Goal: Task Accomplishment & Management: Use online tool/utility

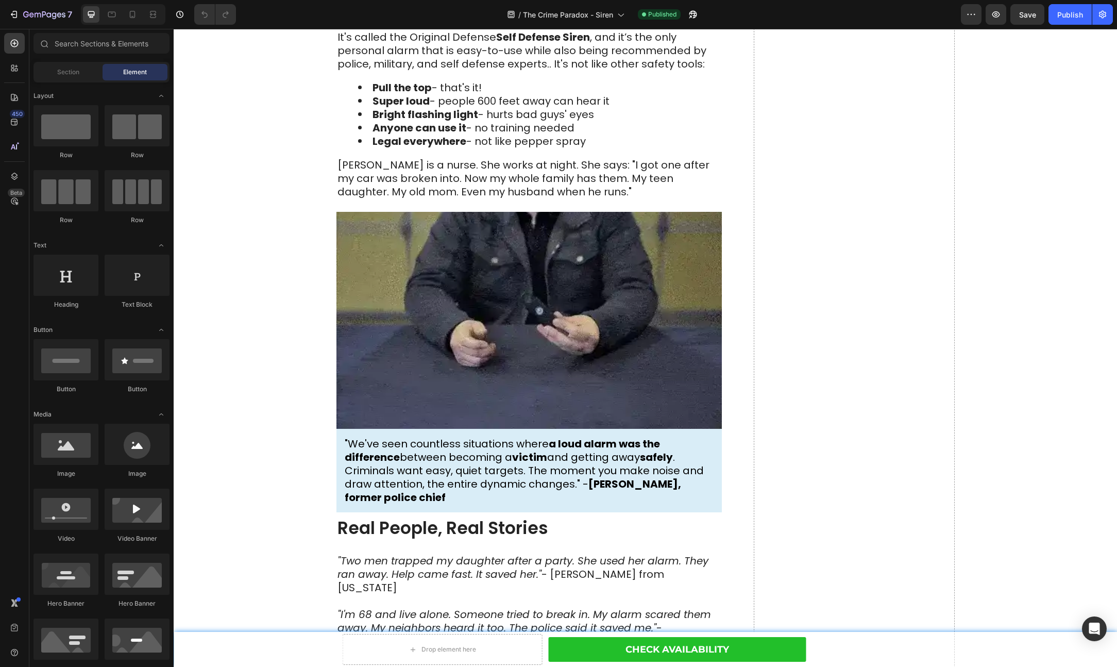
scroll to position [1387, 0]
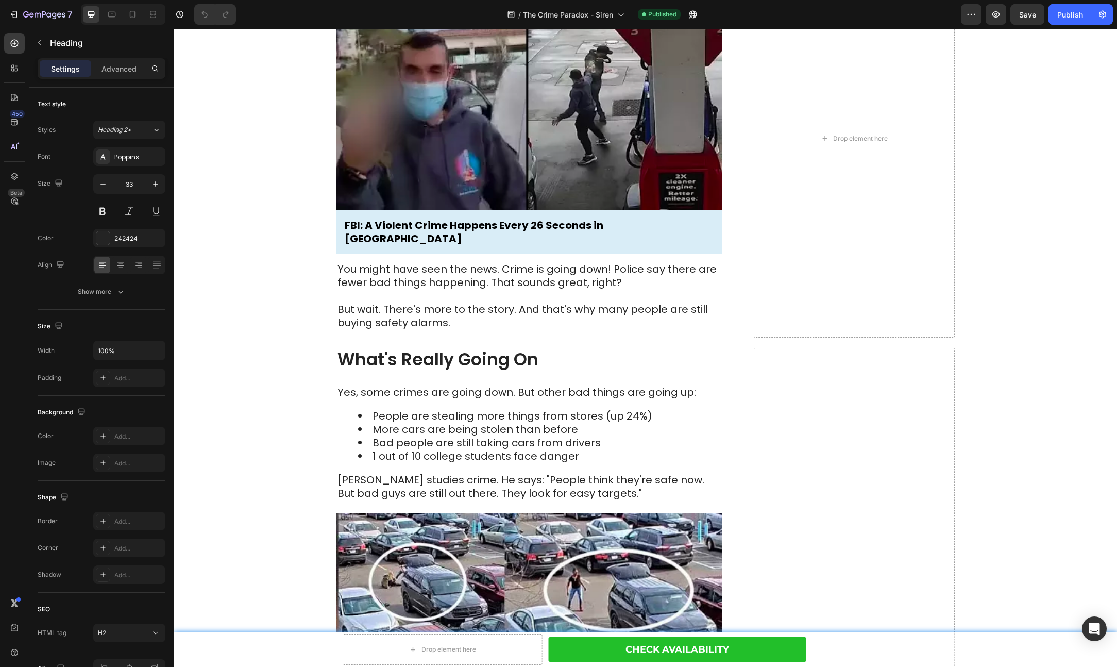
scroll to position [296, 0]
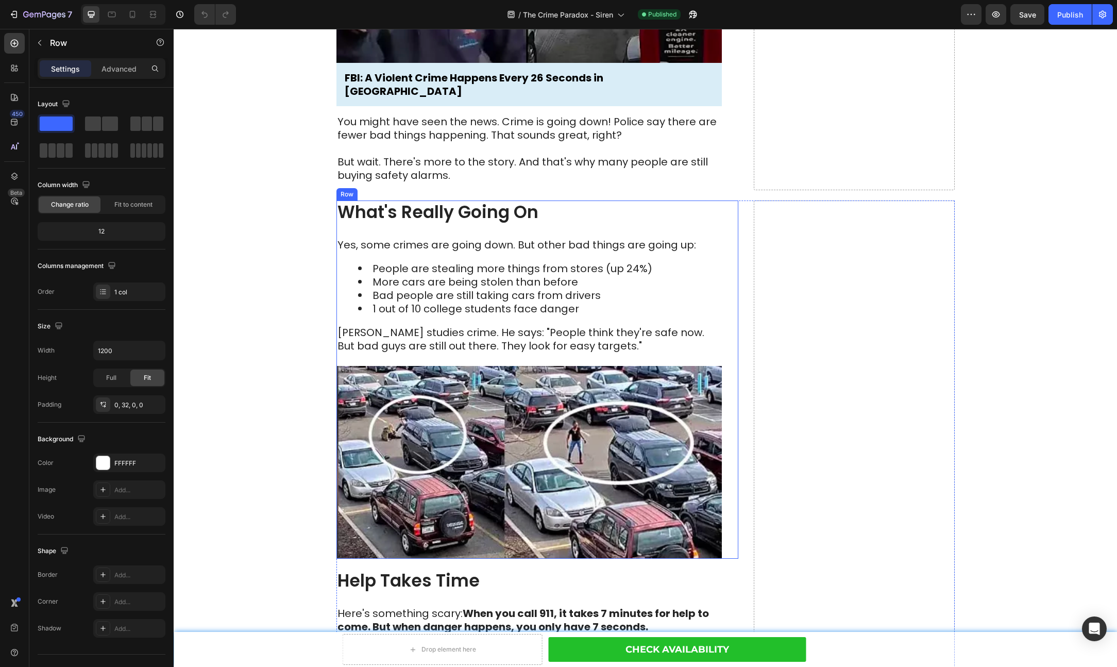
click at [548, 226] on div "What's Really Going On Heading Yes, some crimes are going down. But other bad t…" at bounding box center [528, 379] width 385 height 358
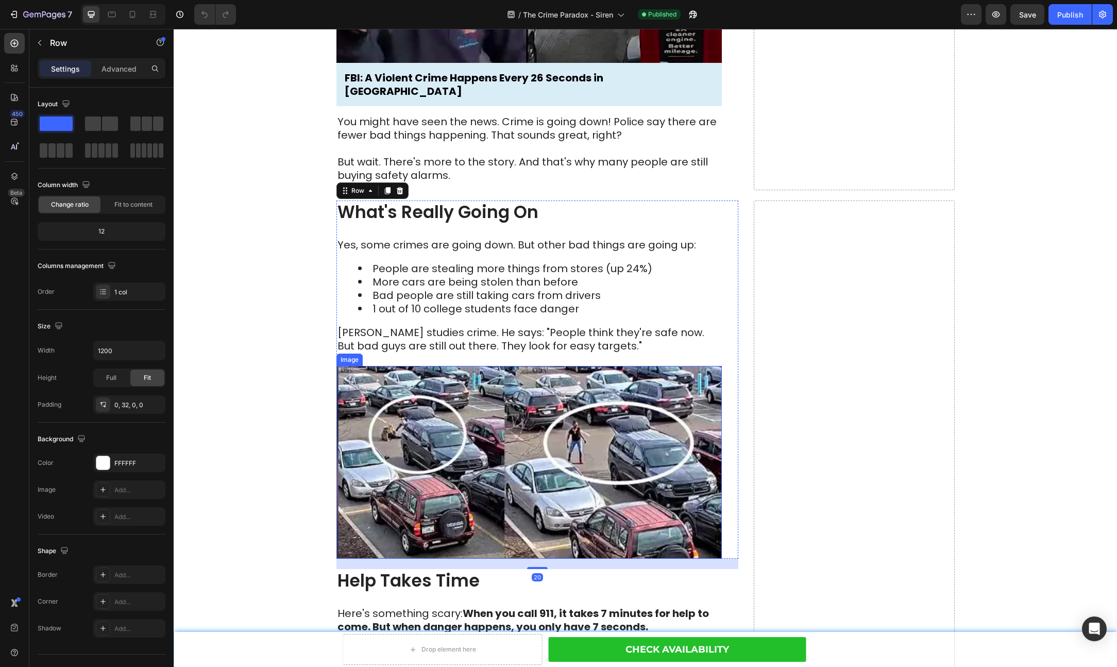
click at [530, 424] on img at bounding box center [528, 462] width 385 height 193
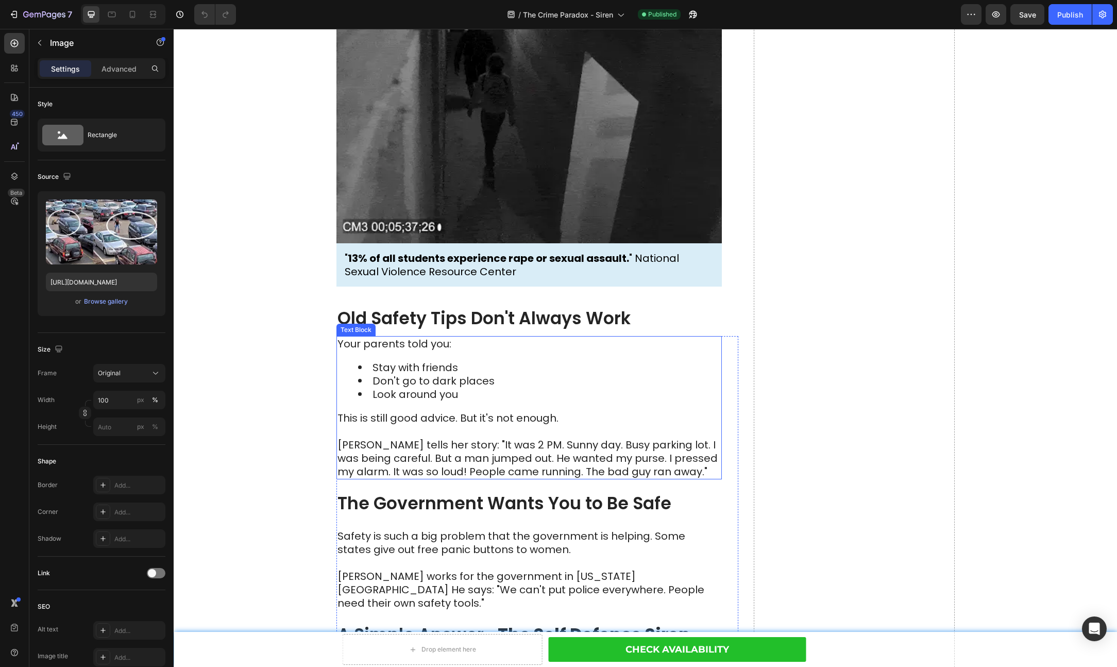
scroll to position [1296, 0]
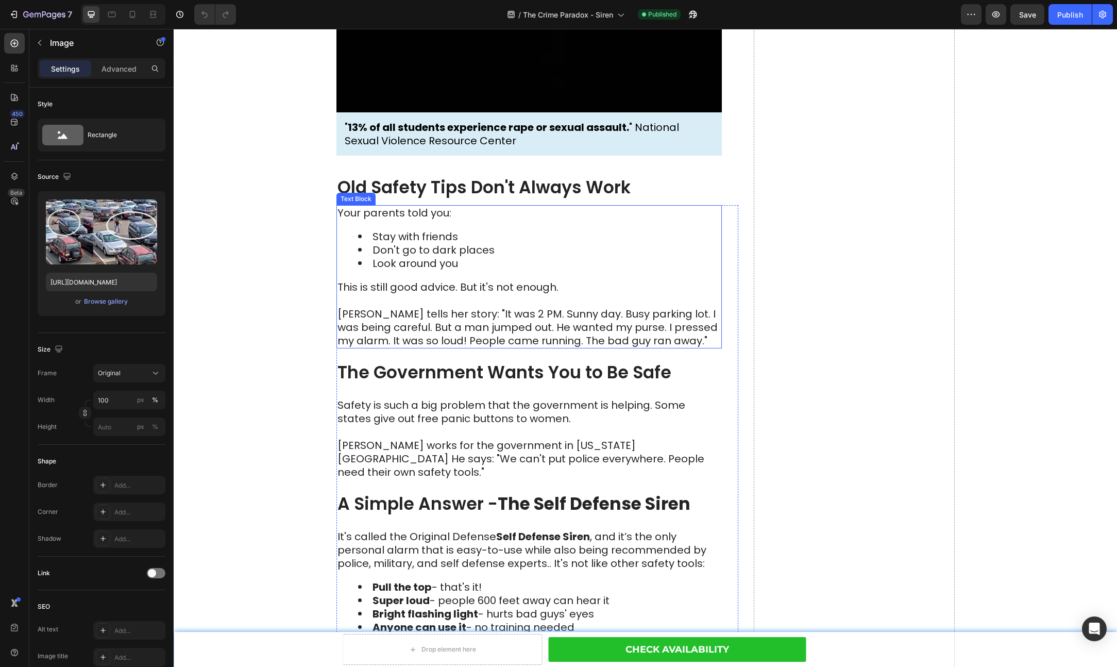
click at [565, 329] on p "[PERSON_NAME] tells her story: "It was 2 PM. Sunny day. Busy parking lot. I was…" at bounding box center [529, 321] width 383 height 54
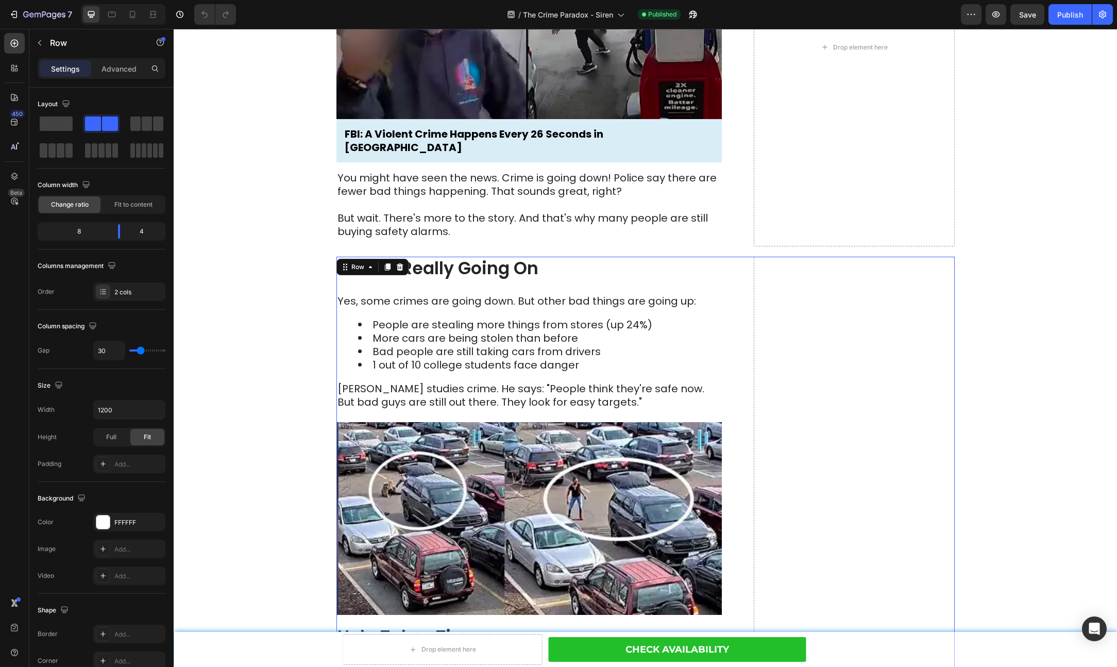
scroll to position [238, 0]
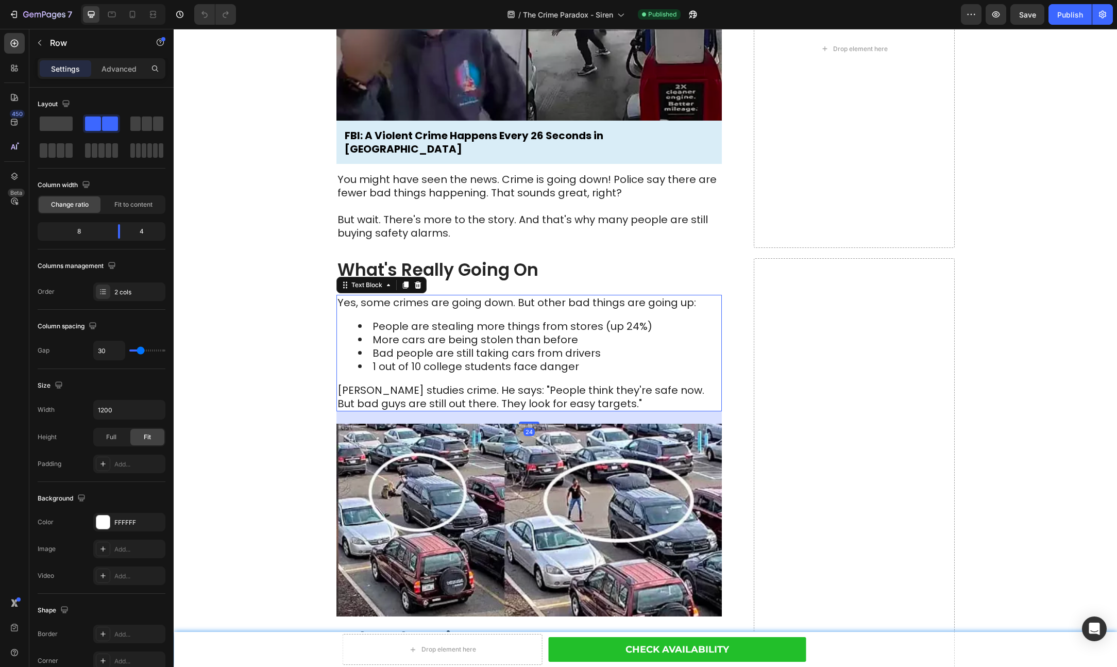
click at [529, 327] on li "People are stealing more things from stores (up 24%)" at bounding box center [539, 325] width 363 height 13
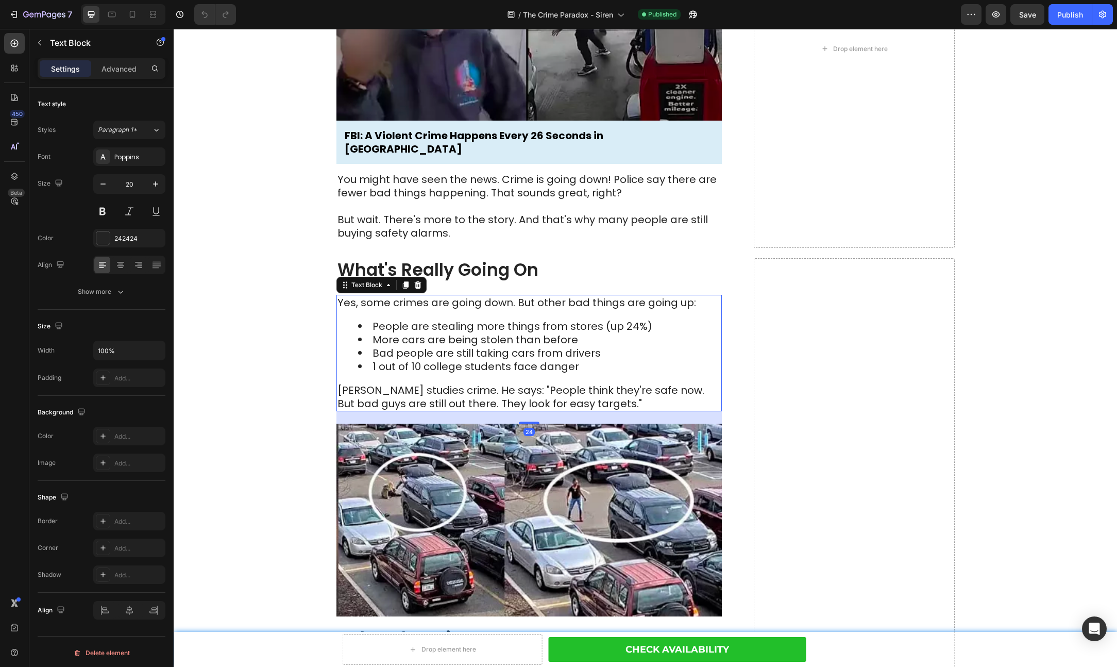
click at [529, 327] on li "People are stealing more things from stores (up 24%)" at bounding box center [539, 325] width 363 height 13
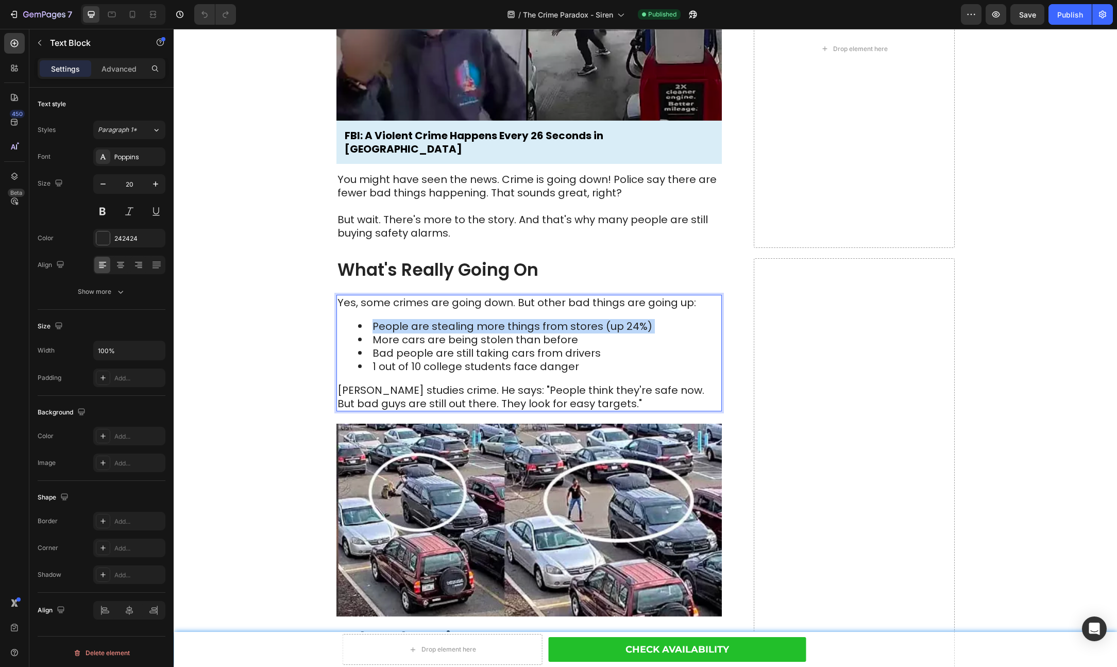
click at [529, 327] on li "People are stealing more things from stores (up 24%)" at bounding box center [539, 325] width 363 height 13
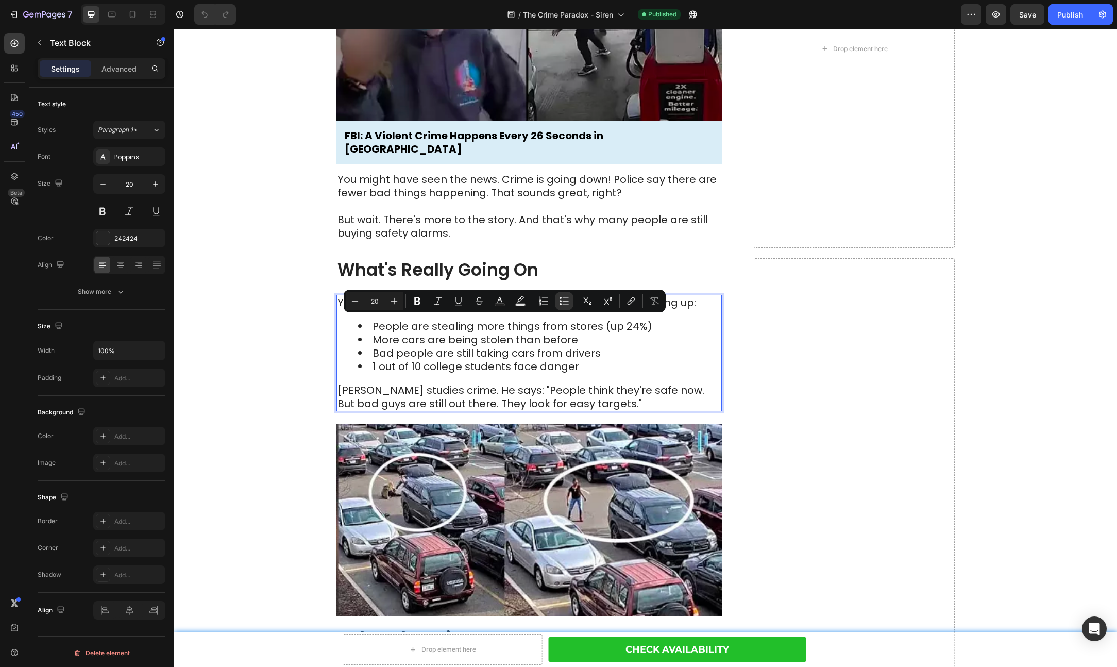
click at [527, 346] on li "Bad people are still taking cars from drivers" at bounding box center [539, 352] width 363 height 13
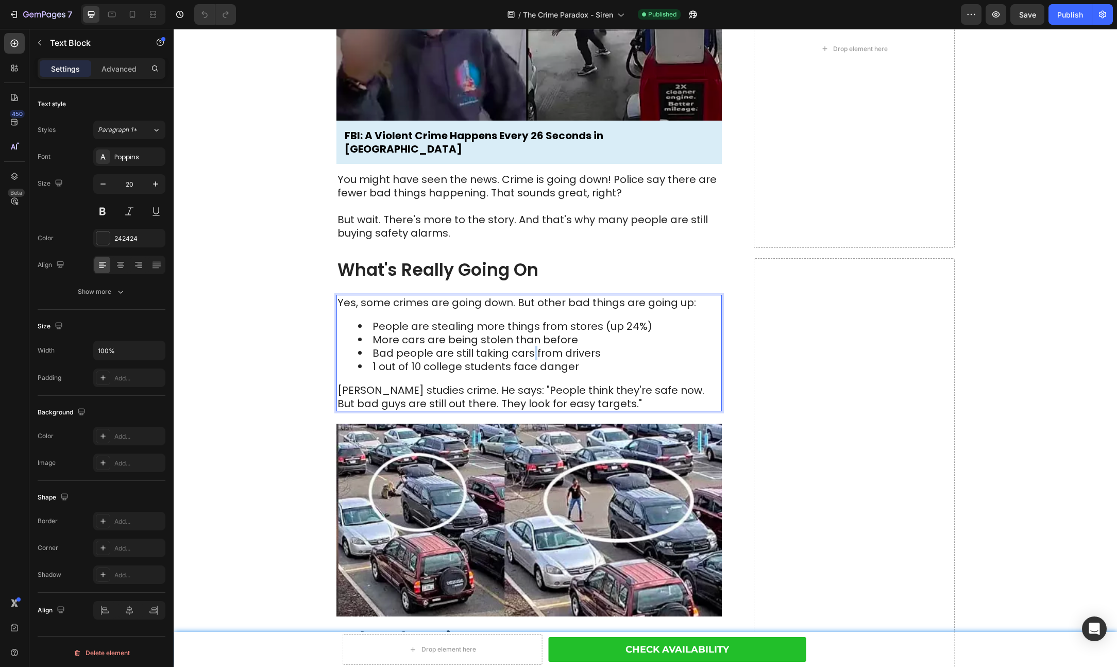
click at [527, 346] on li "Bad people are still taking cars from drivers" at bounding box center [539, 352] width 363 height 13
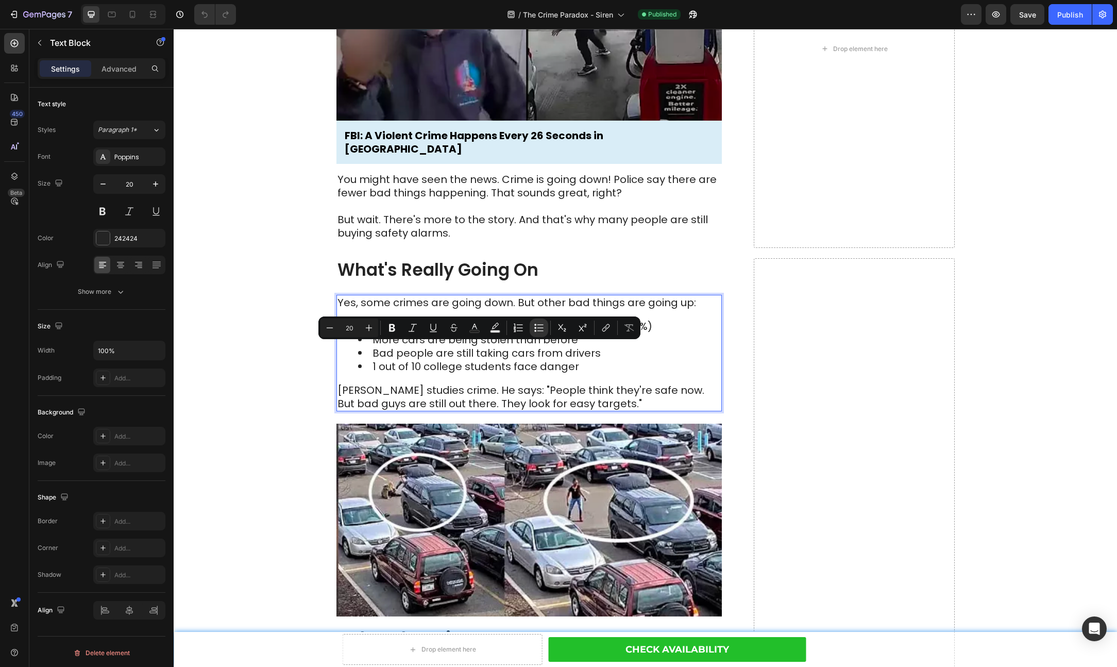
click at [673, 337] on li "More cars are being stolen than before" at bounding box center [539, 339] width 363 height 13
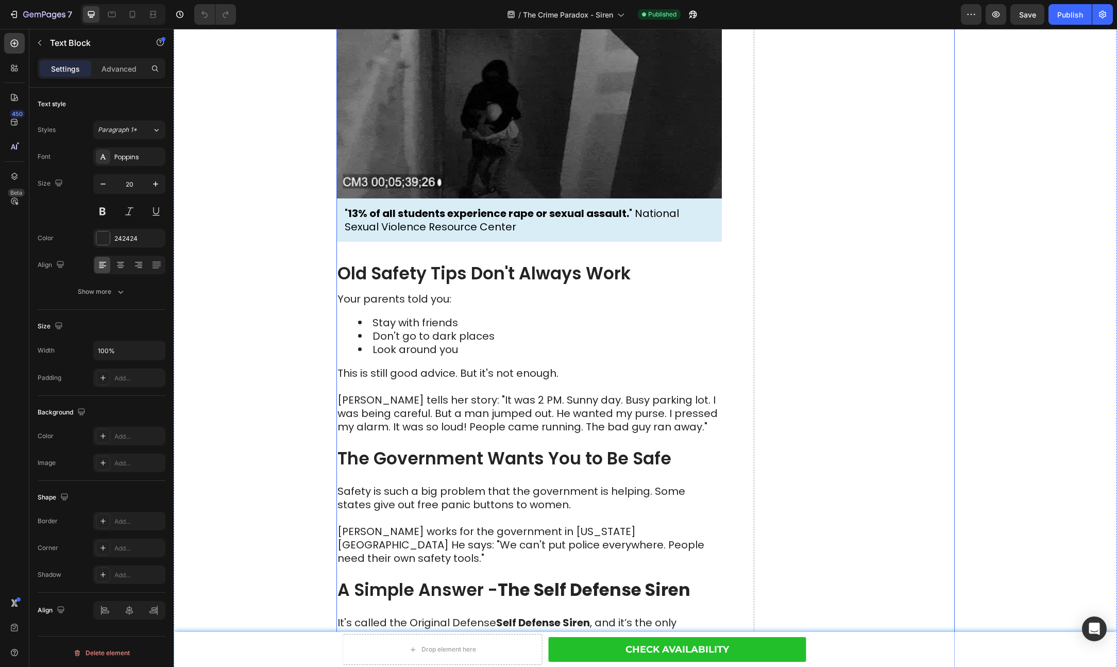
scroll to position [1236, 0]
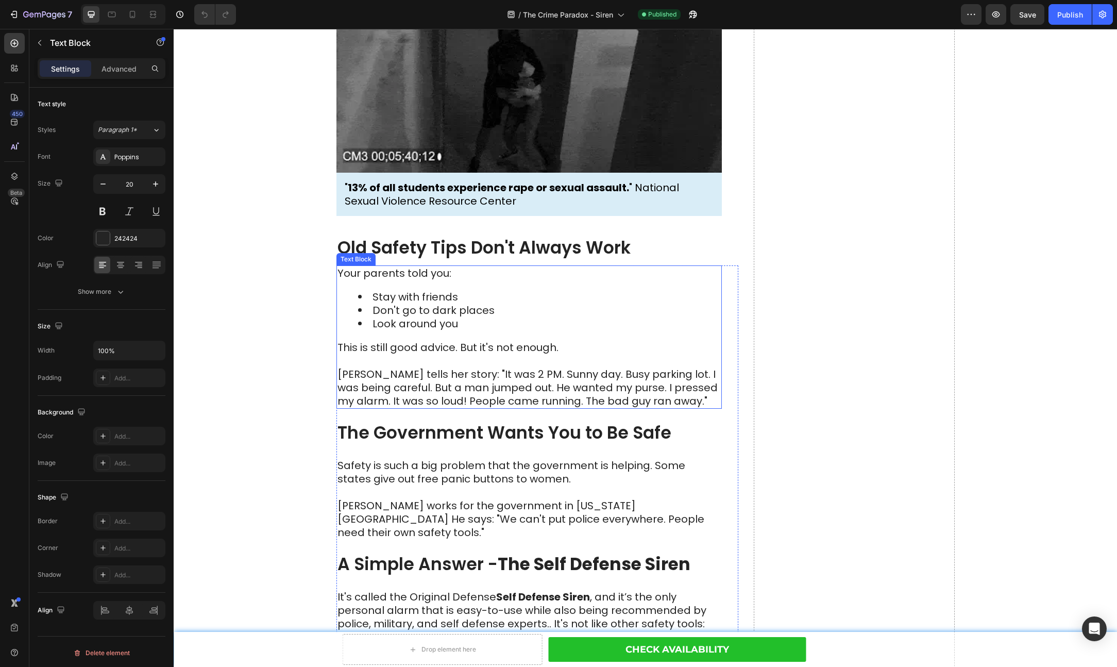
click at [530, 303] on li "Don't go to dark places" at bounding box center [539, 309] width 363 height 13
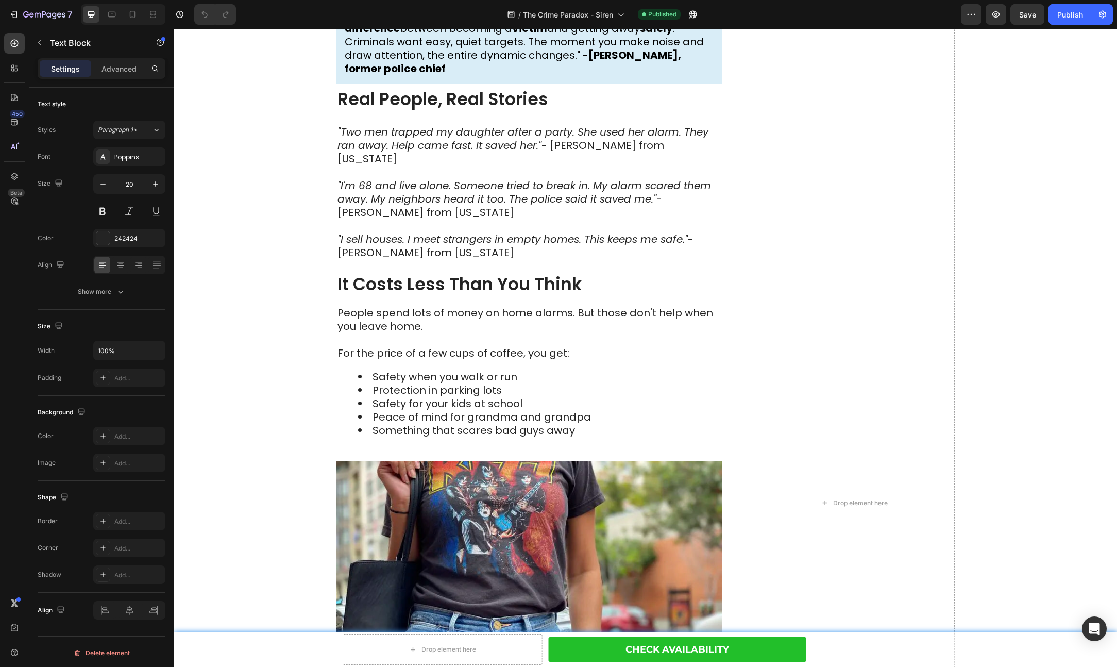
scroll to position [2226, 0]
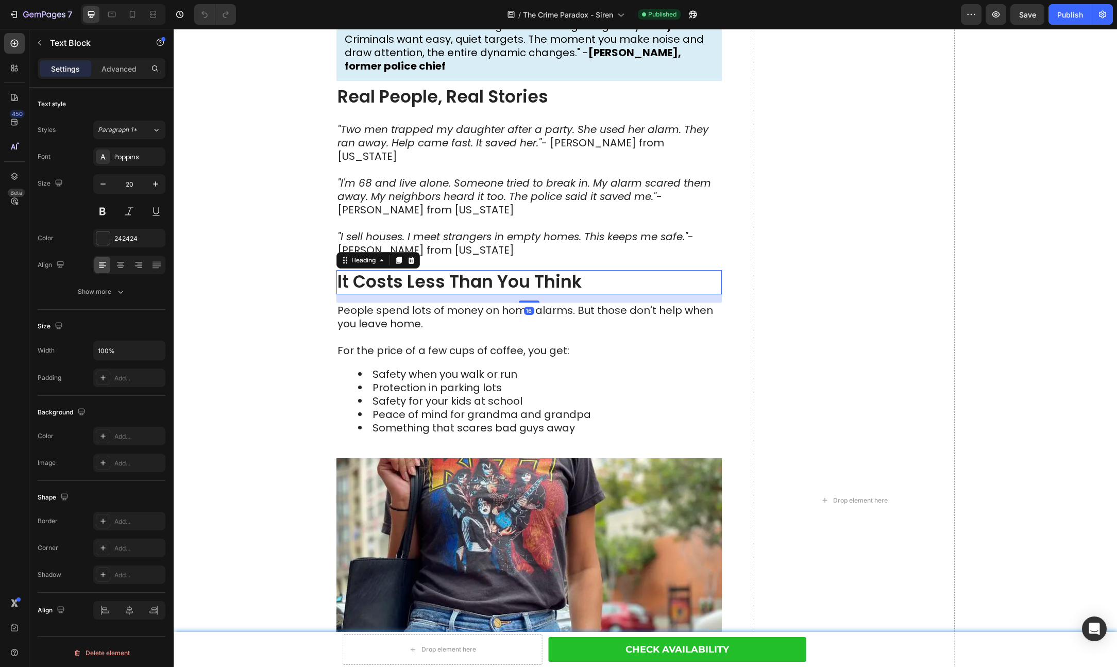
click at [592, 270] on h2 "It Costs Less Than You Think" at bounding box center [528, 282] width 385 height 24
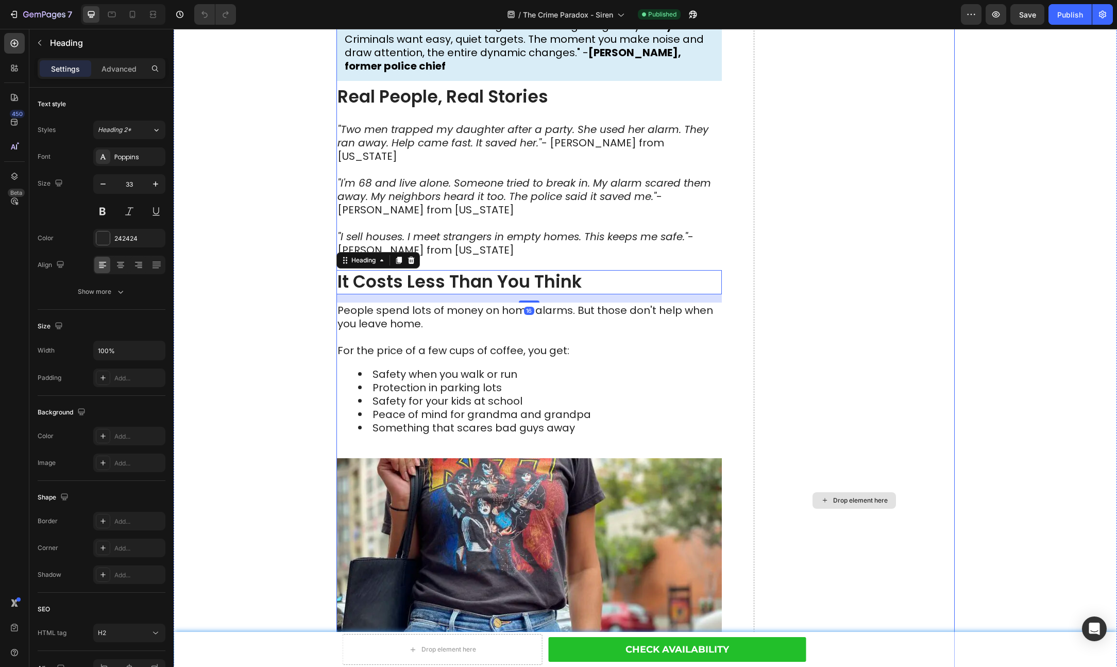
click at [836, 273] on div "Drop element here" at bounding box center [854, 501] width 201 height 4466
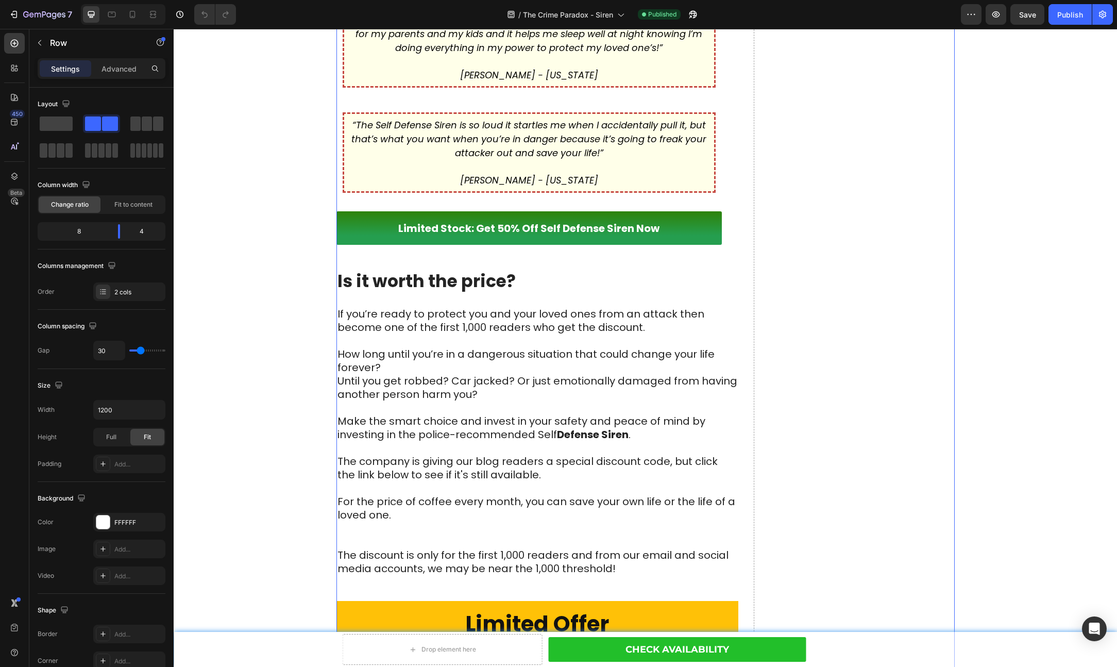
scroll to position [3515, 0]
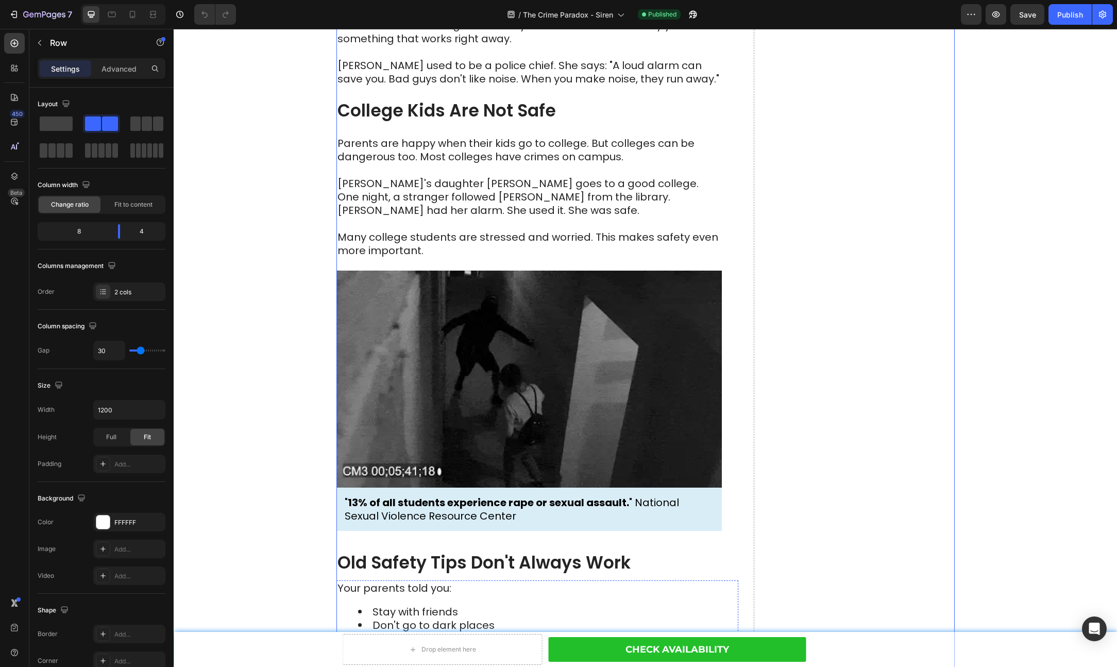
scroll to position [0, 0]
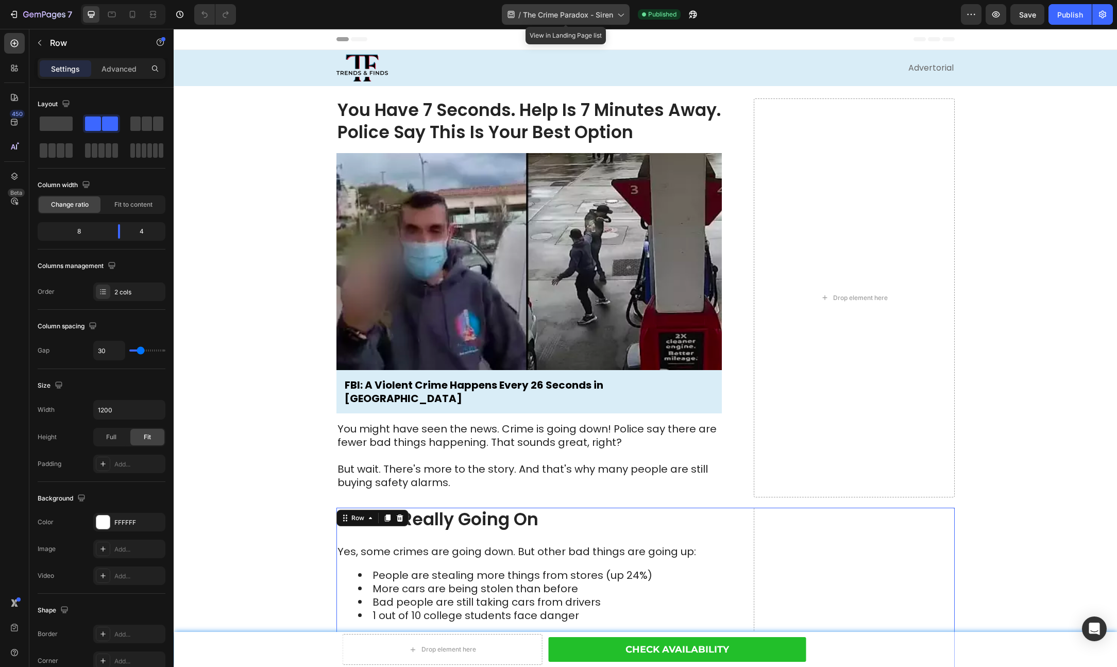
click at [575, 16] on span "The Crime Paradox - Siren" at bounding box center [568, 14] width 90 height 11
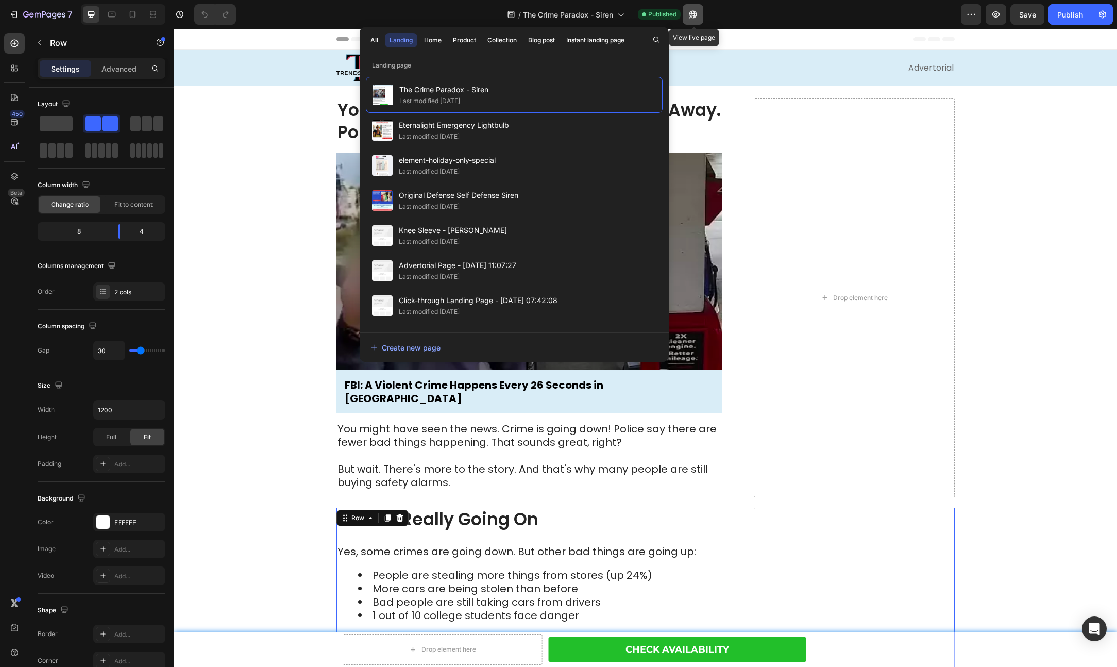
click at [698, 13] on icon "button" at bounding box center [693, 14] width 10 height 10
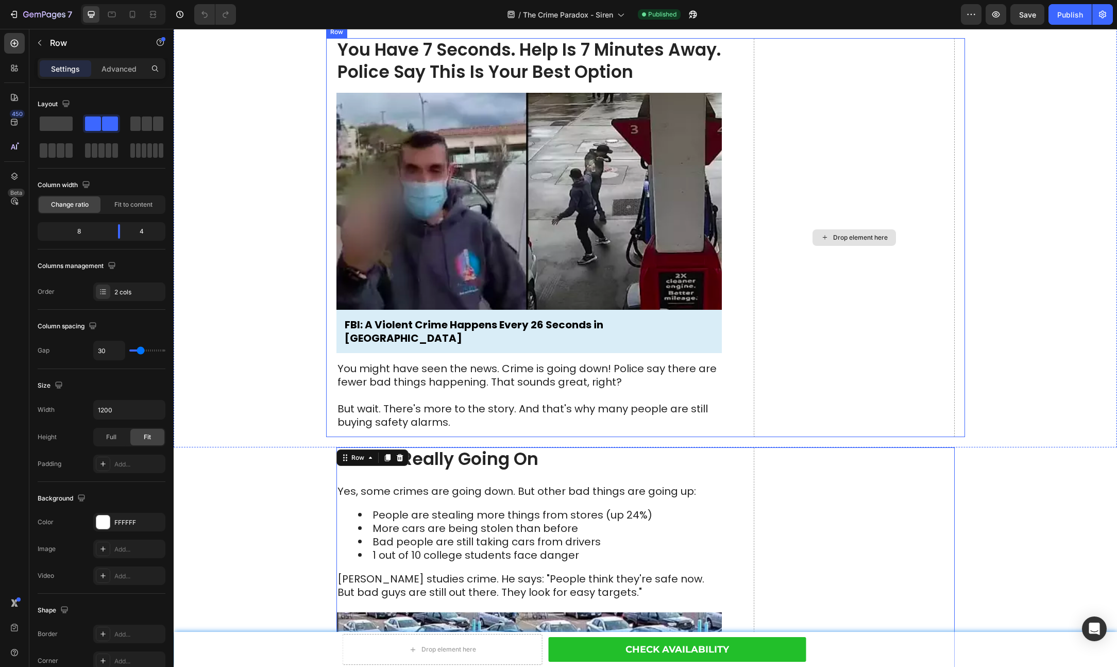
scroll to position [82, 0]
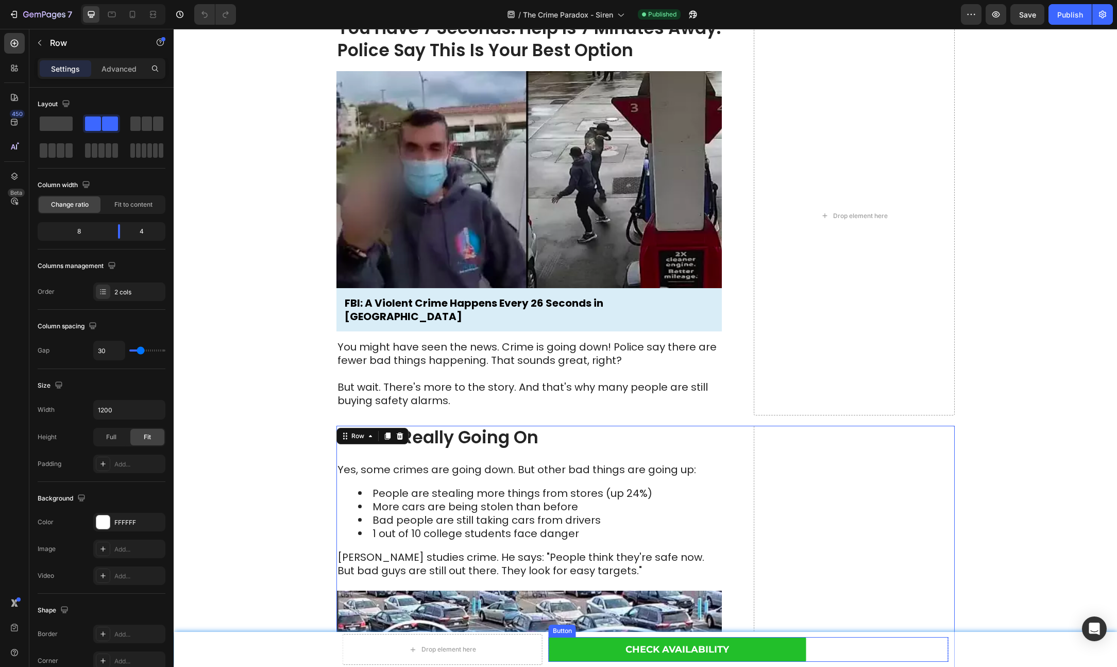
click at [846, 643] on div "Check Availability Button" at bounding box center [749, 649] width 400 height 25
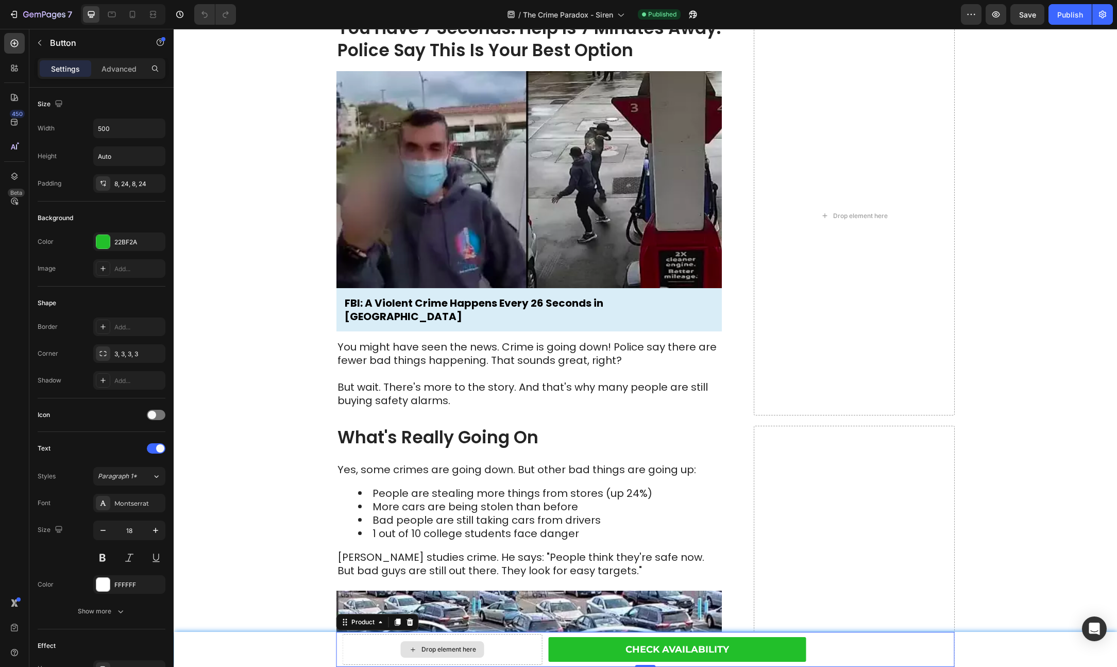
click at [528, 644] on div "Drop element here" at bounding box center [443, 649] width 200 height 31
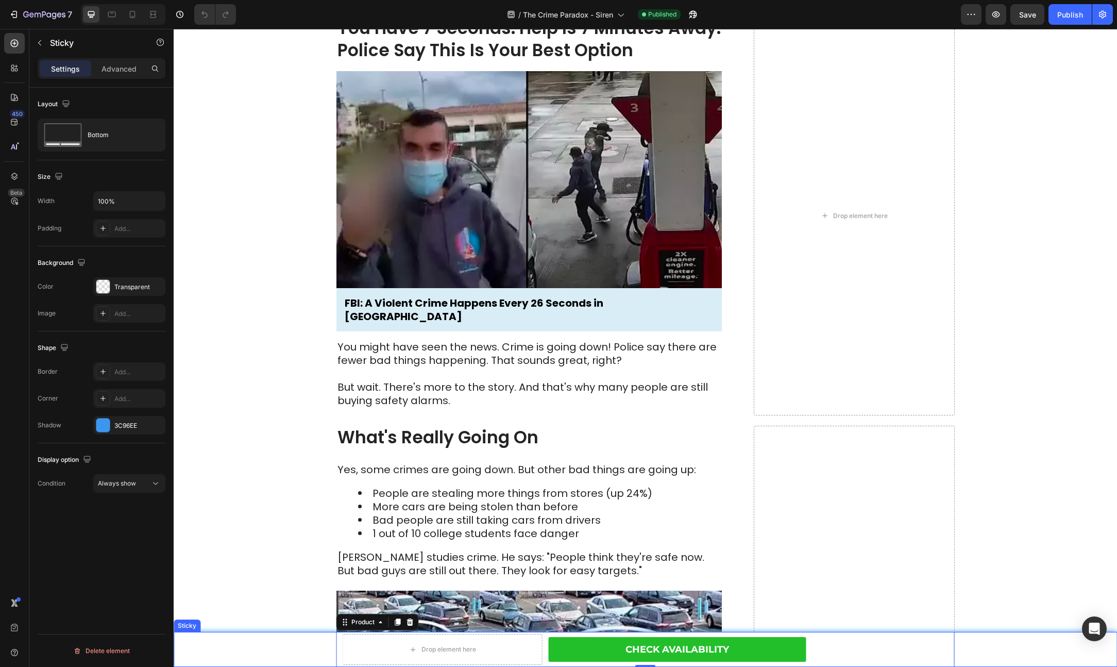
click at [313, 642] on div "Drop element here Check Availability Button Row Product 0" at bounding box center [645, 649] width 943 height 35
click at [919, 635] on div "Check Availability Button Row" at bounding box center [749, 649] width 400 height 31
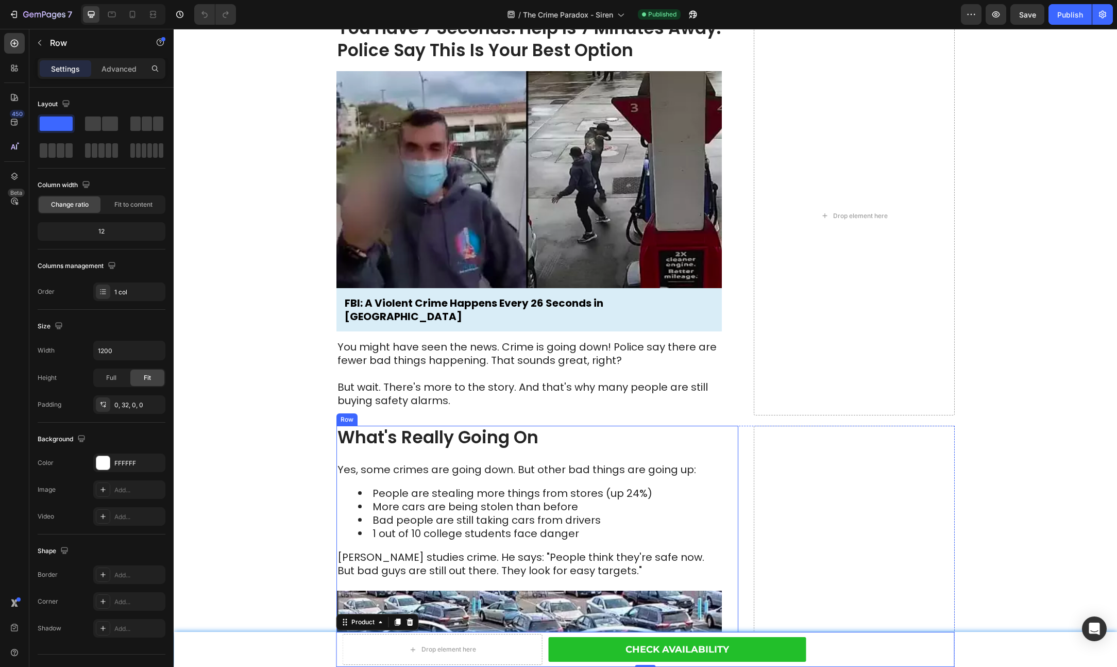
click at [731, 569] on div "What's Really Going On Heading Yes, some crimes are going down. But other bad t…" at bounding box center [537, 605] width 402 height 358
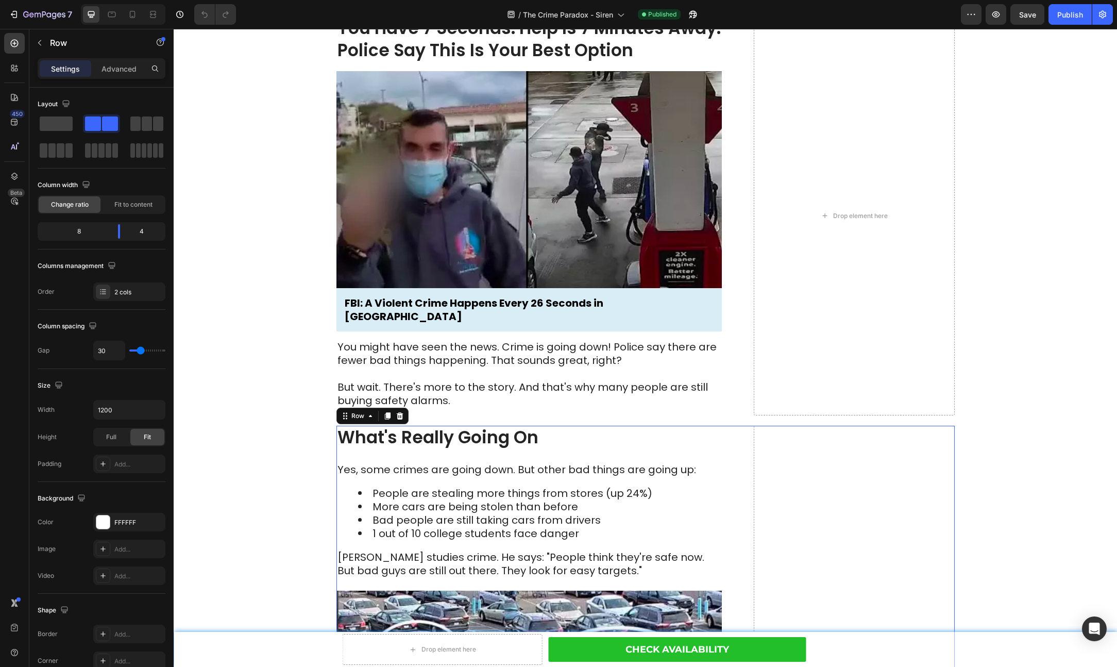
click at [729, 397] on div "You Have 7 Seconds. Help Is 7 Minutes Away. Police Say This Is Your Best Option…" at bounding box center [537, 215] width 402 height 399
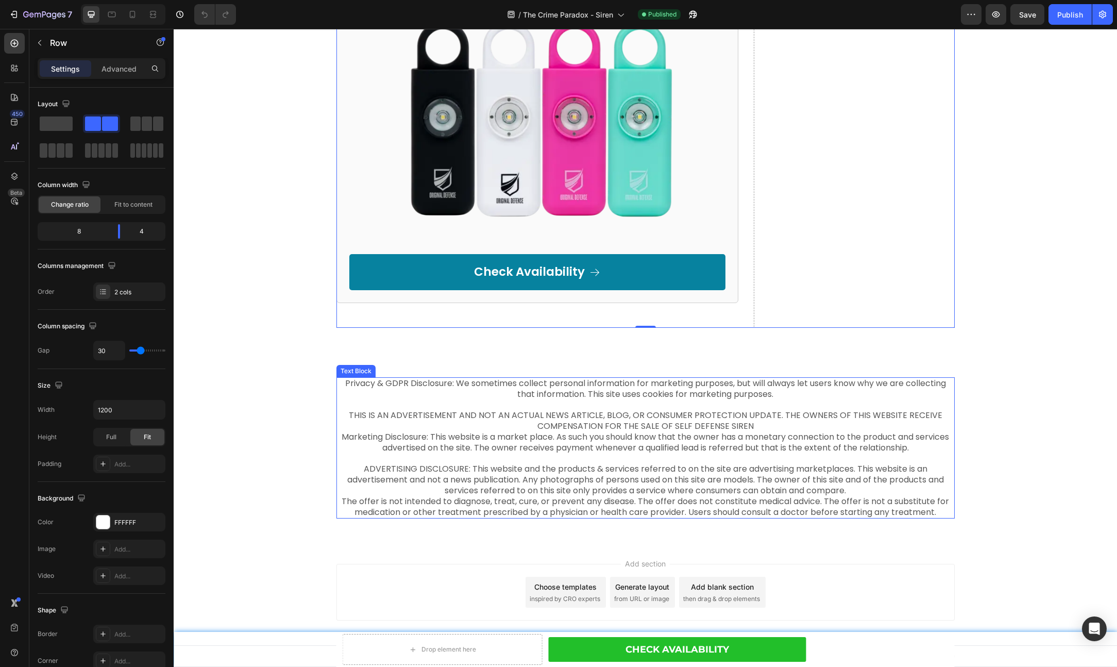
scroll to position [5555, 0]
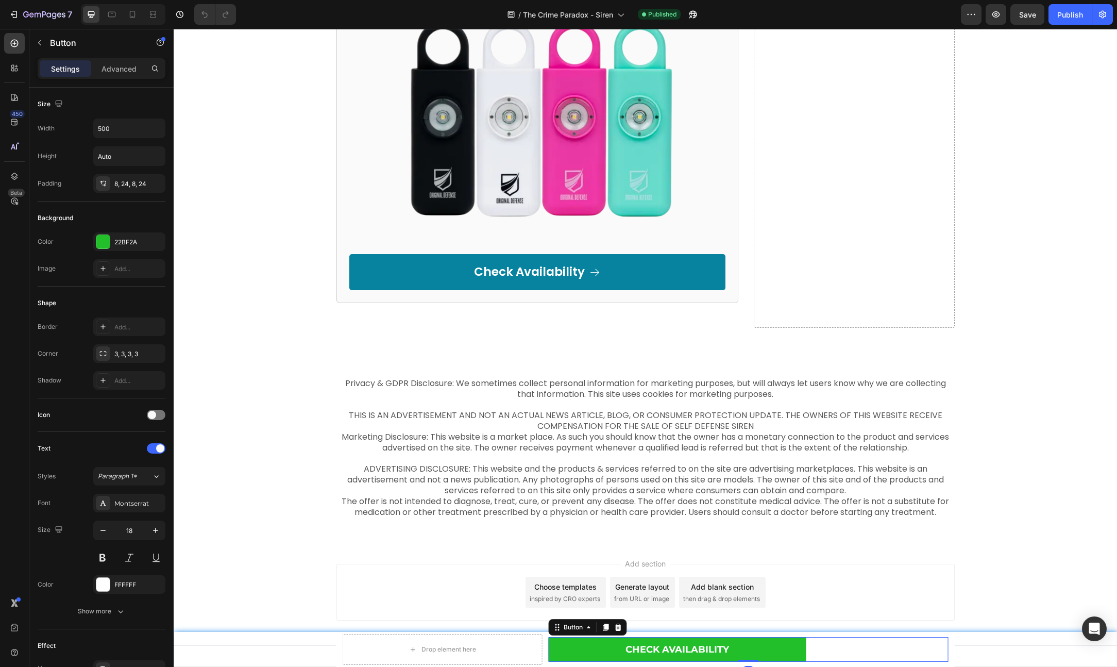
click at [817, 651] on div "Check Availability Button 0" at bounding box center [749, 649] width 400 height 25
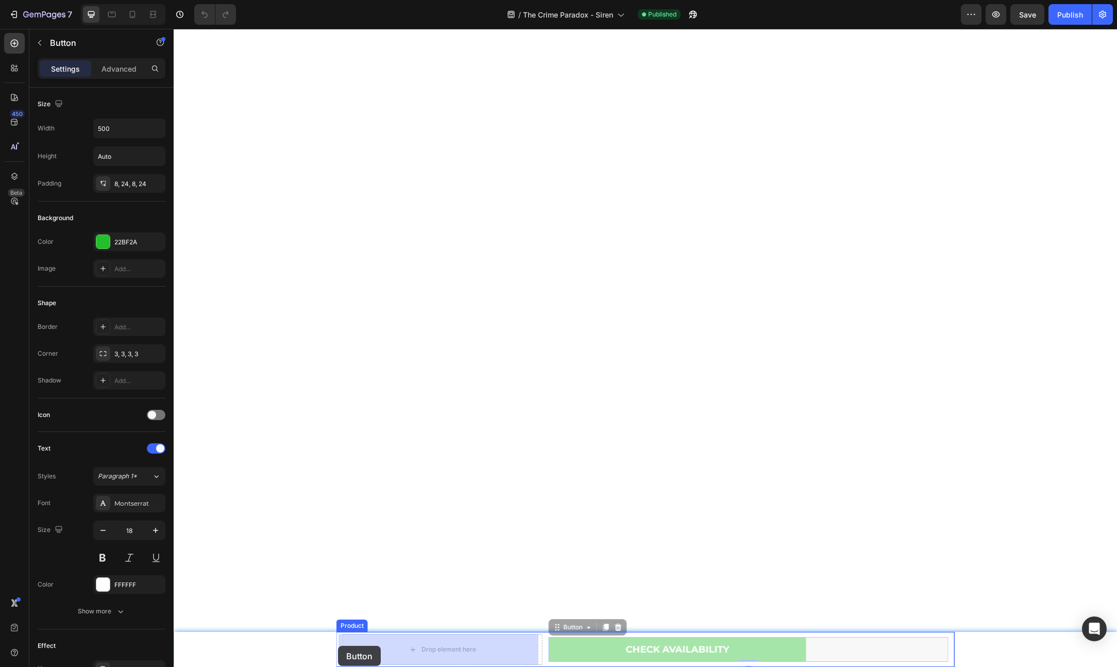
drag, startPoint x: 821, startPoint y: 647, endPoint x: 338, endPoint y: 646, distance: 483.8
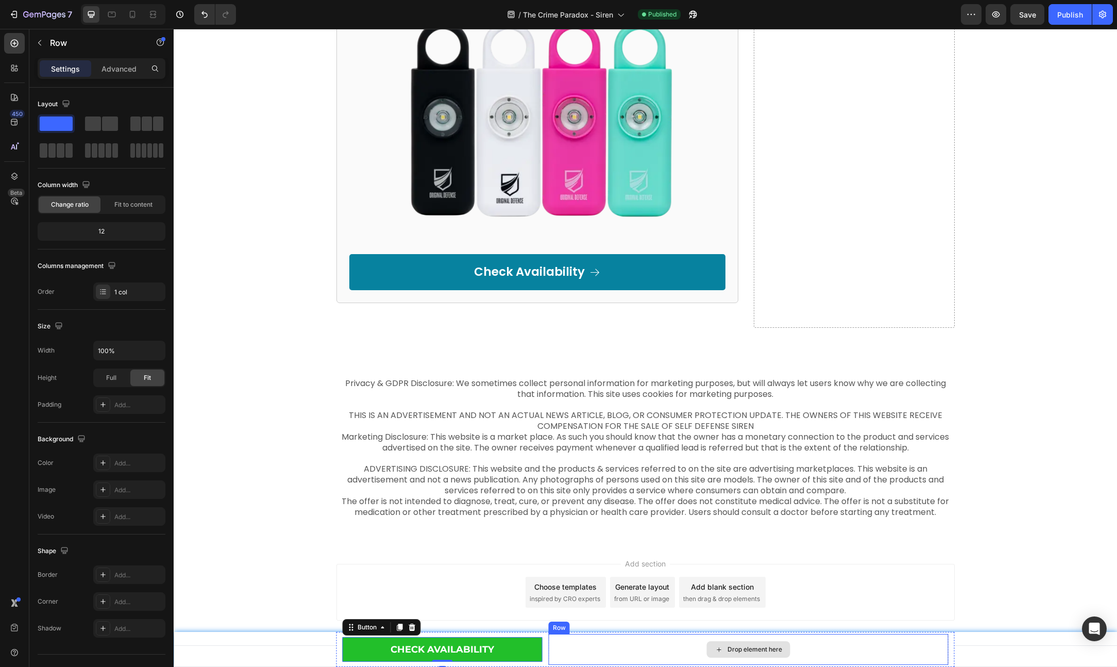
click at [645, 649] on div "Drop element here" at bounding box center [749, 649] width 400 height 31
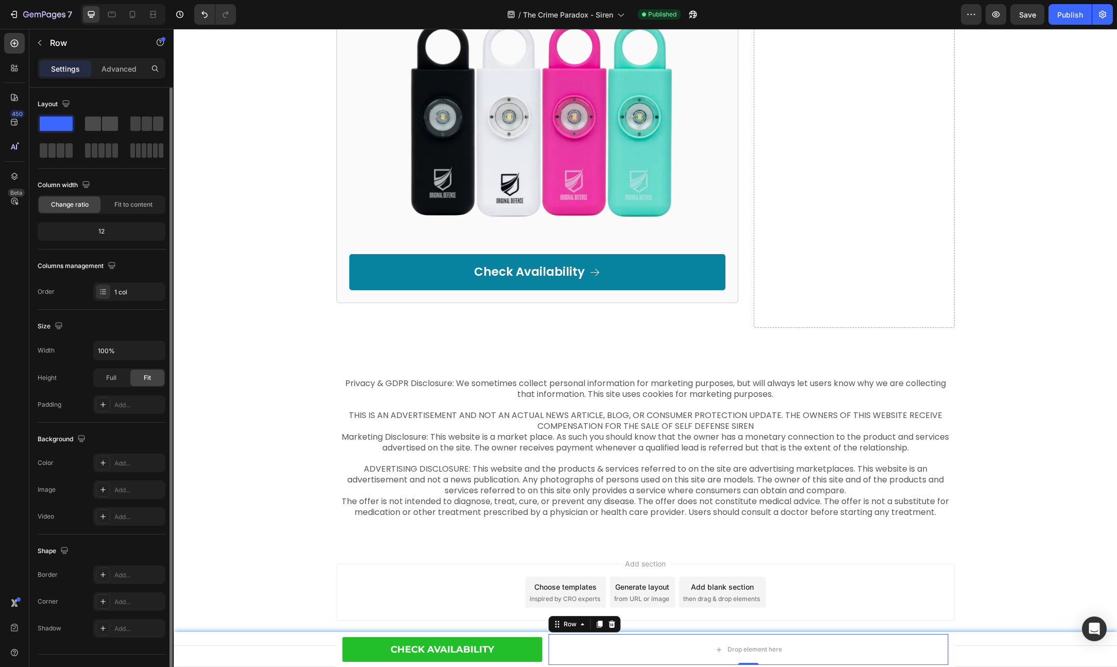
click at [112, 125] on span at bounding box center [110, 123] width 16 height 14
click at [622, 653] on div "Drop element here" at bounding box center [749, 649] width 400 height 31
click at [138, 201] on span "Fit to content" at bounding box center [133, 204] width 38 height 9
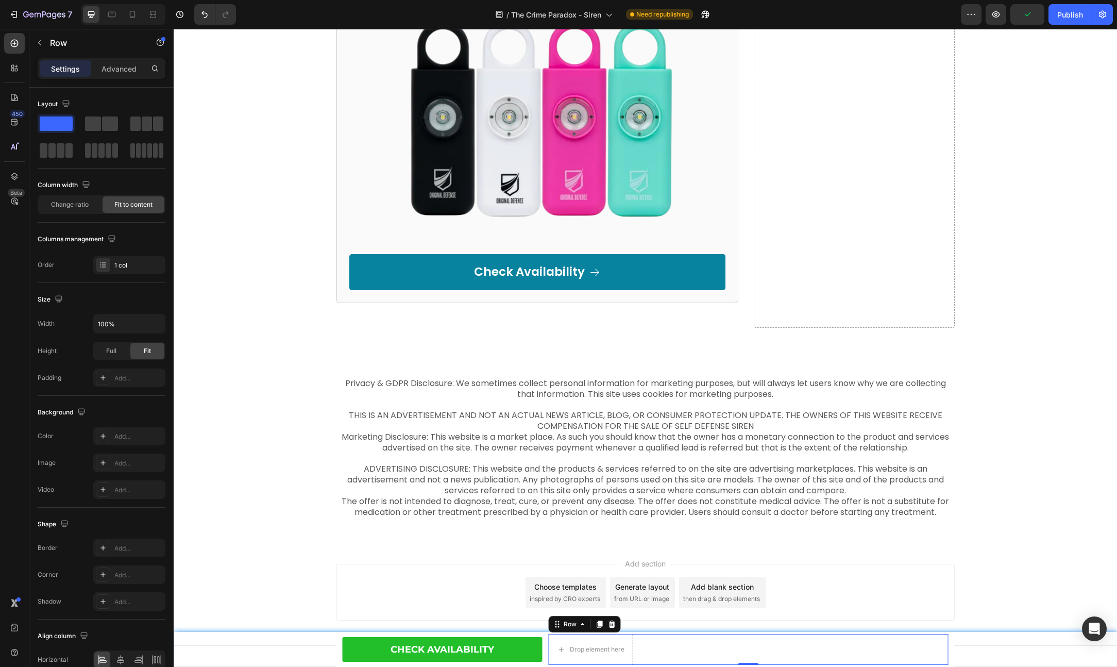
click at [664, 648] on div "Drop element here Row 0" at bounding box center [749, 649] width 400 height 31
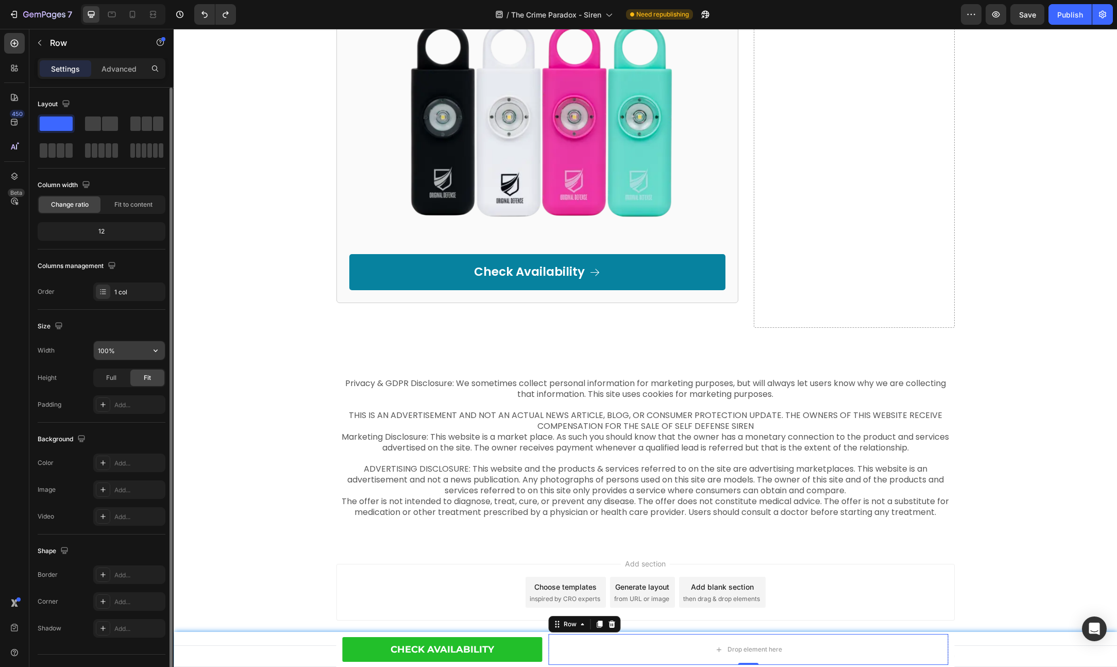
click at [119, 353] on input "100%" at bounding box center [129, 350] width 71 height 19
type input "10"
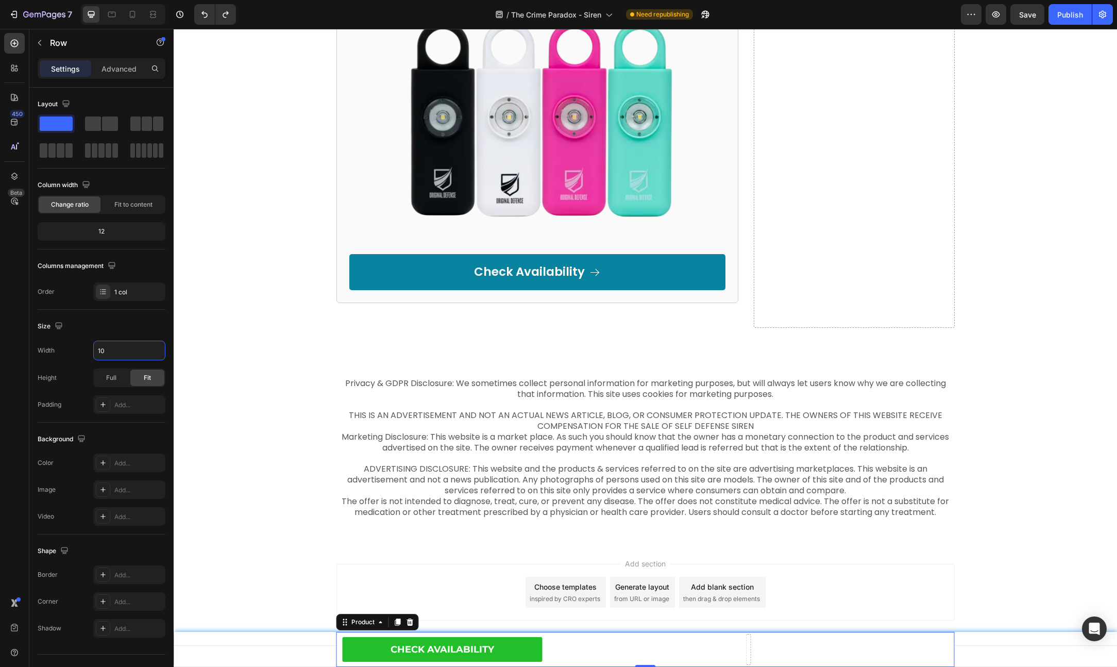
click at [696, 644] on div "Row" at bounding box center [749, 649] width 400 height 31
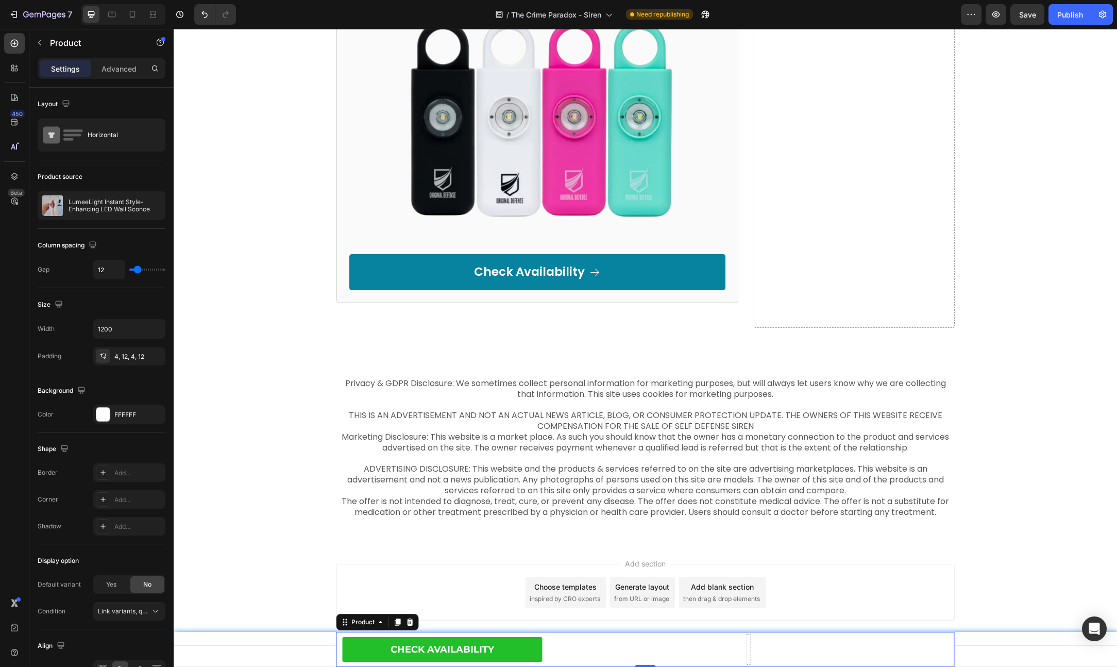
click at [553, 644] on div "Row" at bounding box center [749, 649] width 400 height 31
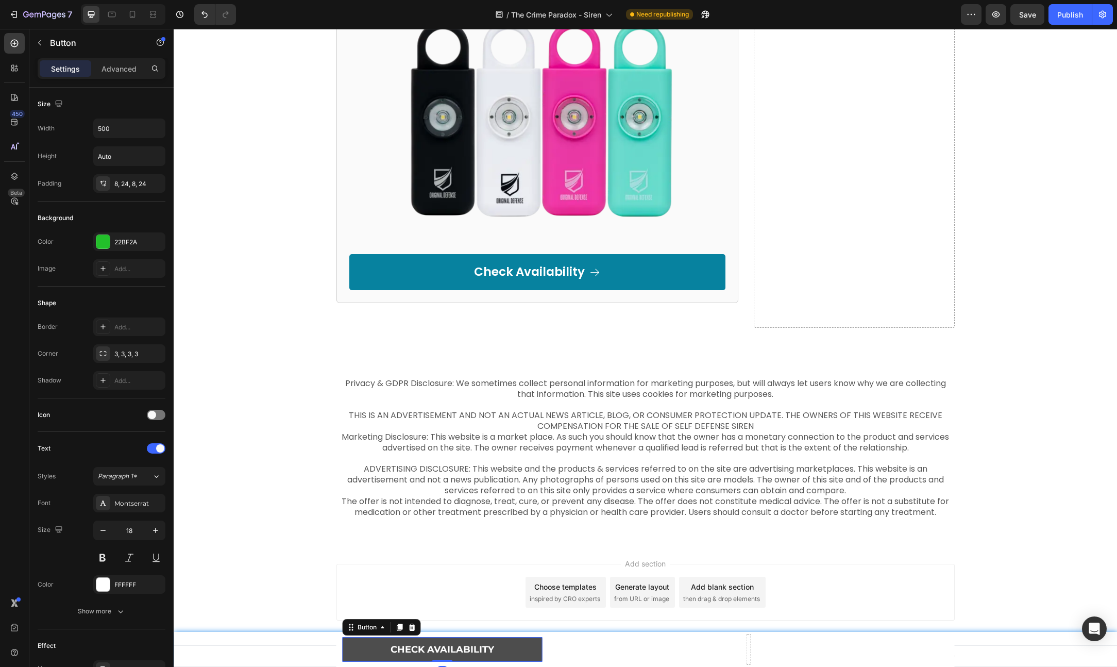
click at [537, 646] on link "Check Availability" at bounding box center [443, 649] width 200 height 25
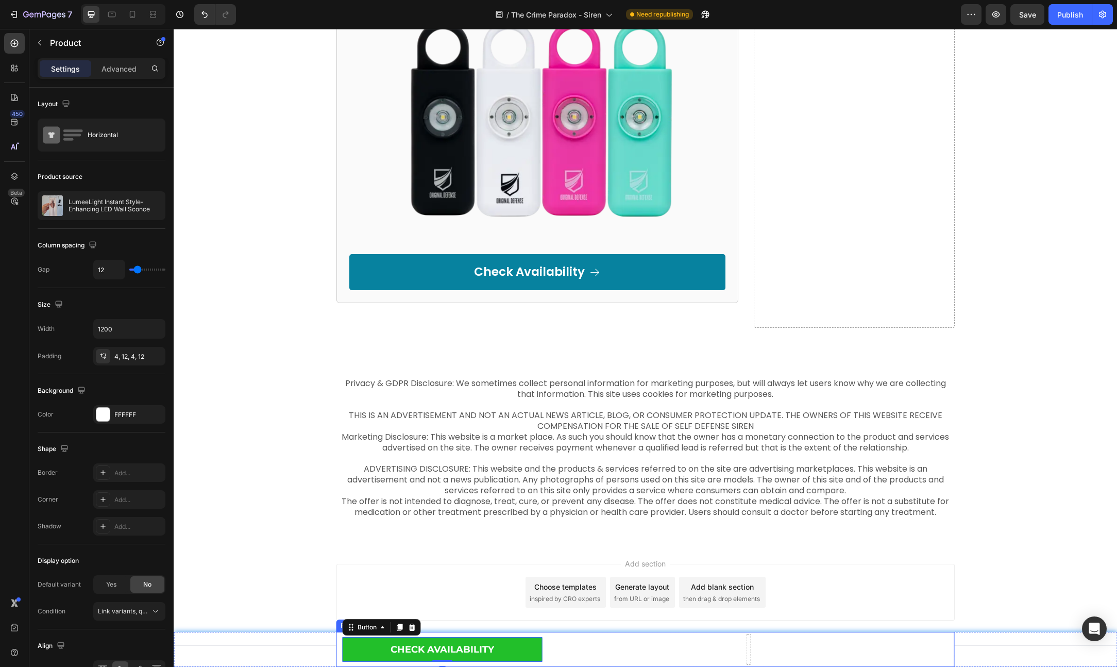
click at [652, 648] on div "Row" at bounding box center [749, 649] width 400 height 31
click at [534, 651] on link "Check Availability" at bounding box center [443, 649] width 200 height 25
click at [595, 648] on div "Row" at bounding box center [749, 649] width 400 height 31
click at [746, 646] on div at bounding box center [748, 649] width 16 height 16
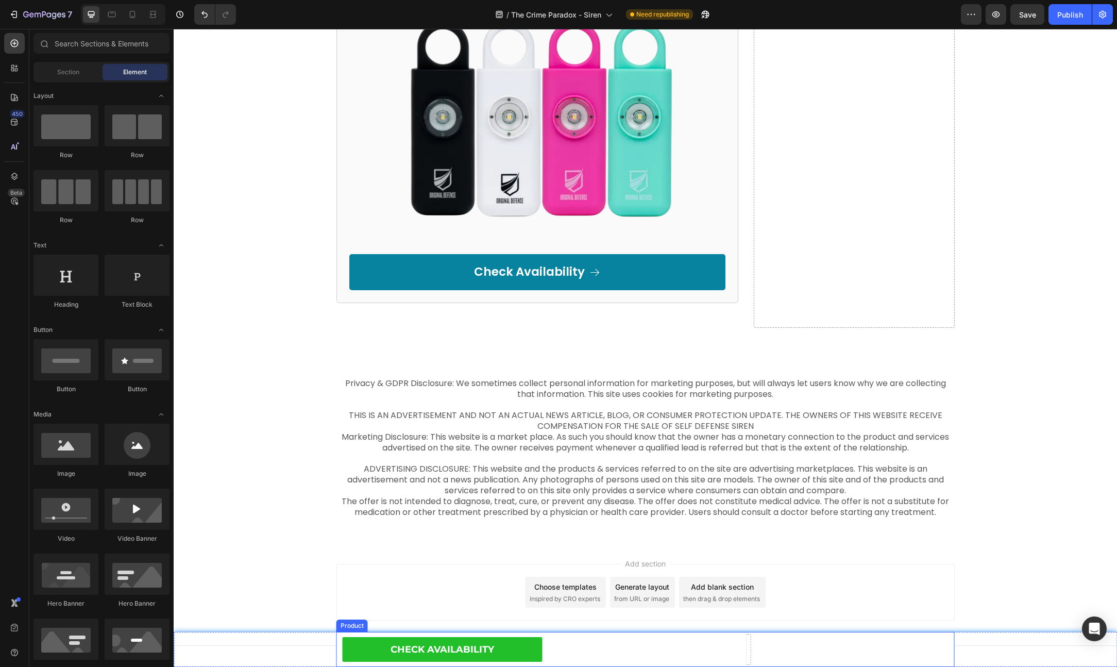
click at [722, 645] on div "Row" at bounding box center [749, 649] width 400 height 31
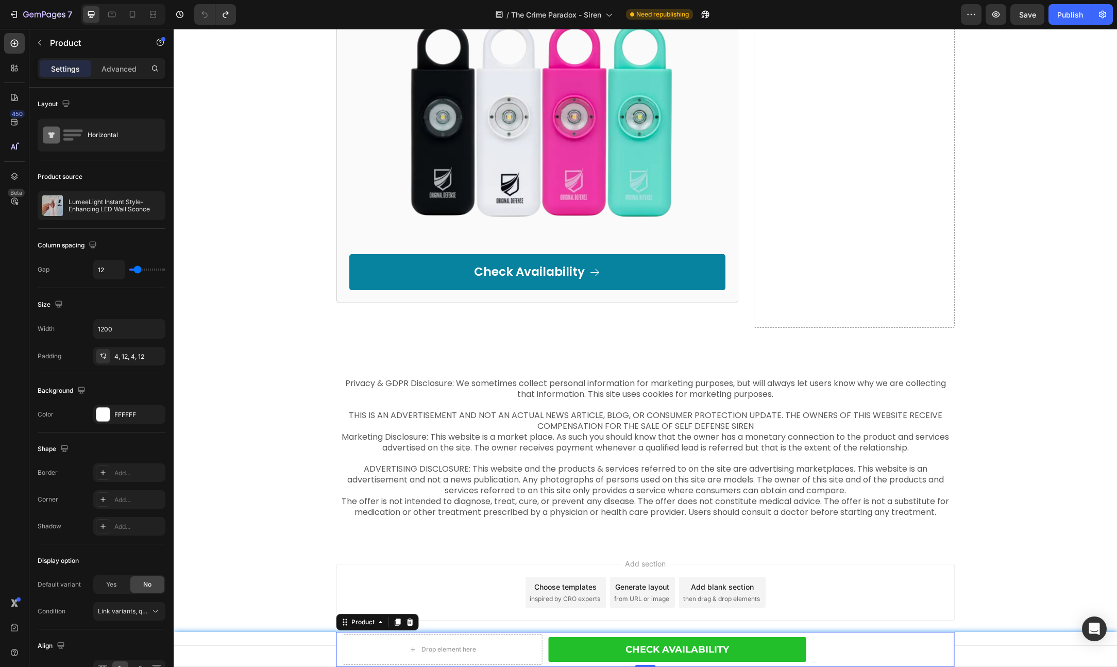
click at [543, 638] on div "Drop element here Check Availability Button Row Product 0" at bounding box center [645, 649] width 618 height 35
click at [544, 638] on div "Drop element here Check Availability Button Row Product 0" at bounding box center [645, 649] width 618 height 35
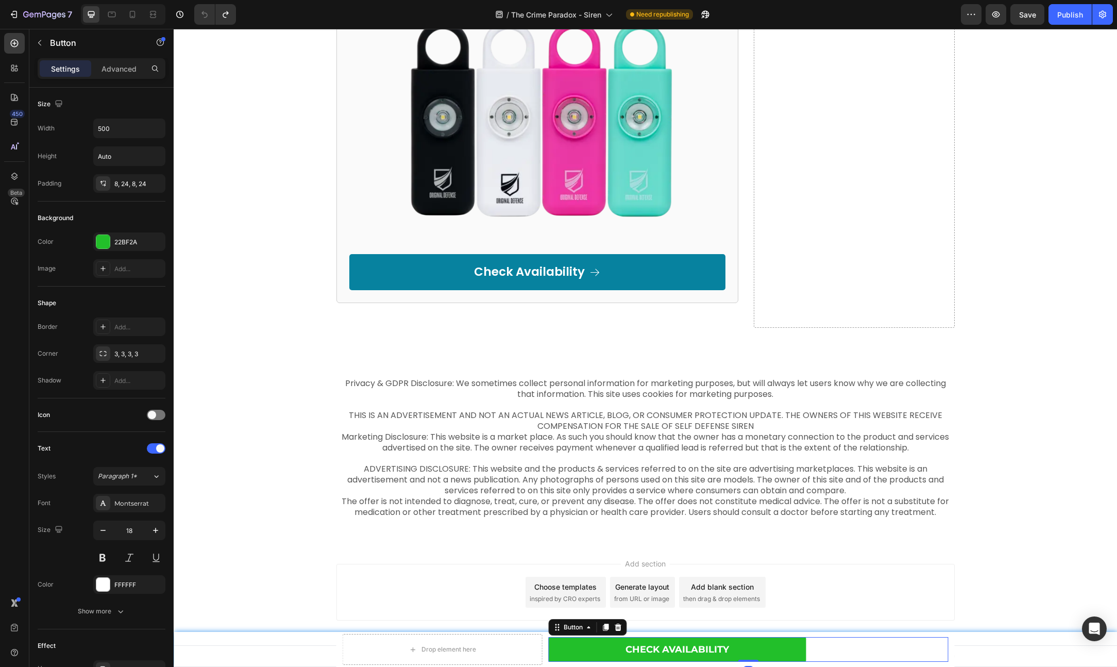
click at [803, 646] on div "Check Availability Button 0" at bounding box center [749, 649] width 400 height 25
click at [597, 641] on link "Check Availability" at bounding box center [678, 649] width 258 height 25
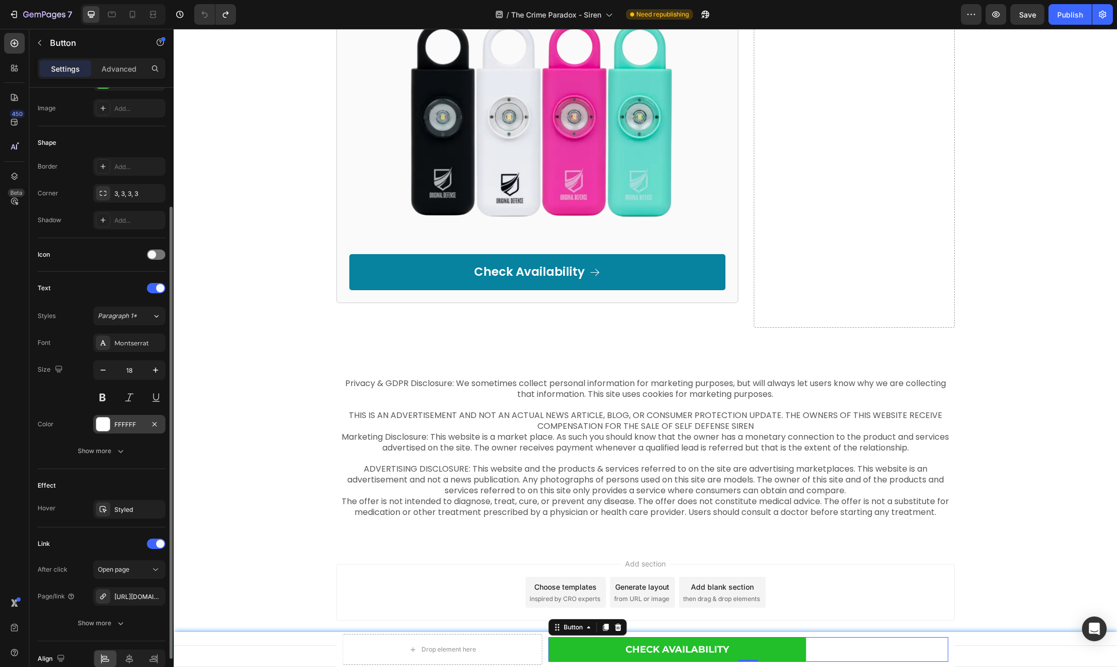
scroll to position [211, 0]
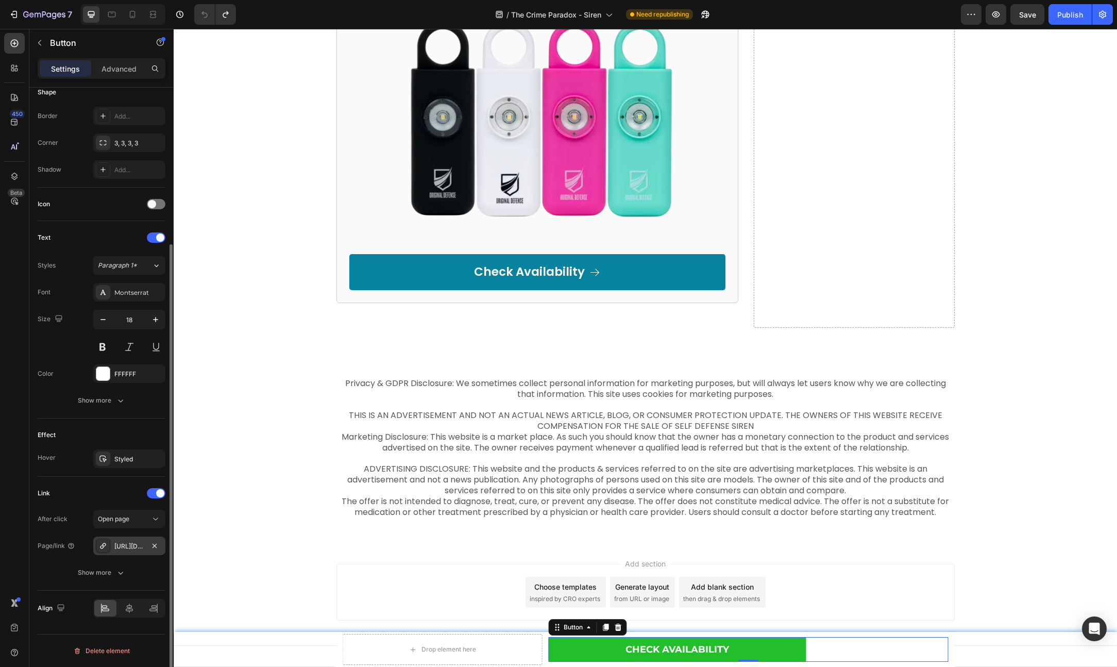
click at [133, 547] on div "[URL][DOMAIN_NAME]" at bounding box center [129, 546] width 30 height 9
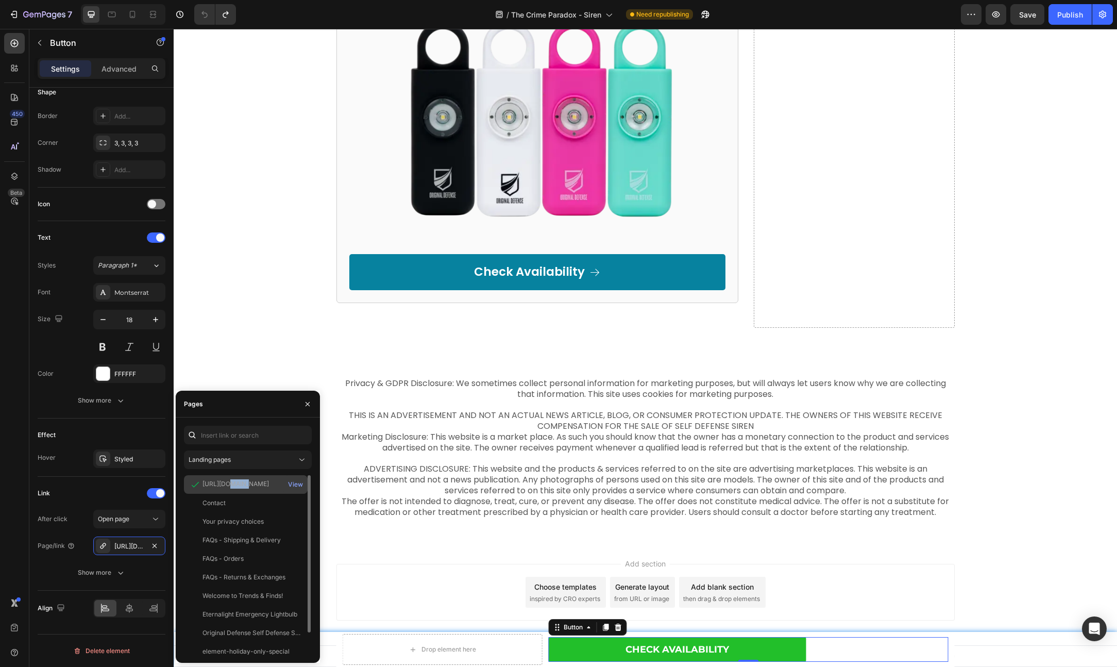
click at [224, 482] on div "[URL][DOMAIN_NAME]" at bounding box center [236, 483] width 66 height 9
click at [293, 481] on div "View" at bounding box center [295, 484] width 15 height 9
click at [131, 13] on icon at bounding box center [132, 14] width 10 height 10
type input "14"
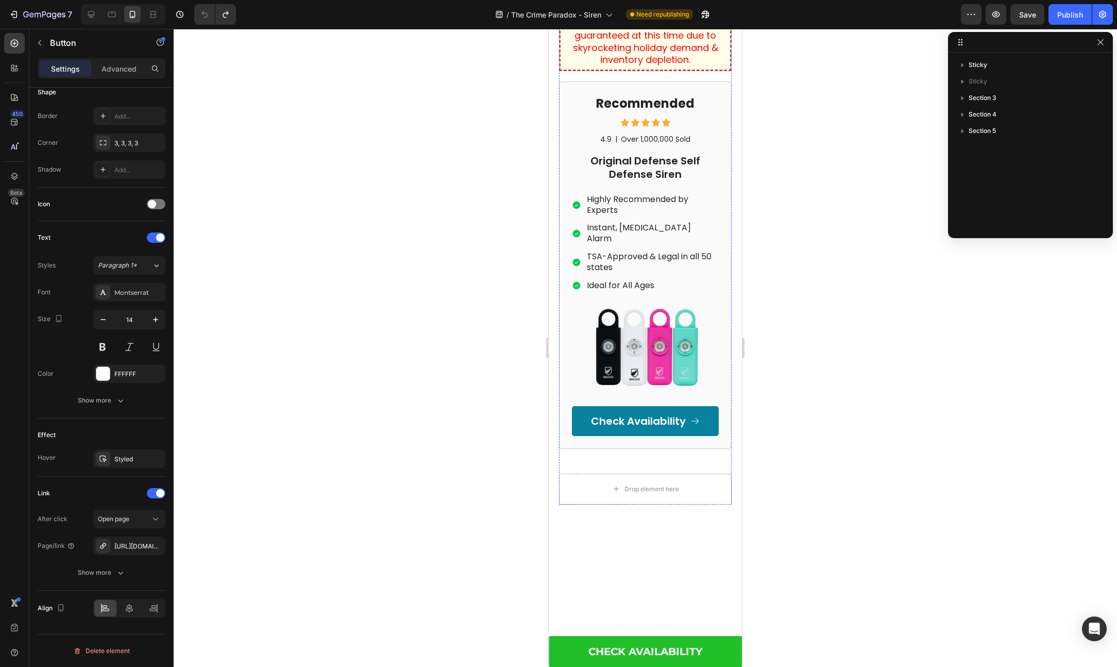
scroll to position [5133, 0]
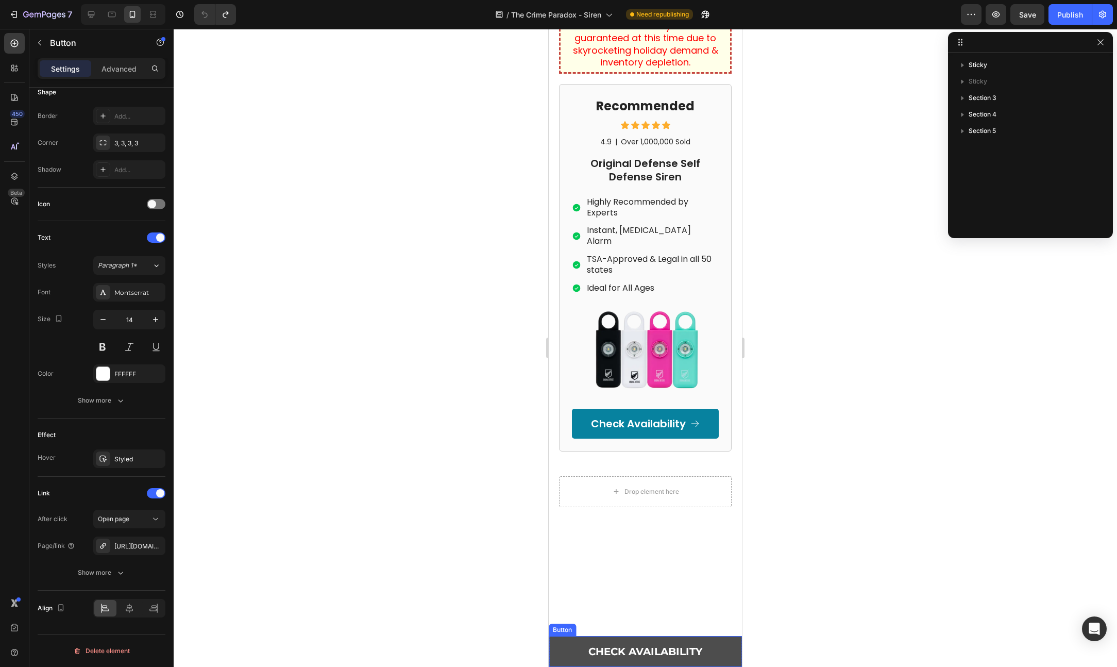
click at [569, 655] on link "Check Availability" at bounding box center [645, 651] width 193 height 31
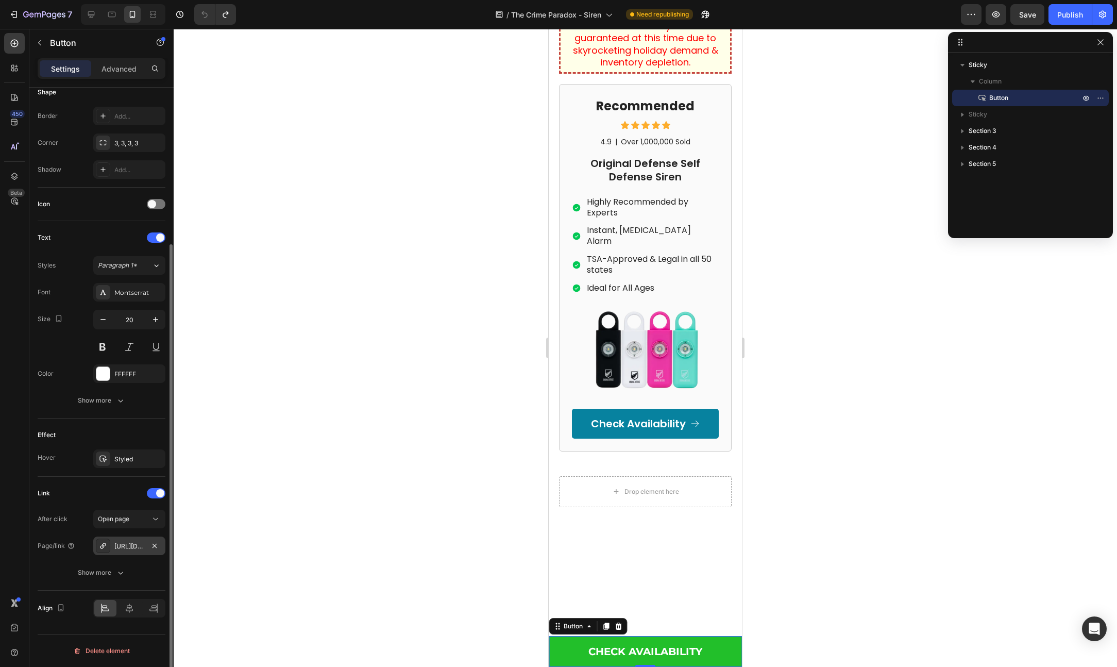
click at [117, 547] on div "[URL][DOMAIN_NAME]" at bounding box center [129, 546] width 30 height 9
click at [428, 364] on div at bounding box center [645, 348] width 943 height 638
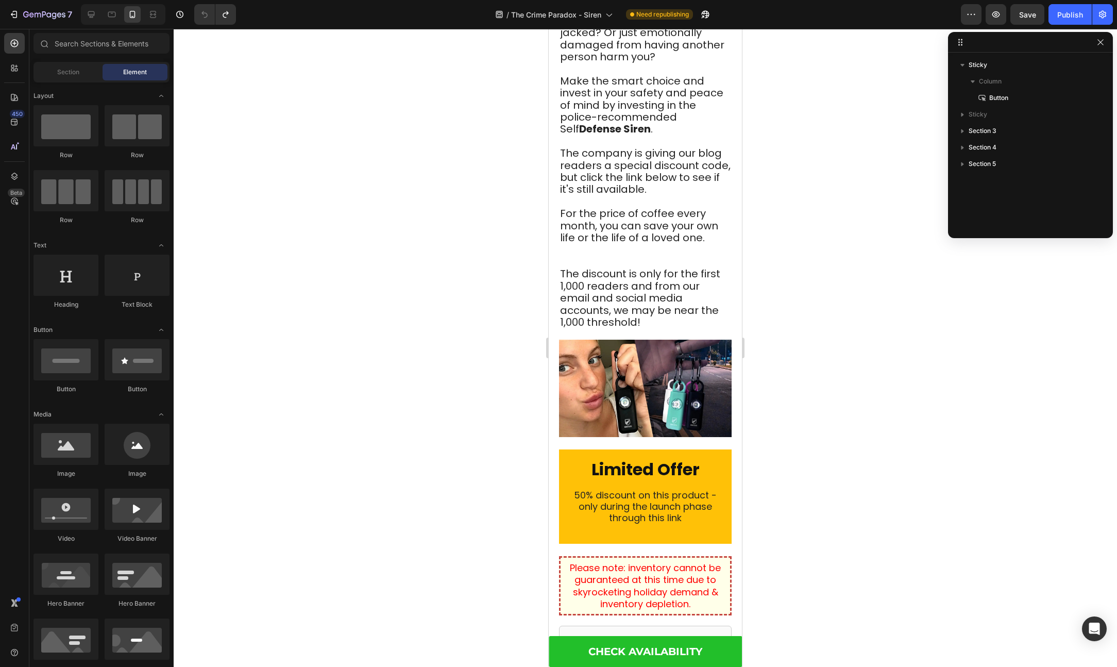
scroll to position [4702, 0]
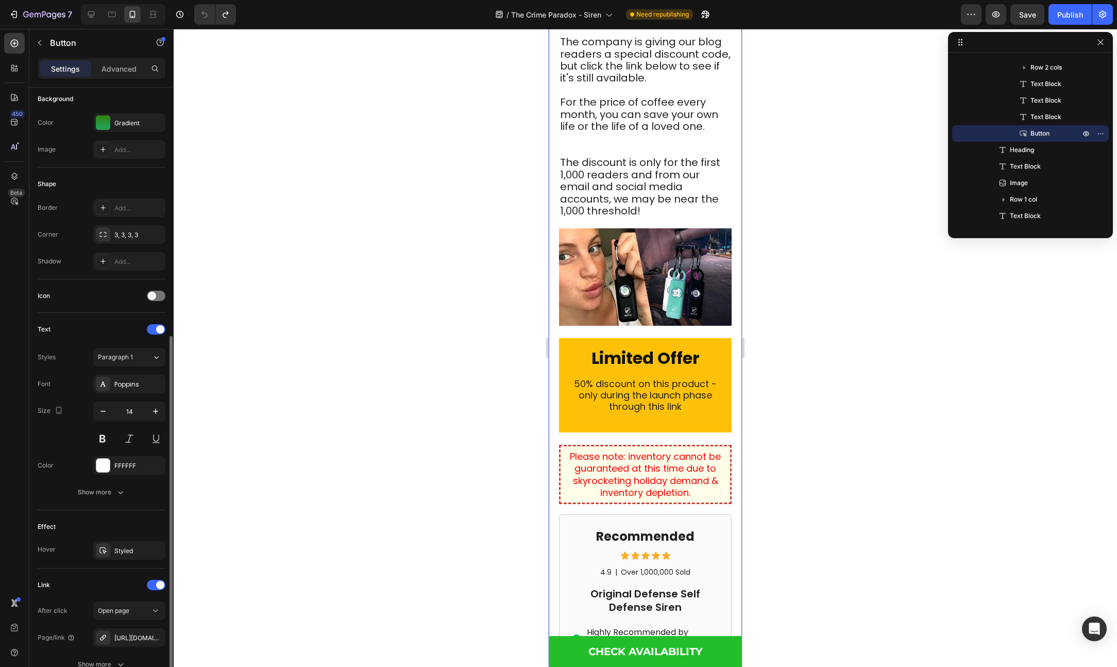
scroll to position [211, 0]
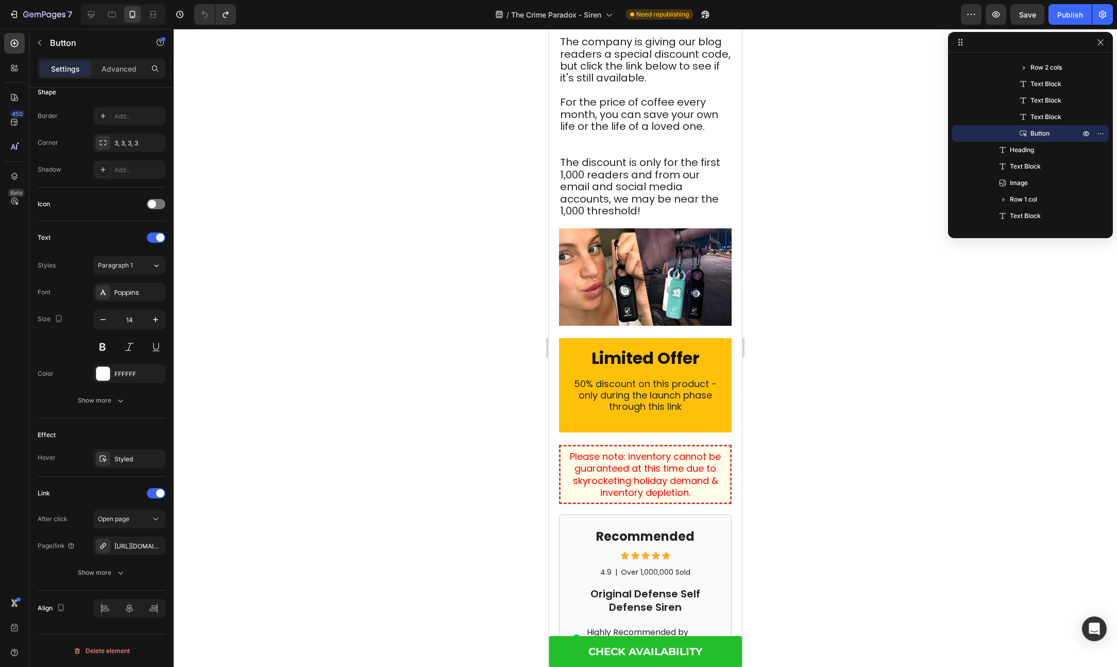
click at [804, 79] on div at bounding box center [645, 348] width 943 height 638
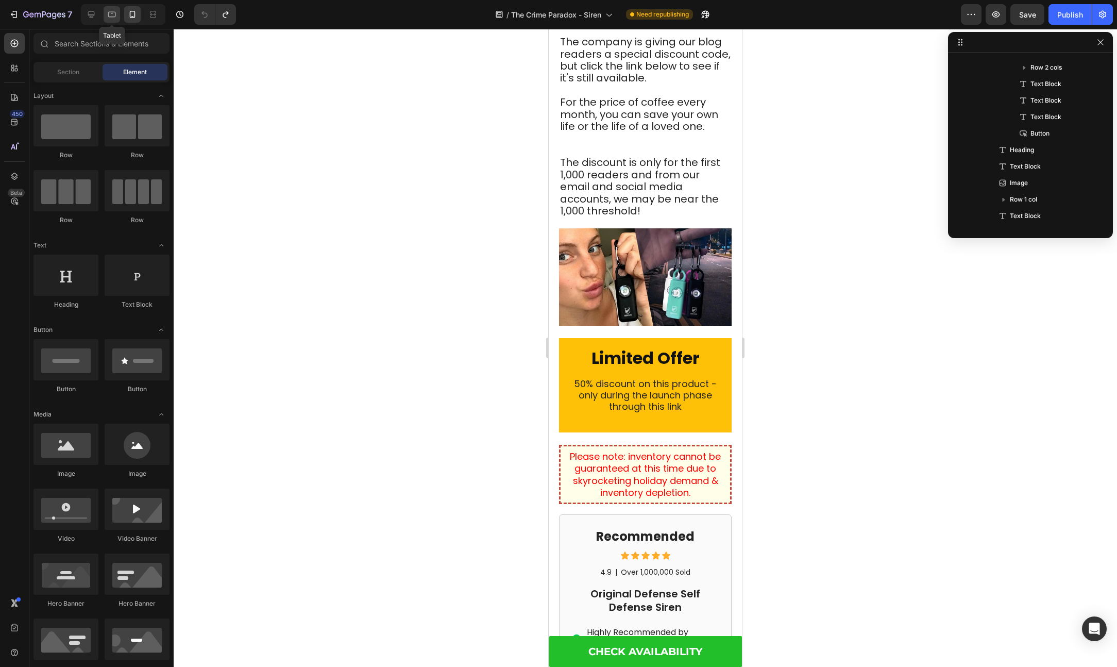
click at [115, 15] on icon at bounding box center [112, 14] width 10 height 10
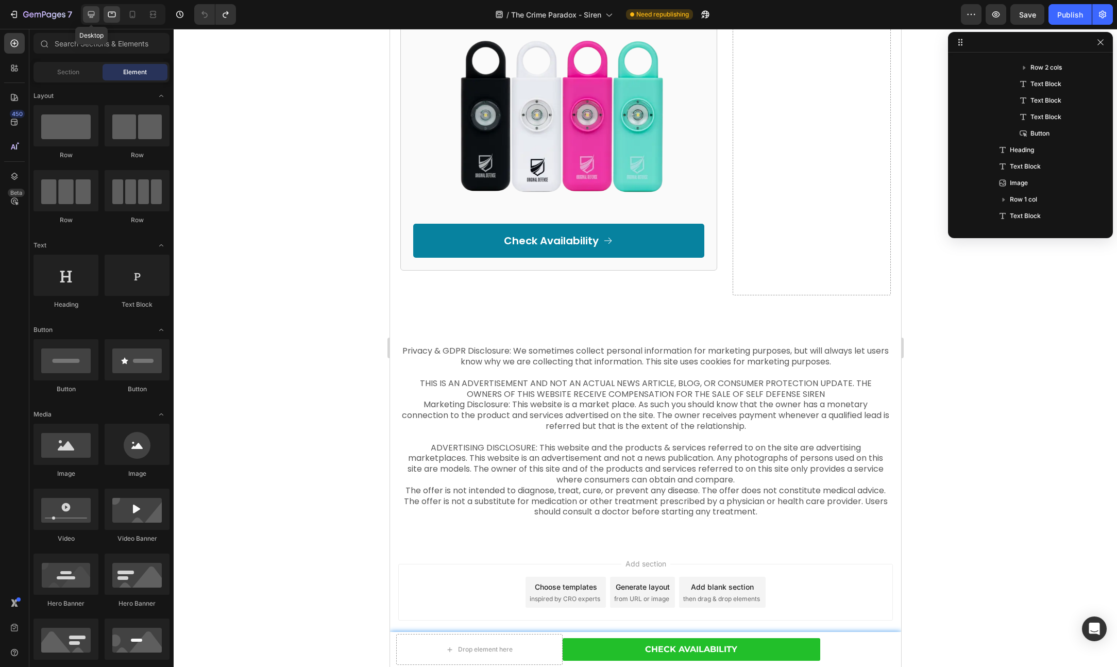
click at [95, 14] on icon at bounding box center [91, 14] width 10 height 10
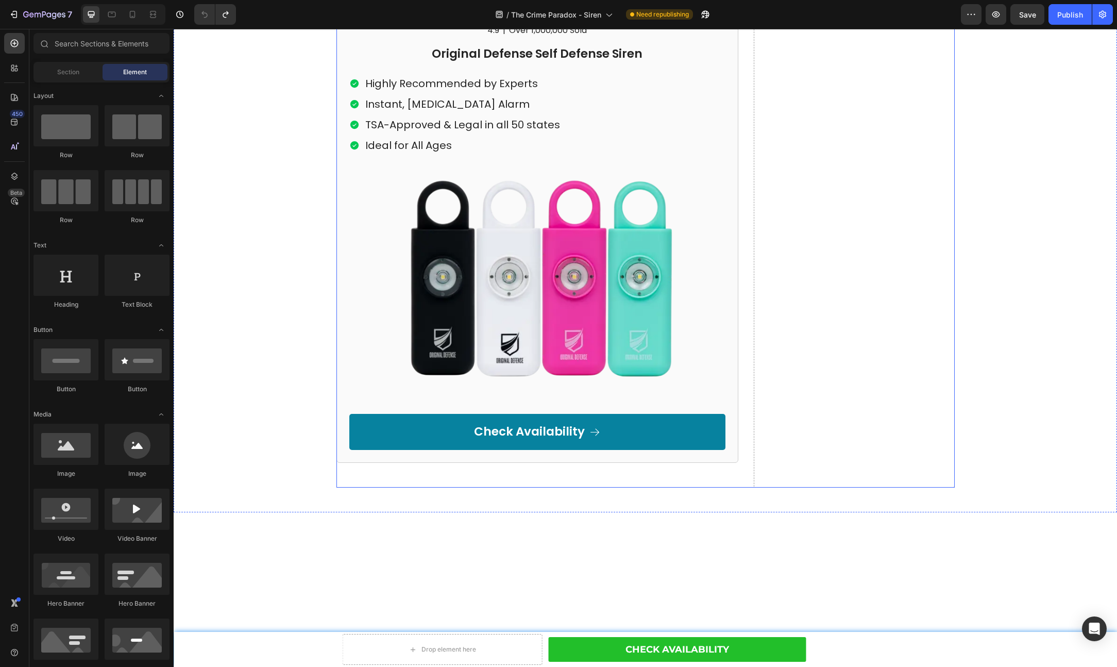
scroll to position [4782, 0]
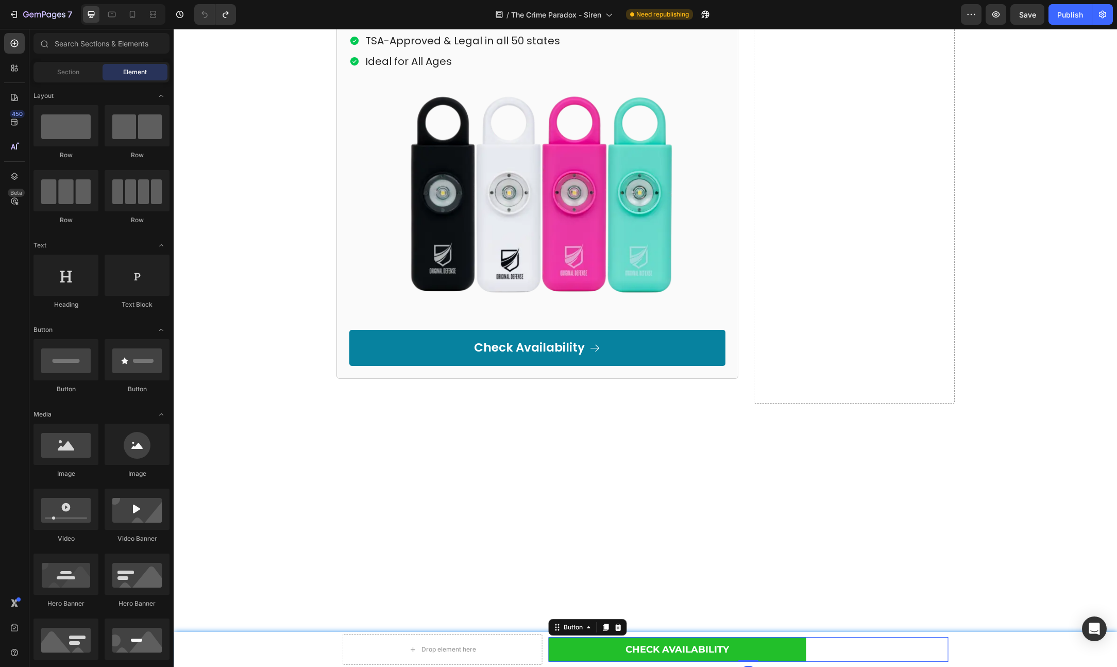
click at [804, 637] on div "Check Availability Button 0" at bounding box center [749, 649] width 400 height 25
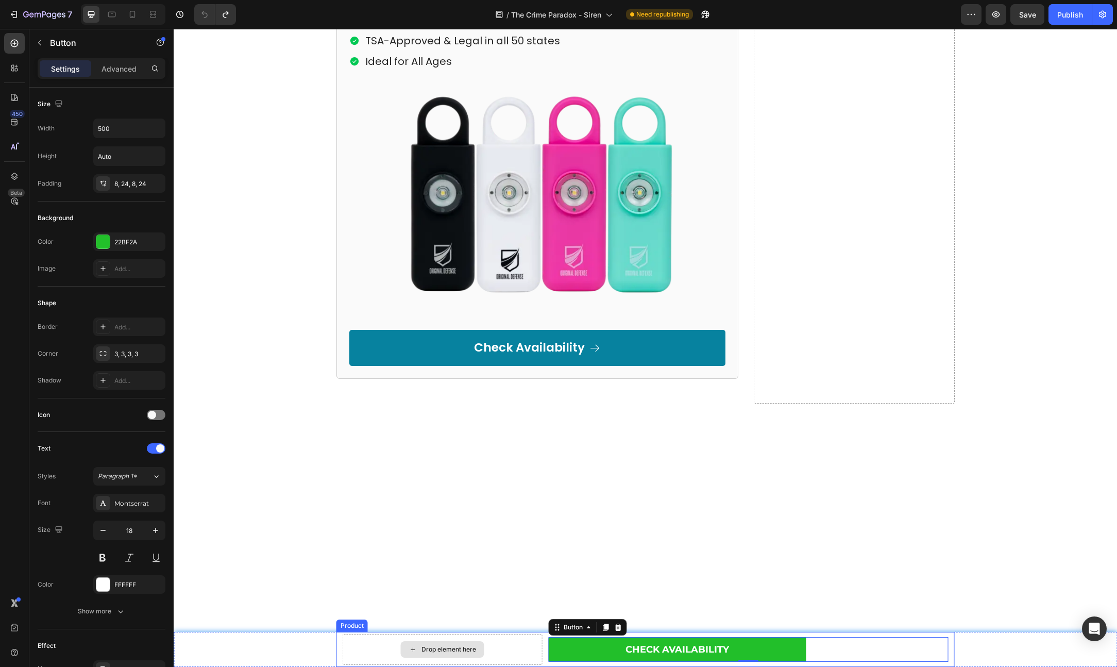
click at [536, 640] on div "Drop element here" at bounding box center [443, 649] width 200 height 31
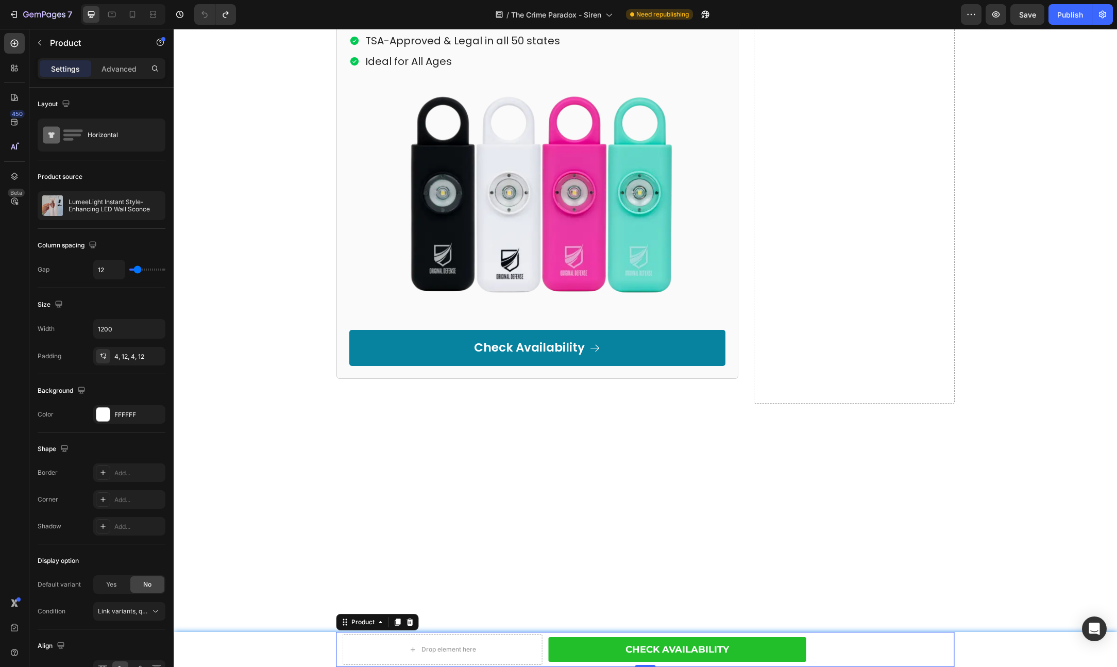
click at [948, 634] on div "Drop element here Check Availability Button Row Product 0" at bounding box center [645, 649] width 618 height 35
click at [357, 642] on div "Drop element here" at bounding box center [443, 649] width 200 height 31
click at [378, 646] on div "Drop element here" at bounding box center [443, 649] width 200 height 31
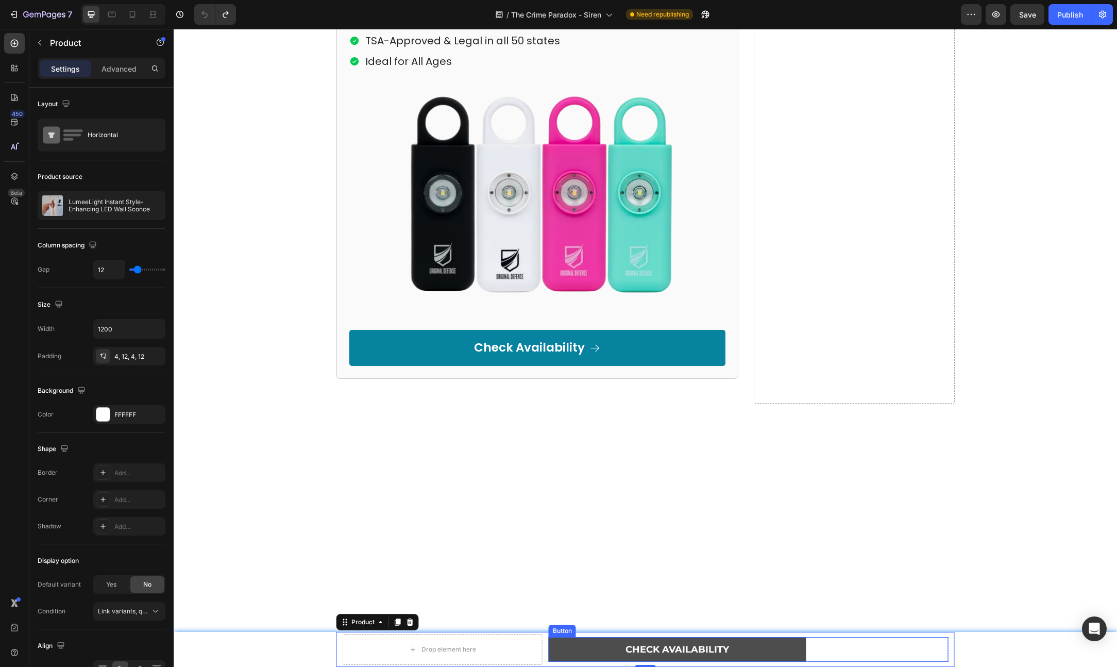
click at [559, 641] on link "Check Availability" at bounding box center [678, 649] width 258 height 25
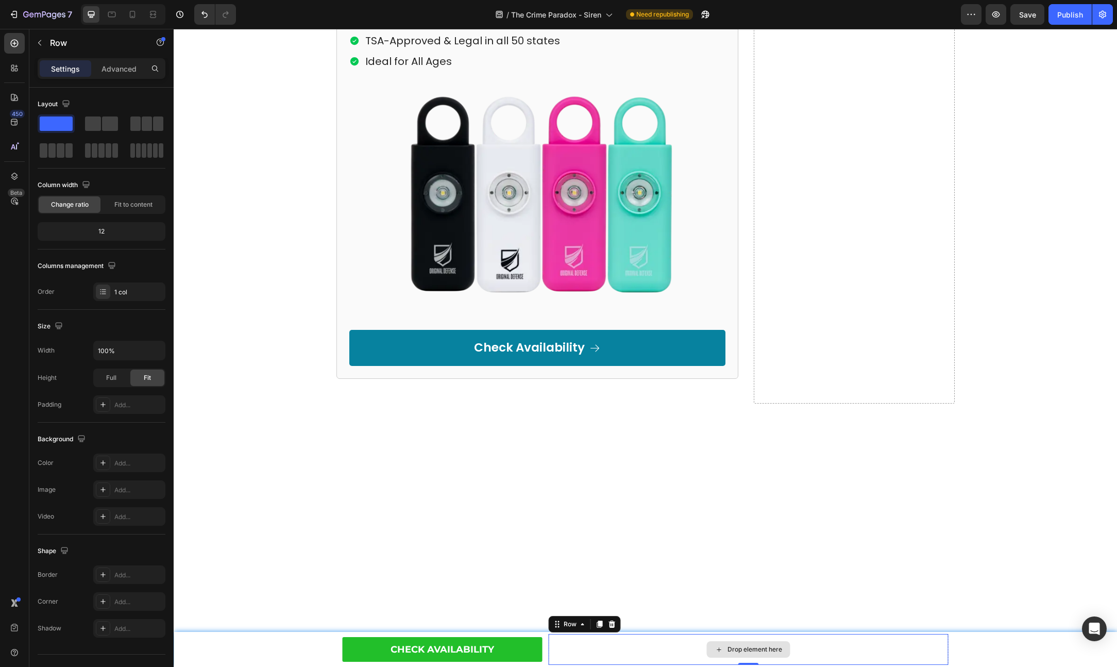
click at [586, 642] on div "Drop element here" at bounding box center [749, 649] width 400 height 31
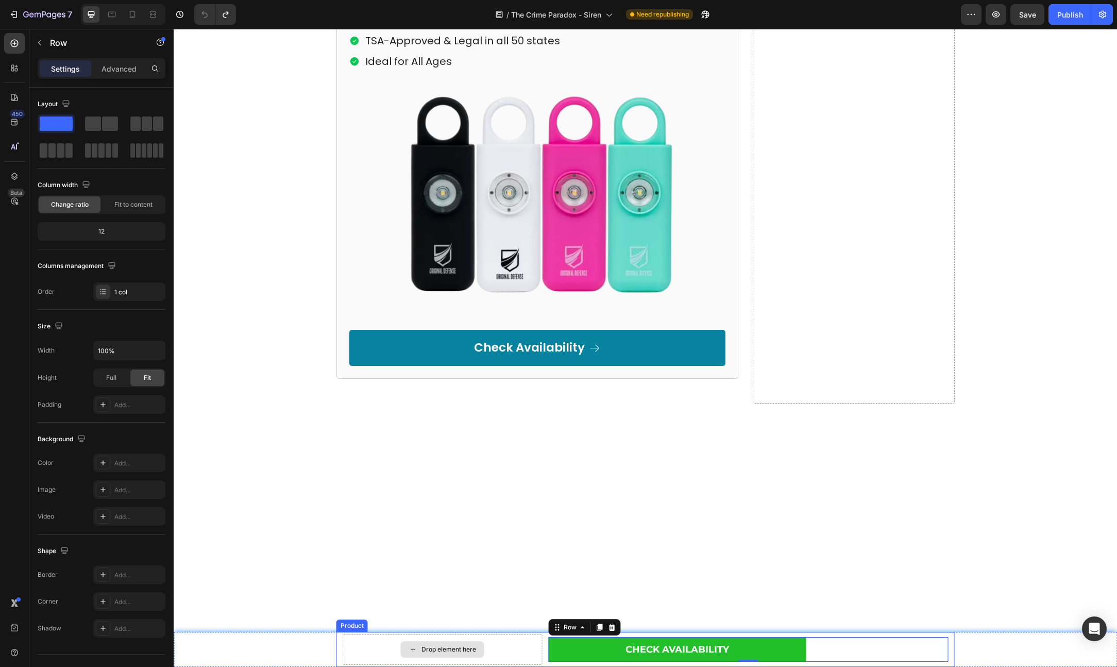
click at [534, 642] on div "Drop element here" at bounding box center [443, 649] width 200 height 31
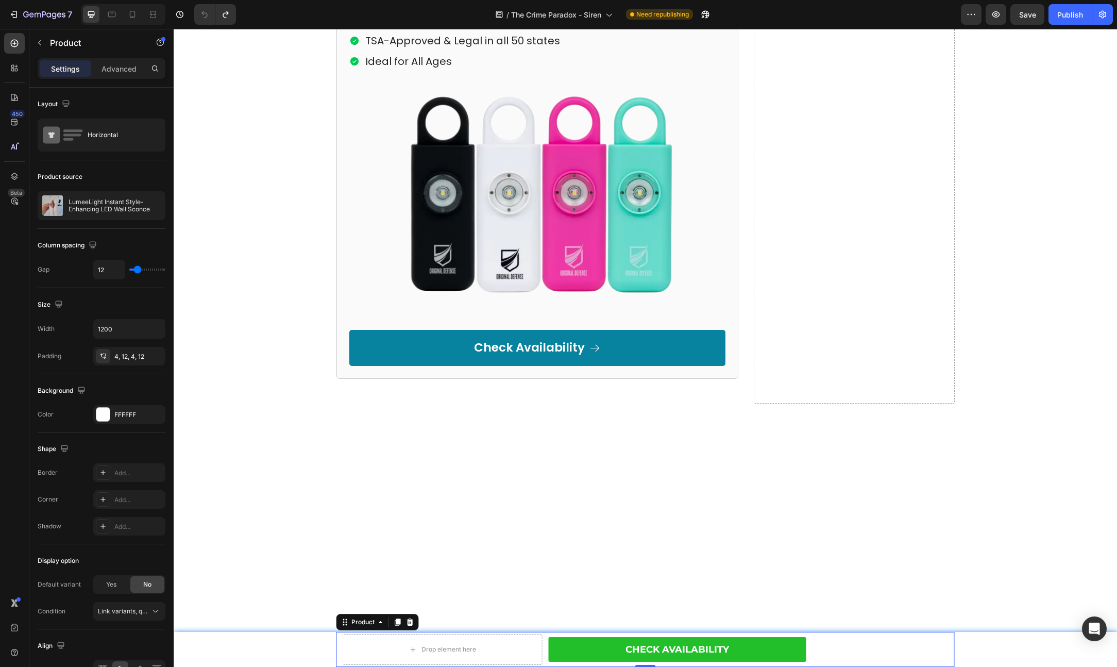
click at [946, 633] on div "Drop element here Check Availability Button Row Product 0" at bounding box center [645, 649] width 618 height 35
click at [115, 63] on p "Advanced" at bounding box center [119, 68] width 35 height 11
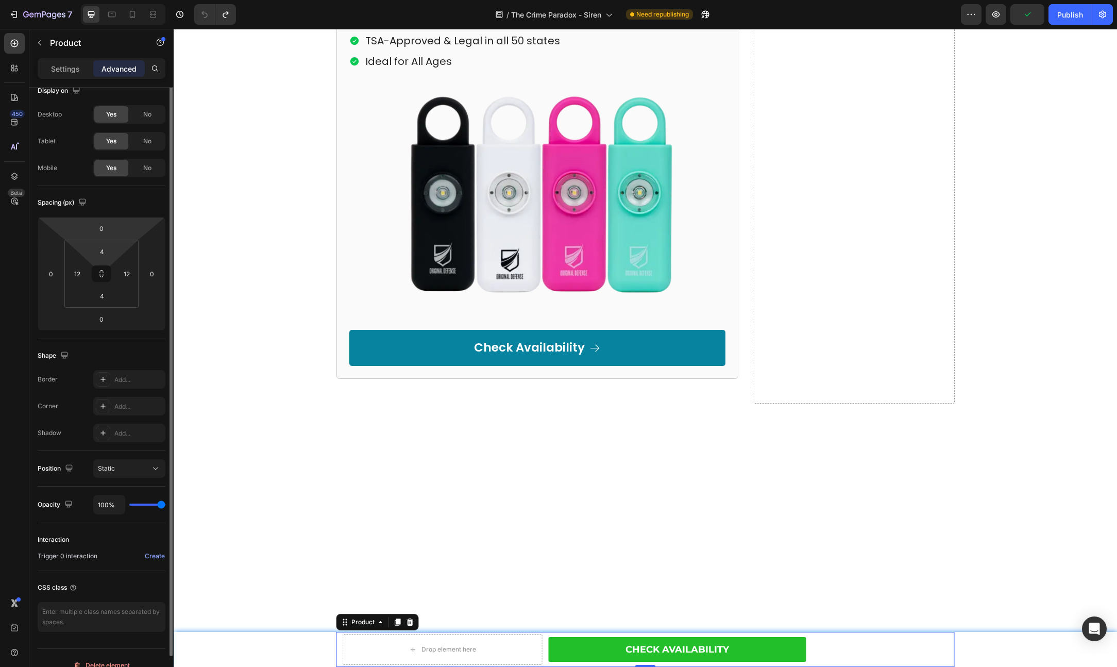
scroll to position [0, 0]
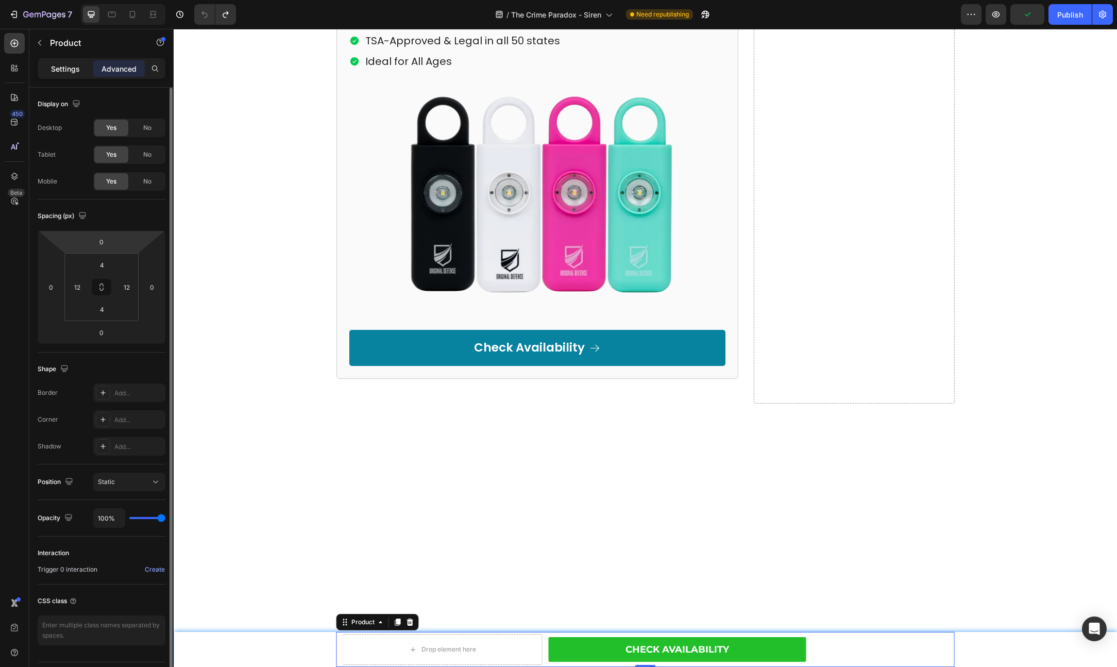
click at [75, 66] on p "Settings" at bounding box center [65, 68] width 29 height 11
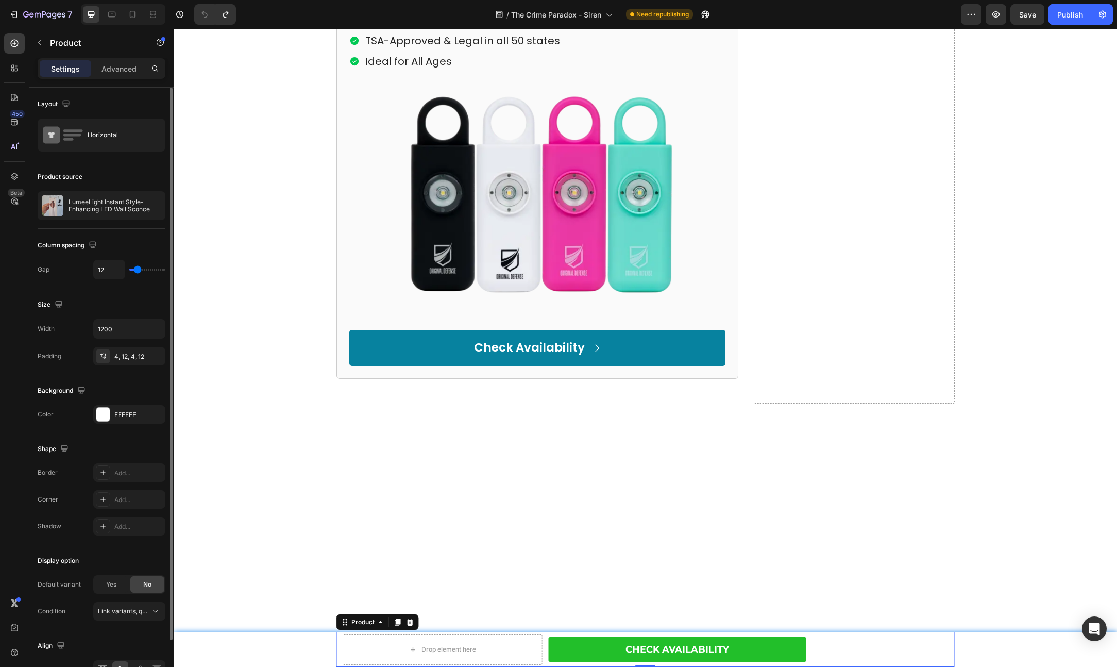
scroll to position [61, 0]
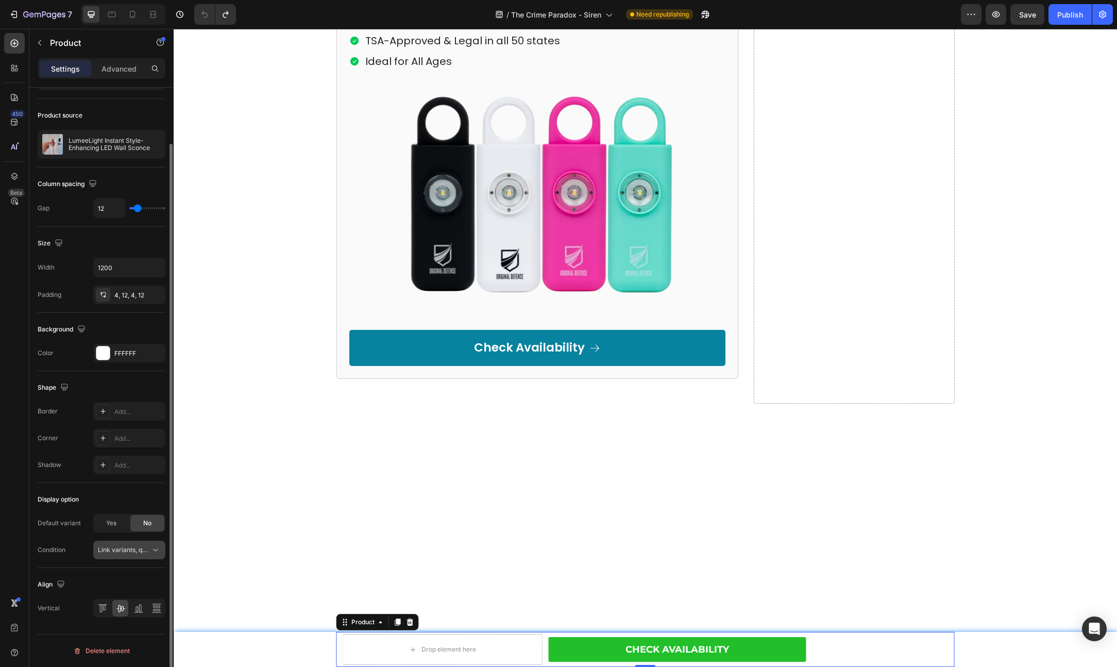
click at [134, 552] on span "Link variants, quantity <br> between same products" at bounding box center [174, 550] width 152 height 8
click at [146, 497] on div "Display option" at bounding box center [102, 499] width 128 height 16
click at [15, 123] on icon at bounding box center [14, 122] width 10 height 10
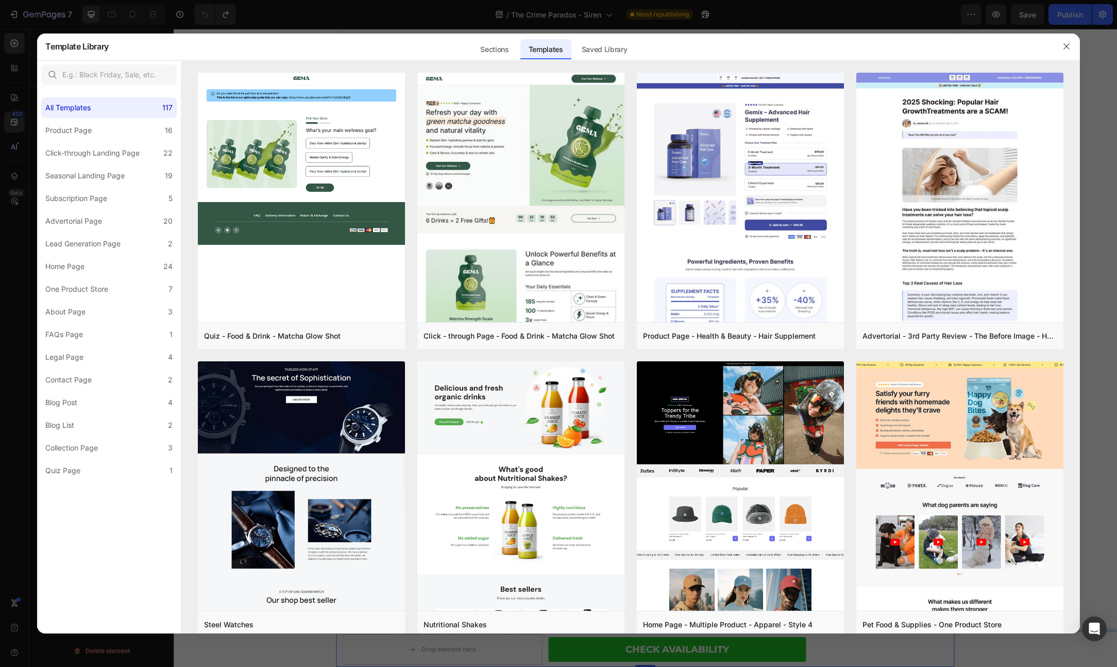
click at [256, 18] on div at bounding box center [558, 333] width 1117 height 667
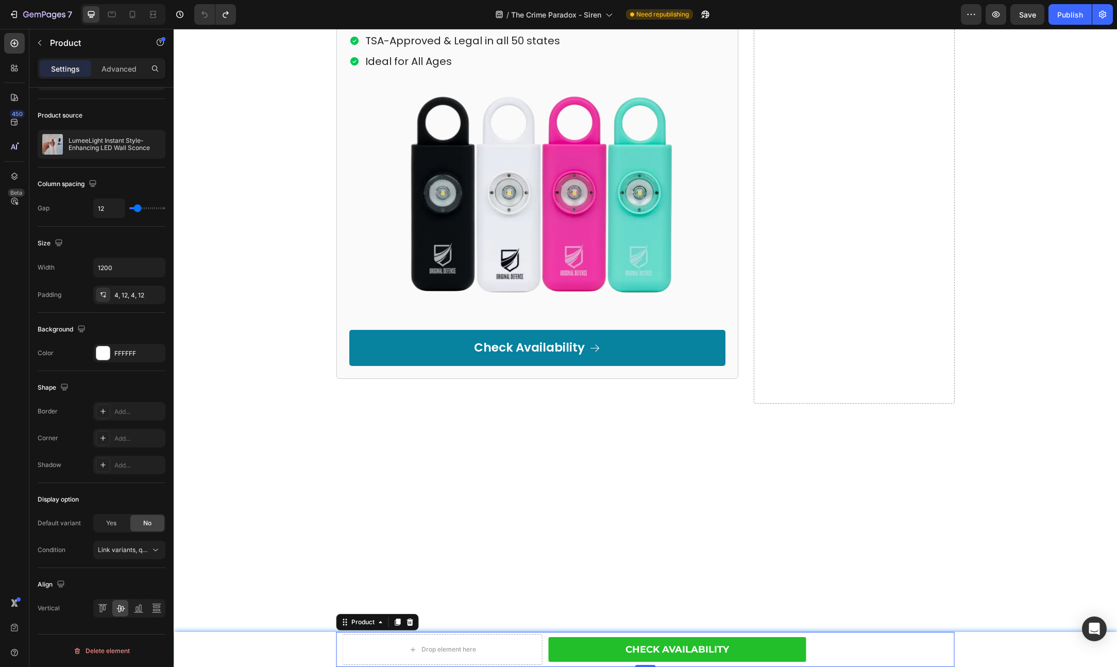
click at [543, 645] on div "Drop element here Check Availability Button Row Product 0" at bounding box center [645, 649] width 618 height 35
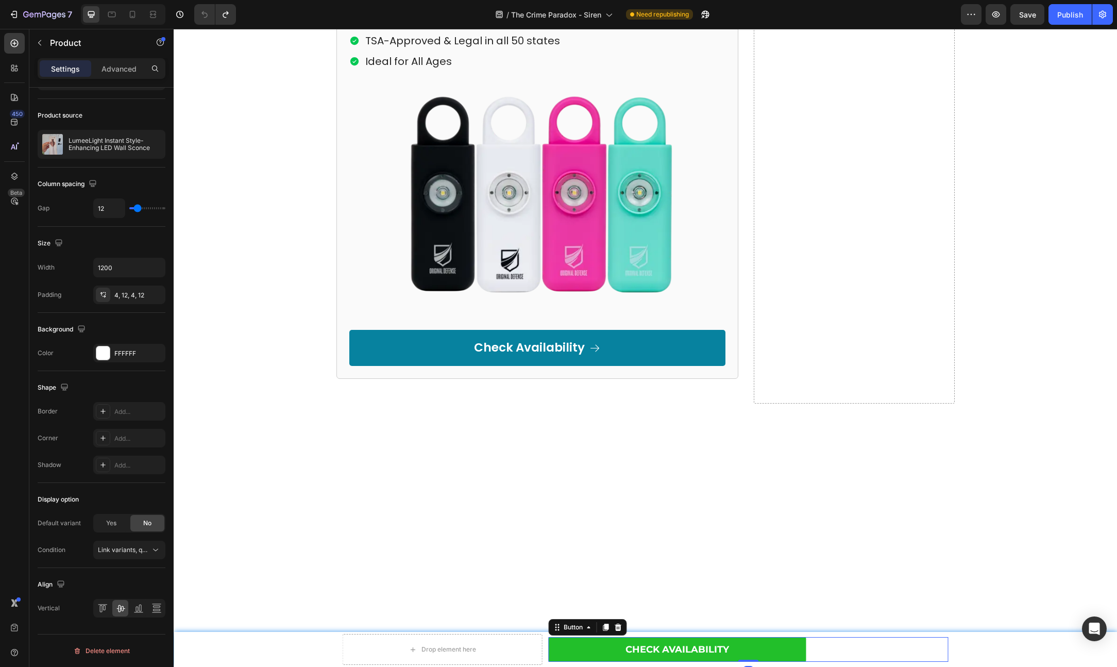
click at [826, 656] on div "Check Availability Button 0" at bounding box center [749, 649] width 400 height 25
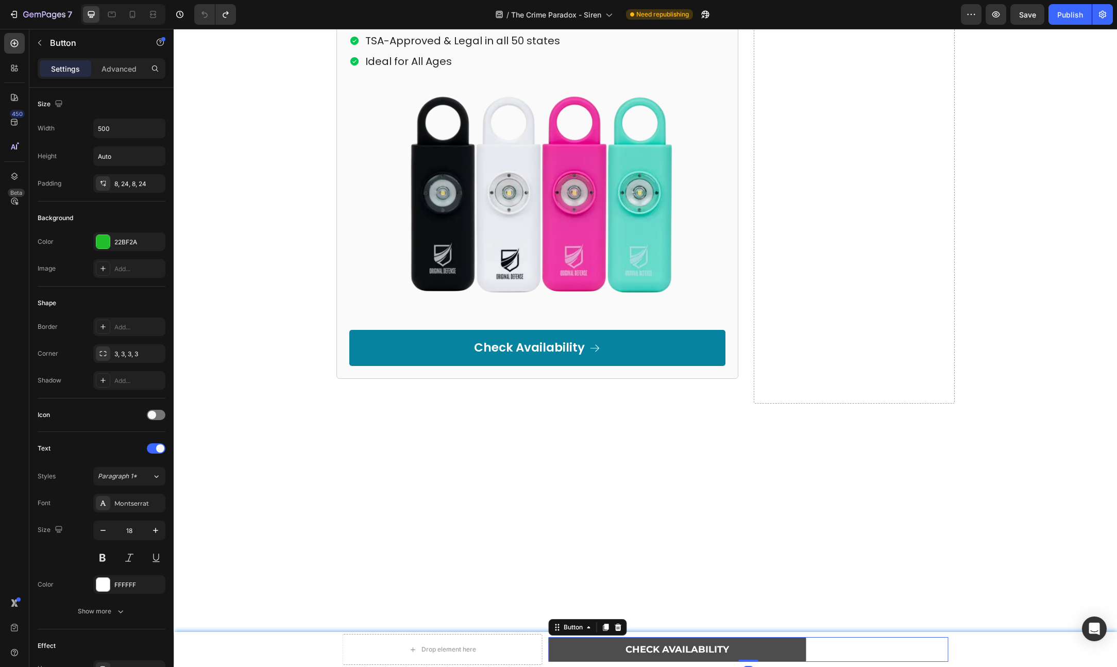
click at [605, 626] on icon at bounding box center [606, 626] width 6 height 7
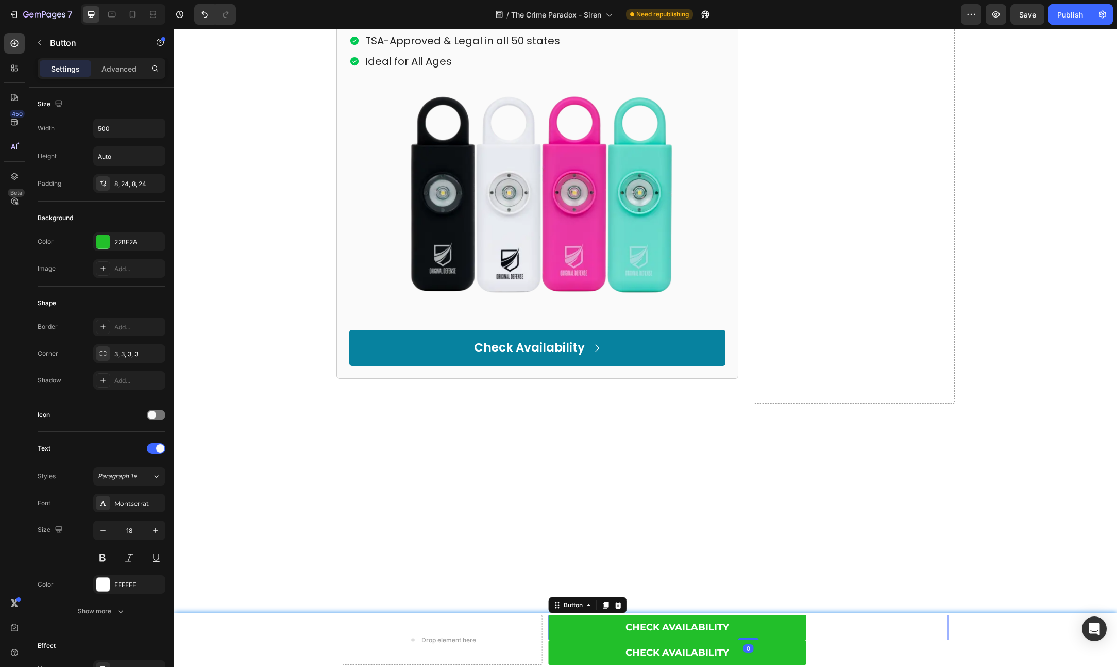
click at [810, 626] on div "Check Availability Button 0" at bounding box center [749, 627] width 400 height 25
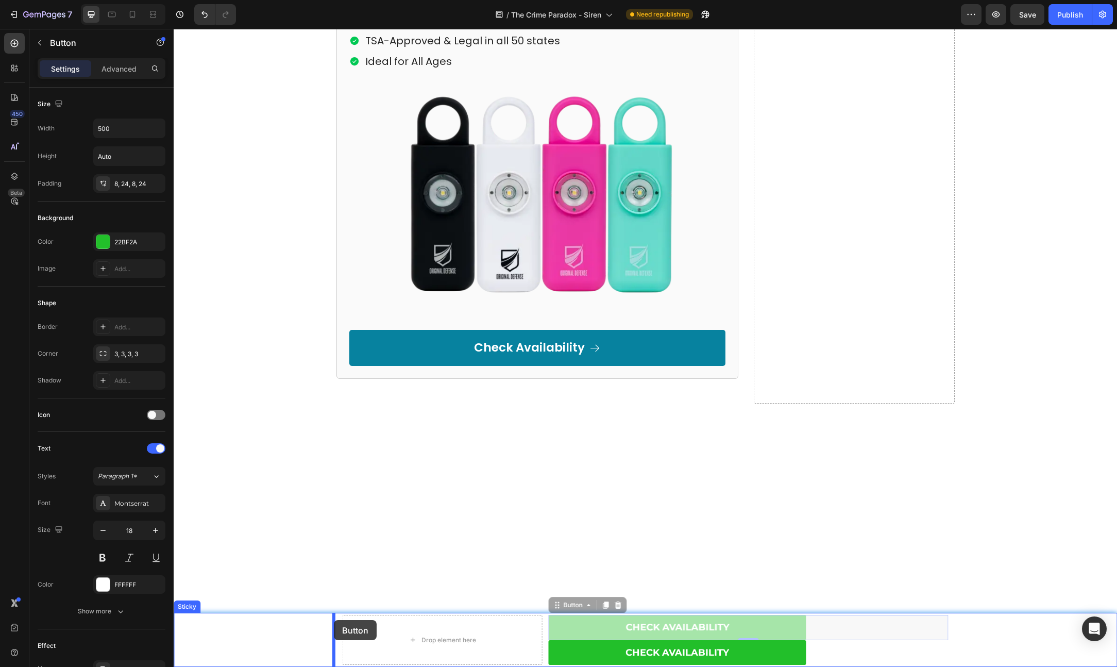
drag, startPoint x: 551, startPoint y: 605, endPoint x: 333, endPoint y: 619, distance: 217.9
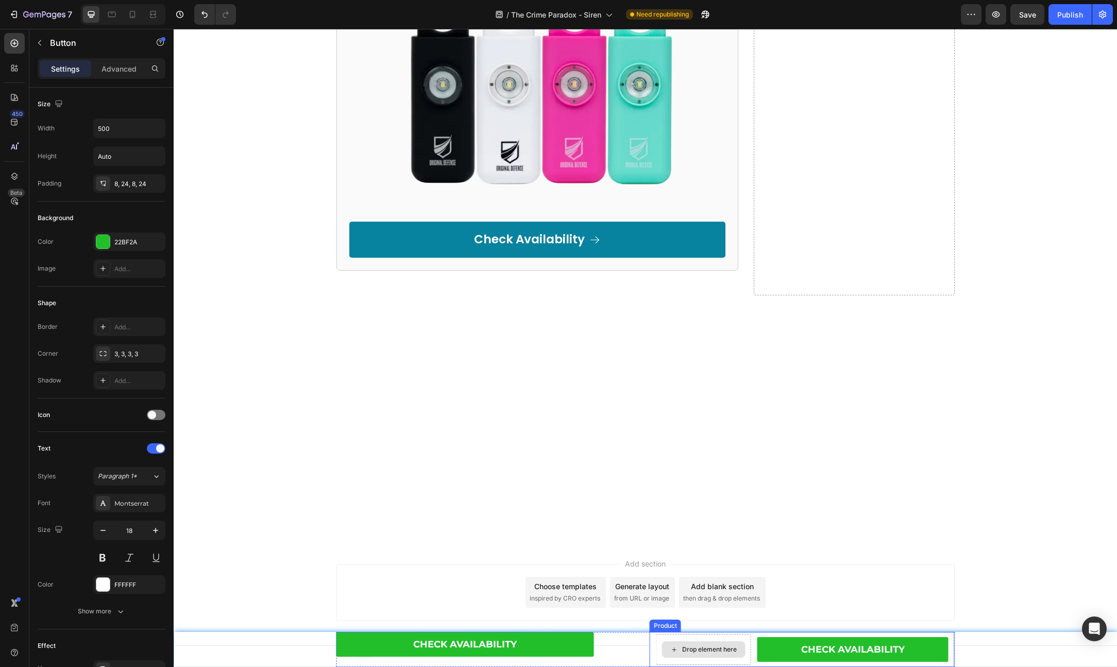
scroll to position [4981, 0]
click at [651, 637] on div "Drop element here Check Availability Button Row Product" at bounding box center [802, 649] width 305 height 35
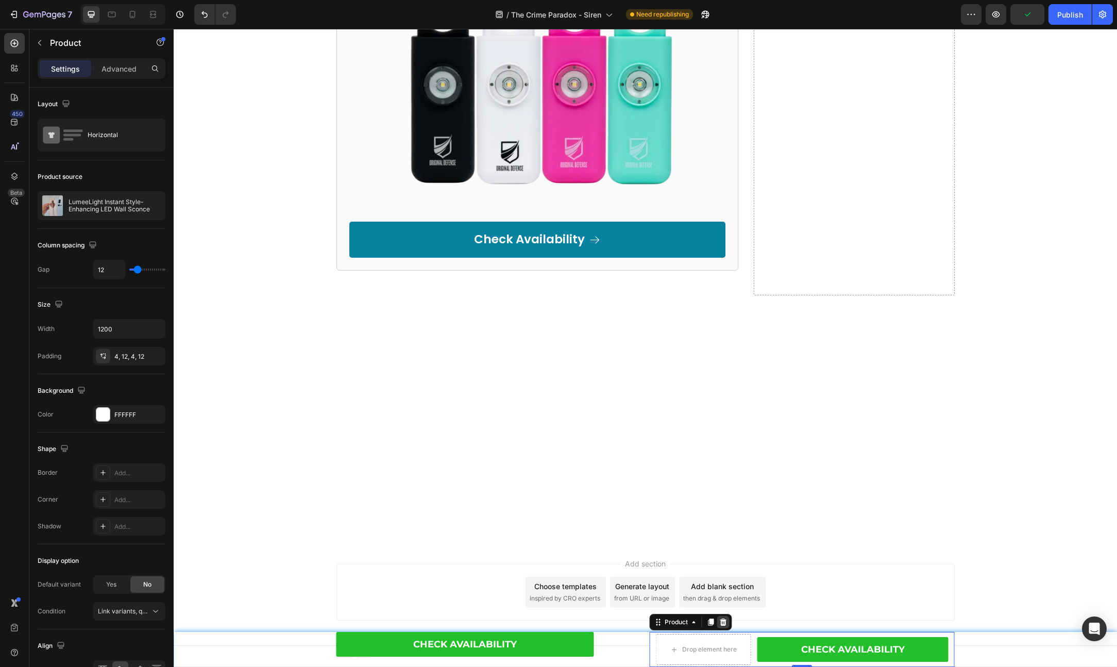
click at [720, 621] on icon at bounding box center [723, 621] width 7 height 7
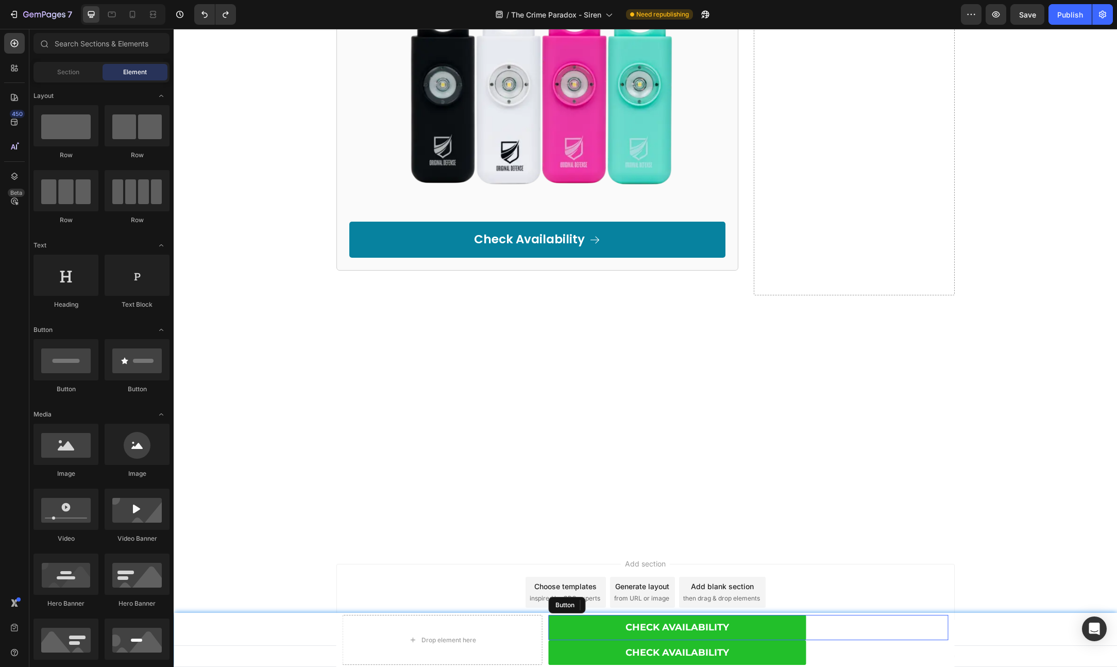
click at [825, 630] on div "Check Availability Button" at bounding box center [749, 627] width 400 height 25
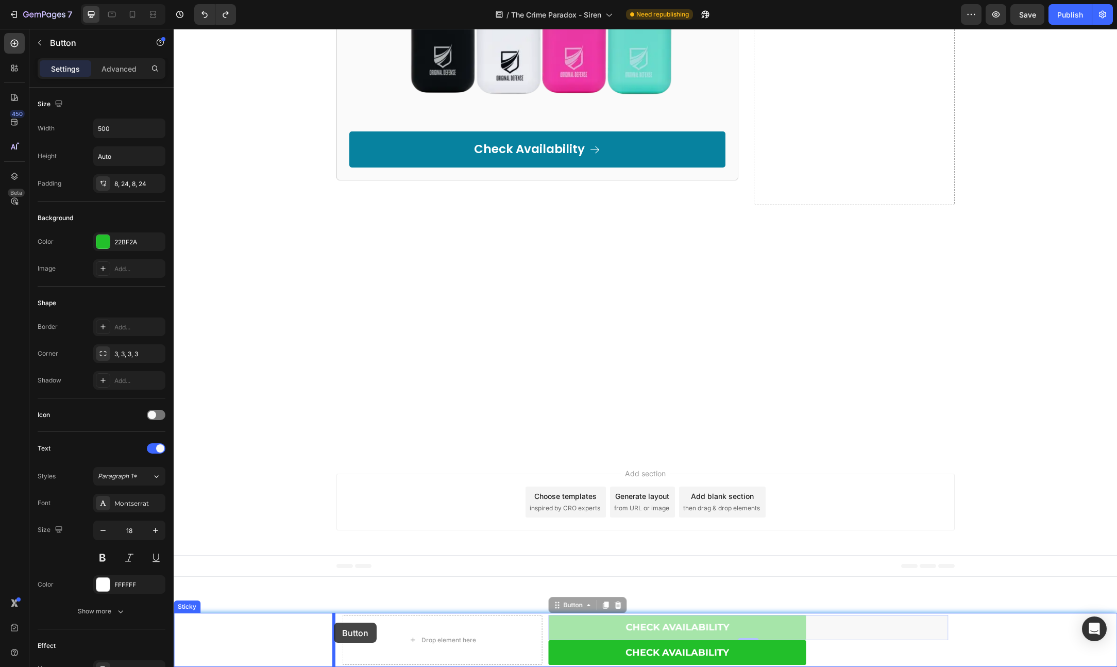
drag, startPoint x: 552, startPoint y: 602, endPoint x: 332, endPoint y: 622, distance: 220.9
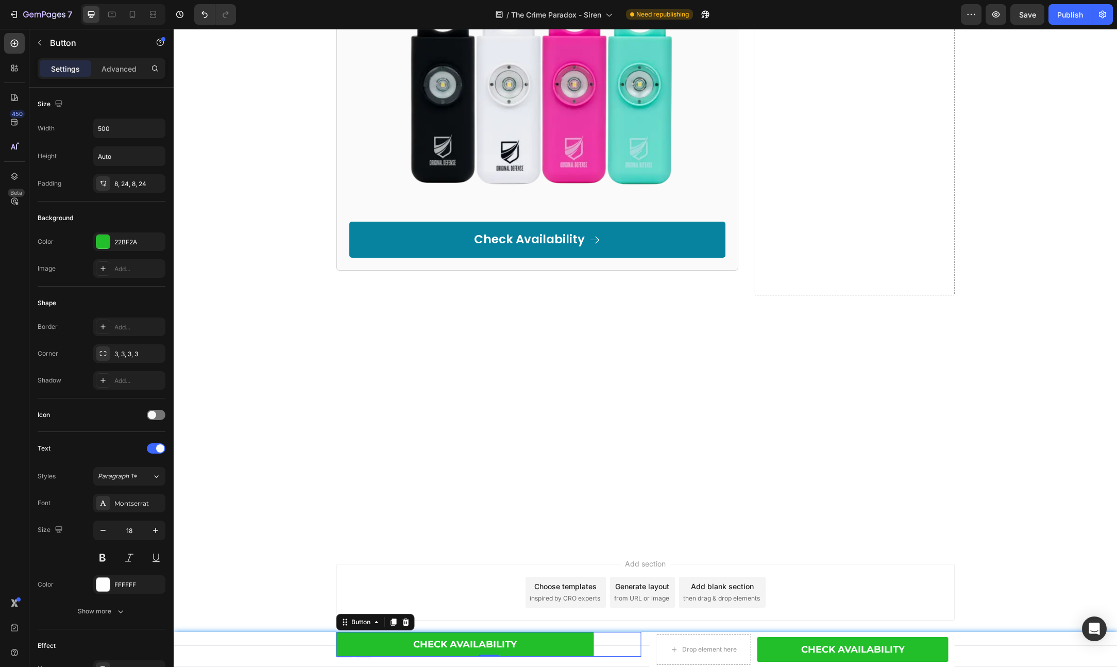
click at [622, 644] on div "Check Availability Button 0" at bounding box center [488, 644] width 305 height 25
click at [636, 644] on div "Check Availability Button 0" at bounding box center [488, 644] width 305 height 25
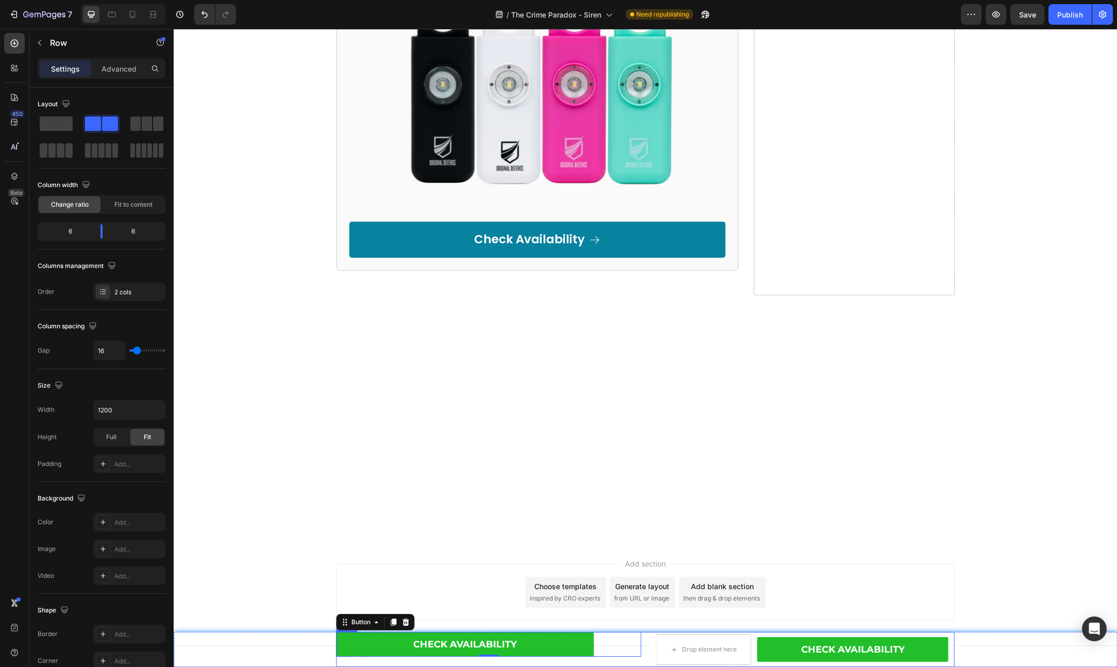
click at [644, 640] on div "Check Availability Button 0 Drop element here Check Availability Button Row Pro…" at bounding box center [645, 649] width 618 height 35
click at [115, 524] on div "Add..." at bounding box center [138, 522] width 48 height 9
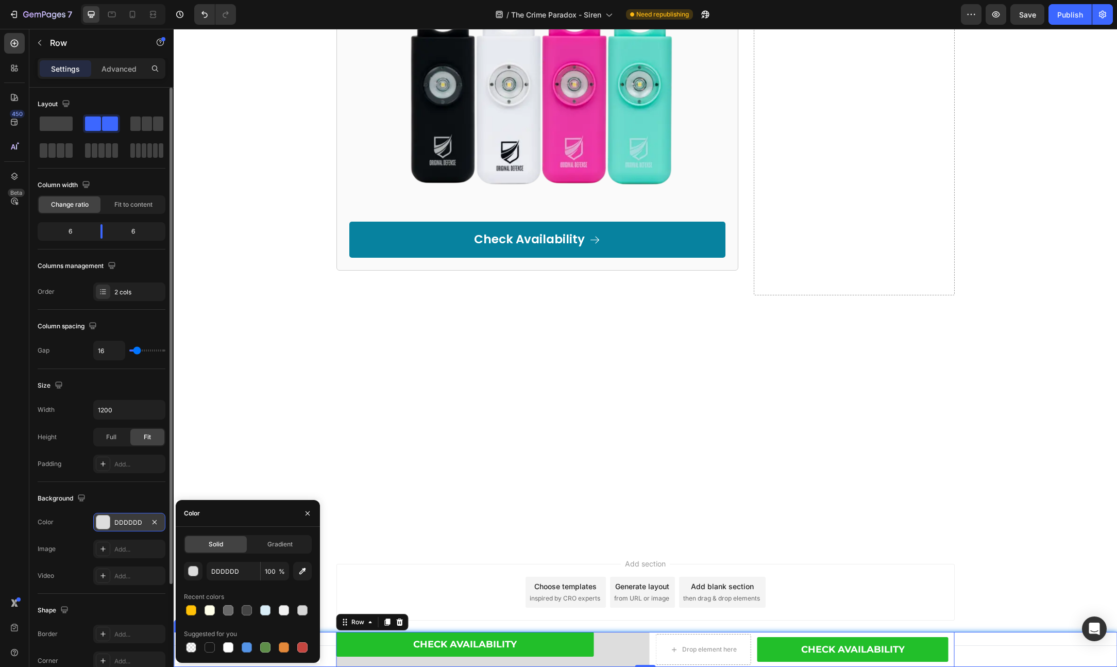
click at [962, 641] on div "Check Availability Button Drop element here Check Availability Button Row Produ…" at bounding box center [645, 649] width 943 height 35
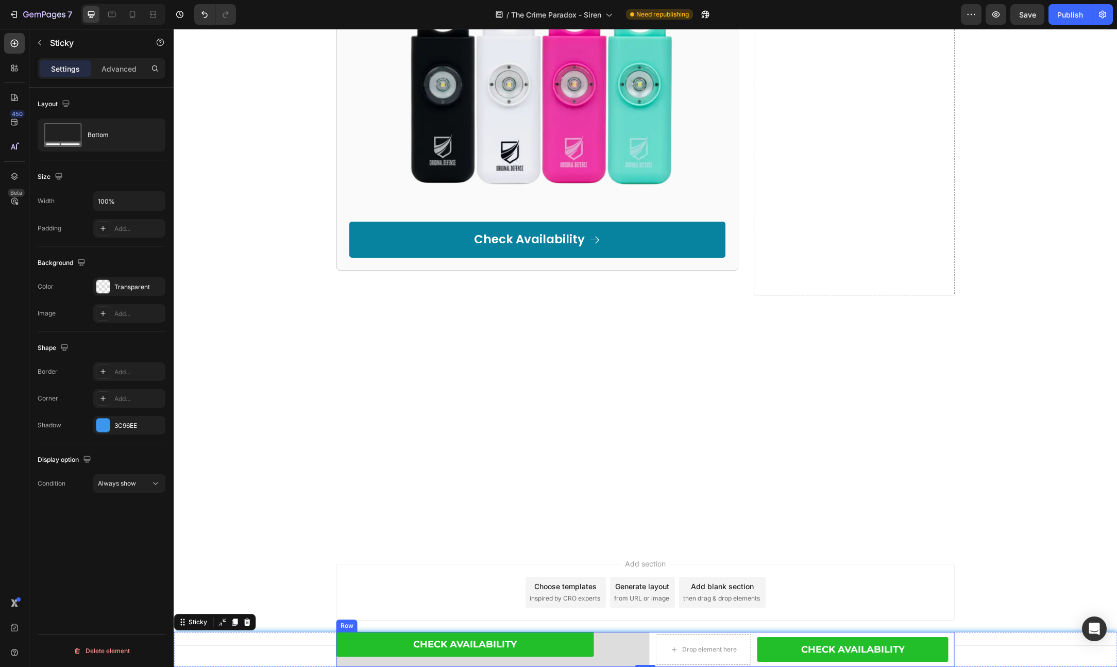
click at [642, 639] on div "Check Availability Button Drop element here Check Availability Button Row Produ…" at bounding box center [645, 649] width 618 height 35
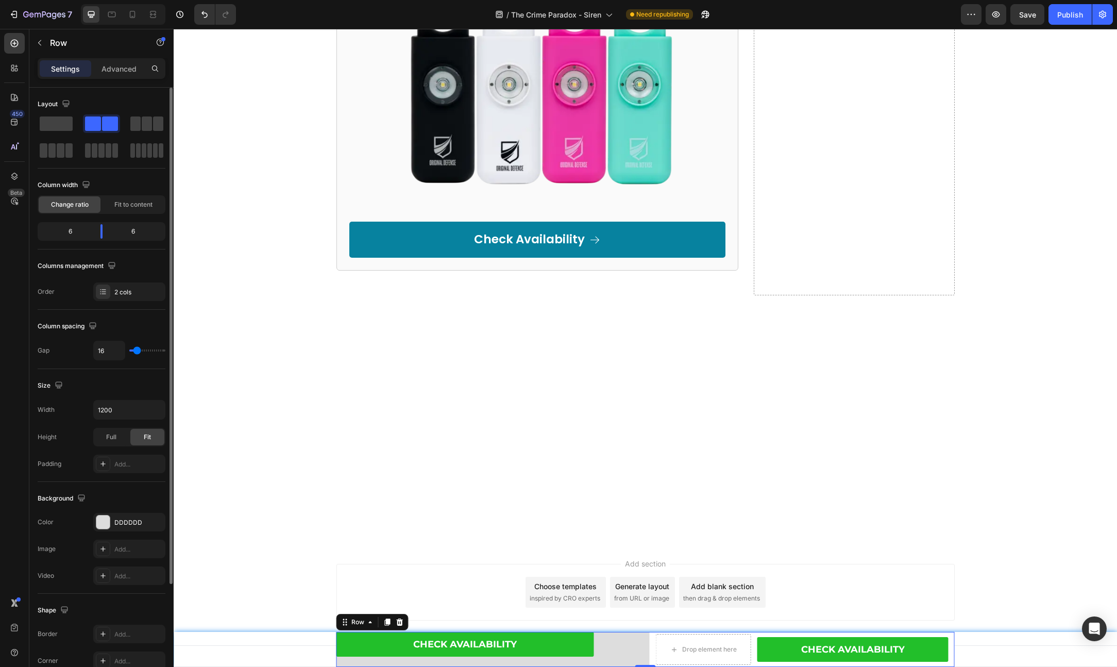
click at [640, 647] on div "Check Availability Button Drop element here Check Availability Button Row Produ…" at bounding box center [645, 649] width 618 height 35
click at [575, 657] on div "Check Availability Button" at bounding box center [488, 649] width 305 height 35
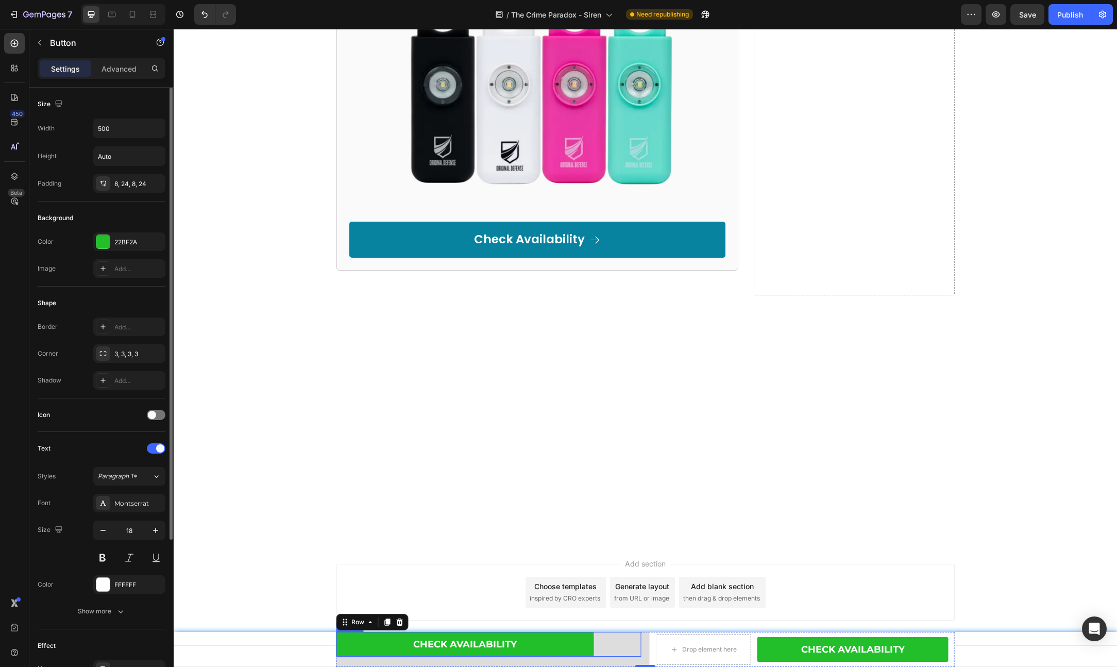
click at [609, 643] on div "Check Availability Button" at bounding box center [488, 644] width 305 height 25
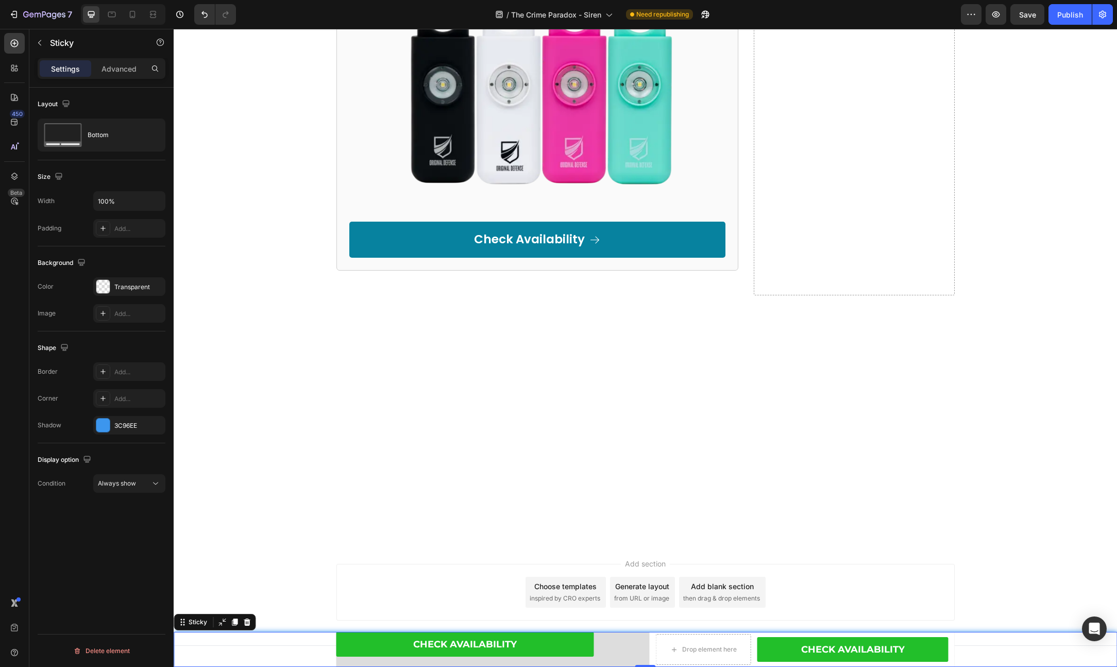
click at [957, 644] on div "Check Availability Button Drop element here Check Availability Button Row Produ…" at bounding box center [645, 649] width 943 height 35
click at [947, 640] on div "Drop element here Check Availability Button Row Product" at bounding box center [802, 649] width 305 height 35
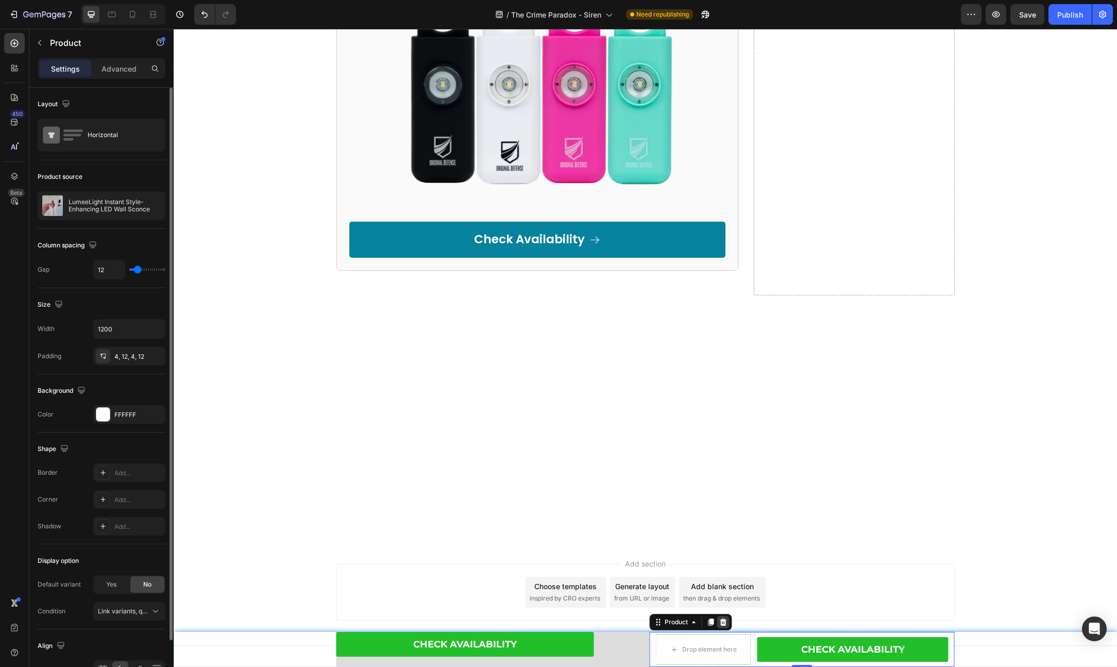
click at [720, 619] on icon at bounding box center [723, 621] width 7 height 7
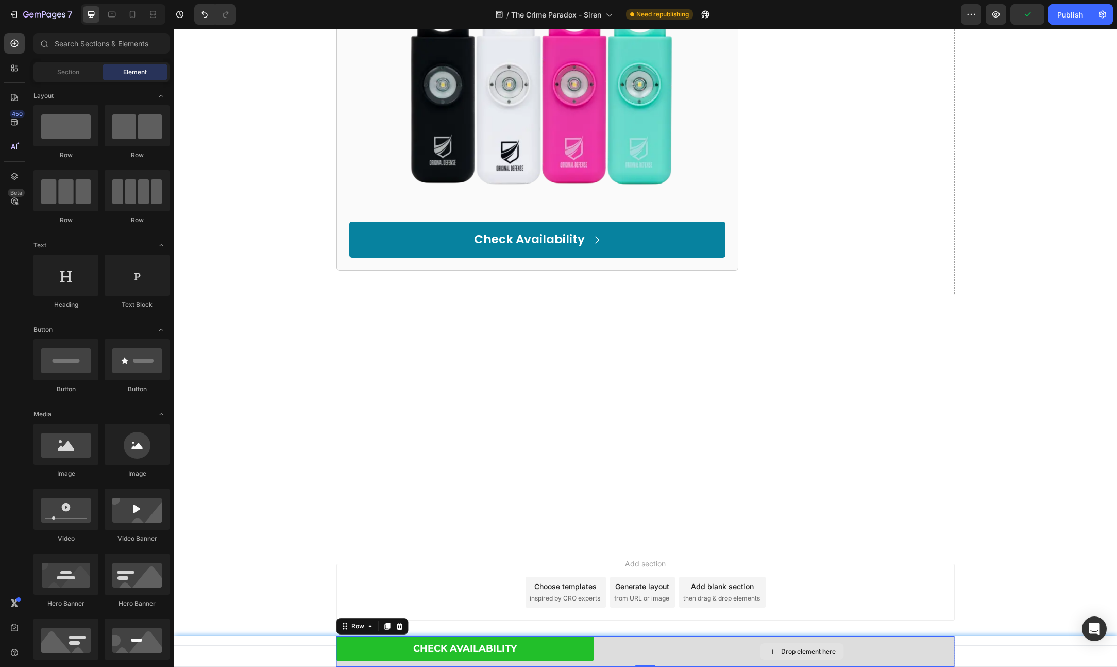
click at [720, 649] on div "Drop element here" at bounding box center [802, 651] width 305 height 31
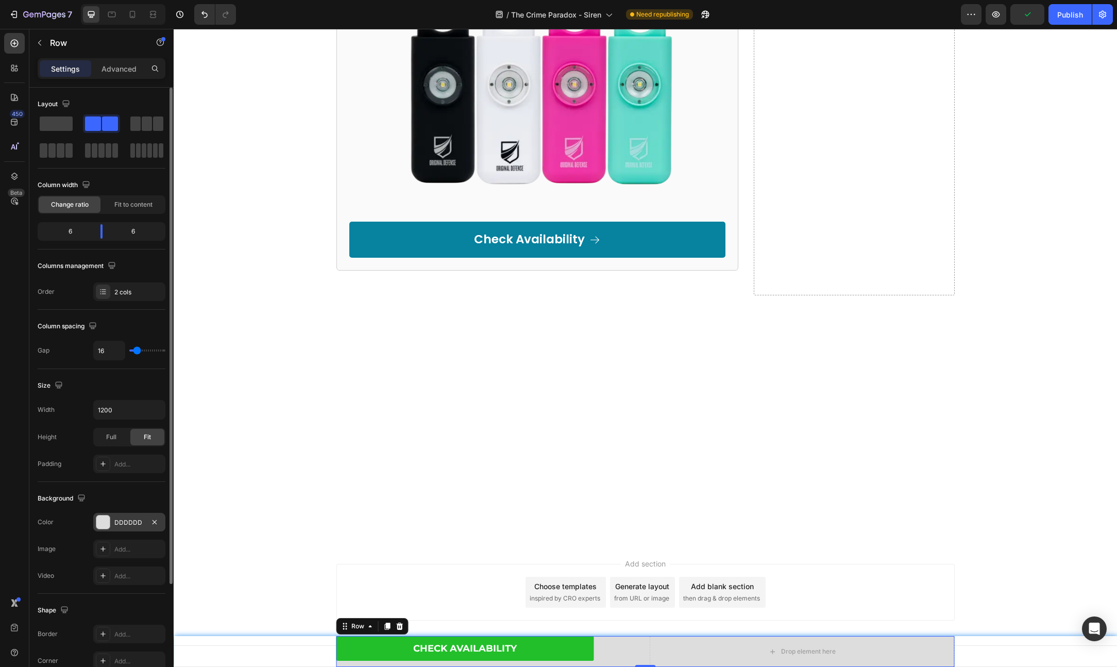
click at [125, 526] on div "DDDDDD" at bounding box center [129, 522] width 30 height 9
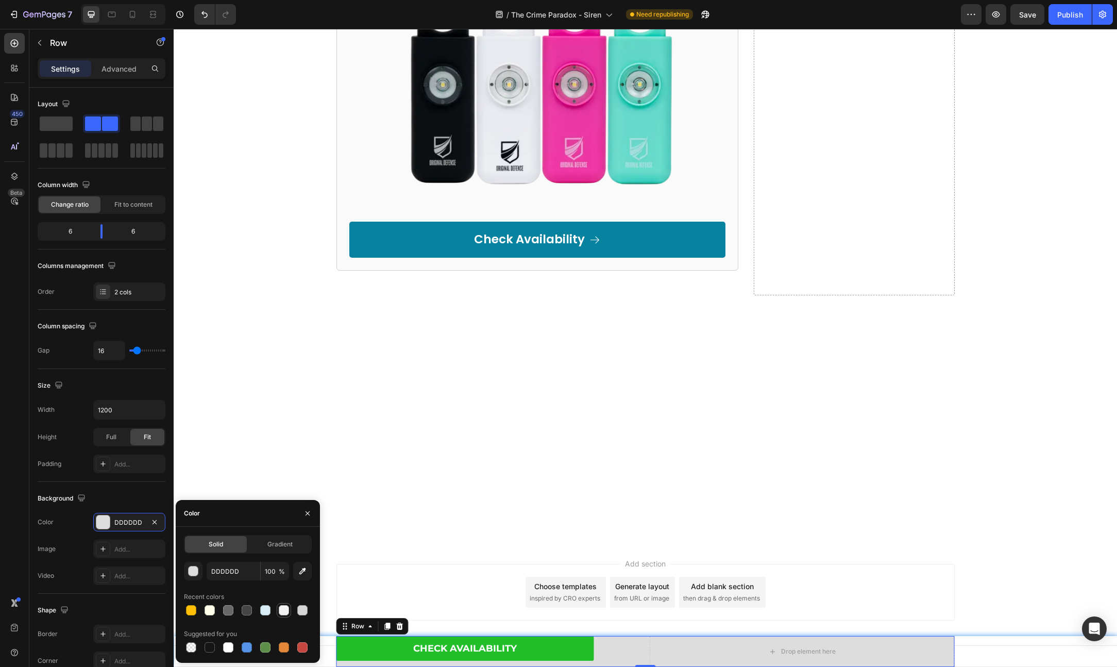
click at [278, 611] on div at bounding box center [284, 610] width 12 height 12
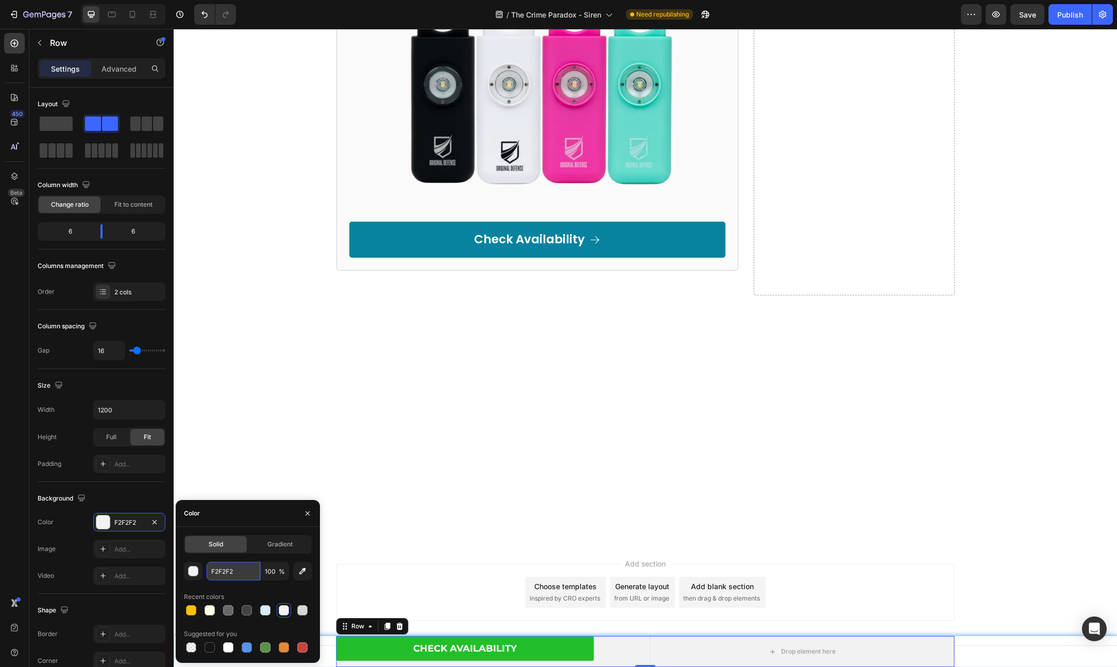
click at [227, 573] on input "F2F2F2" at bounding box center [234, 571] width 54 height 19
click at [199, 571] on button "button" at bounding box center [193, 571] width 19 height 19
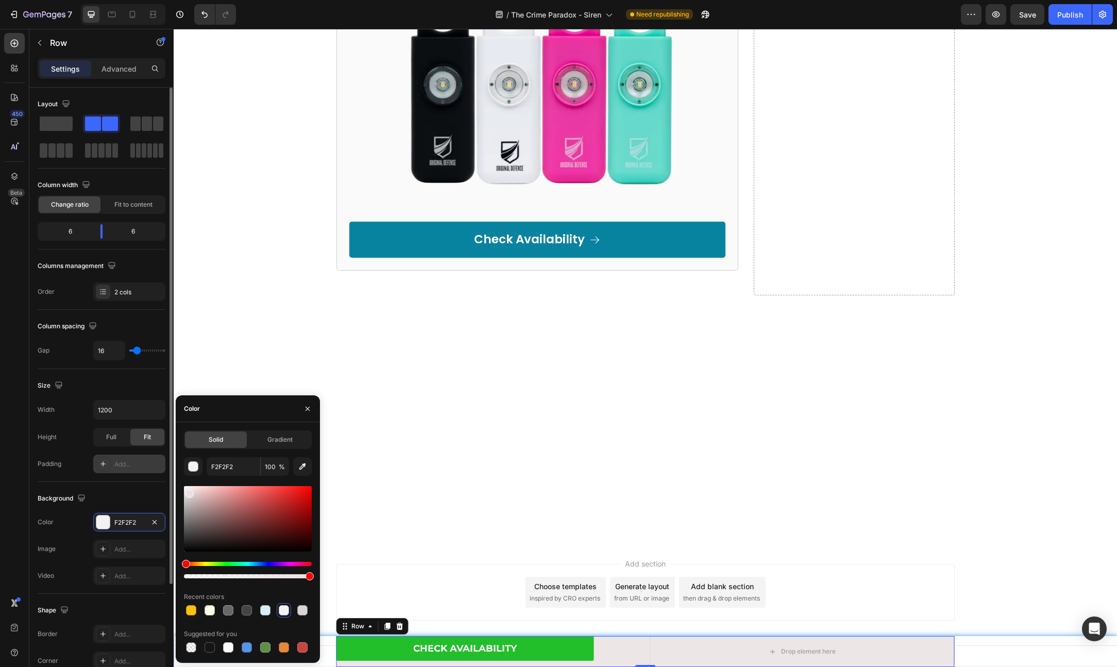
drag, startPoint x: 189, startPoint y: 492, endPoint x: 158, endPoint y: 461, distance: 43.4
click at [159, 462] on div "450 Beta Sections(18) Elements(83) Section Element Hero Section Product Detail …" at bounding box center [87, 348] width 174 height 638
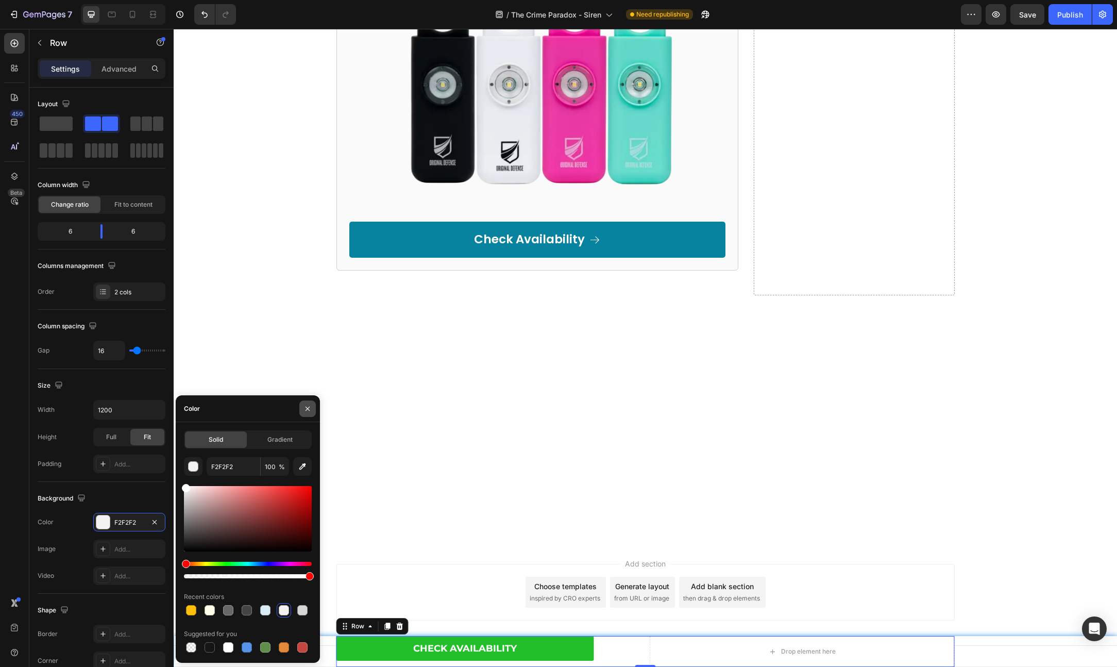
type input "FFFFFF"
click at [306, 404] on icon "button" at bounding box center [307, 408] width 8 height 8
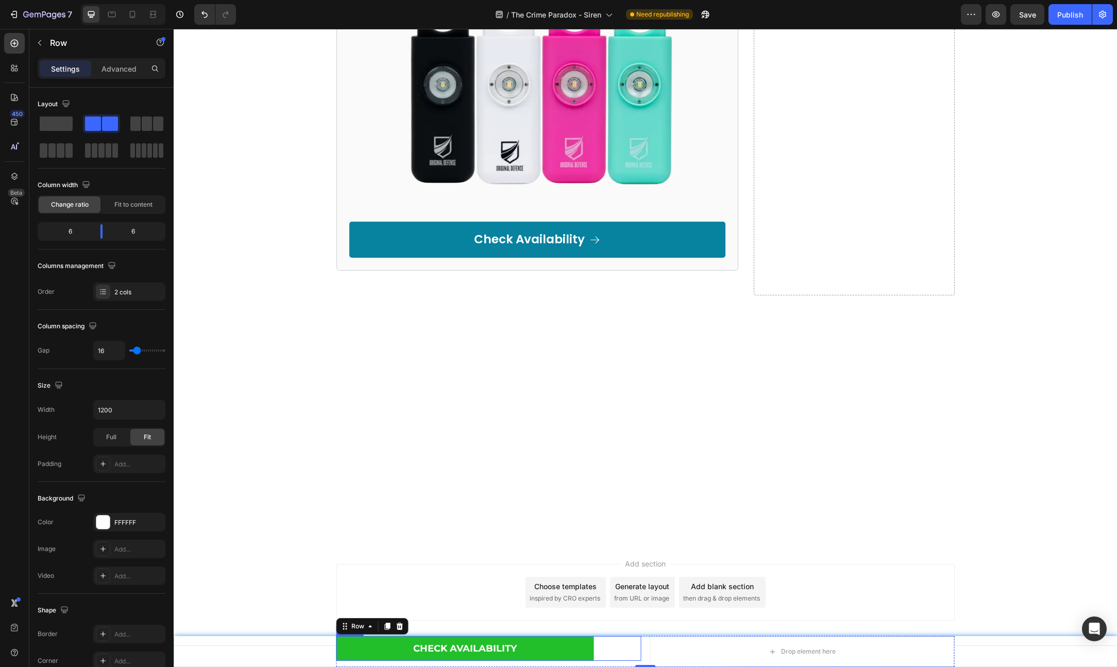
click at [618, 645] on div "Check Availability Button" at bounding box center [488, 648] width 305 height 25
click at [645, 643] on div "Check Availability Button Drop element here Row 0" at bounding box center [645, 651] width 618 height 31
click at [64, 125] on span at bounding box center [56, 123] width 33 height 14
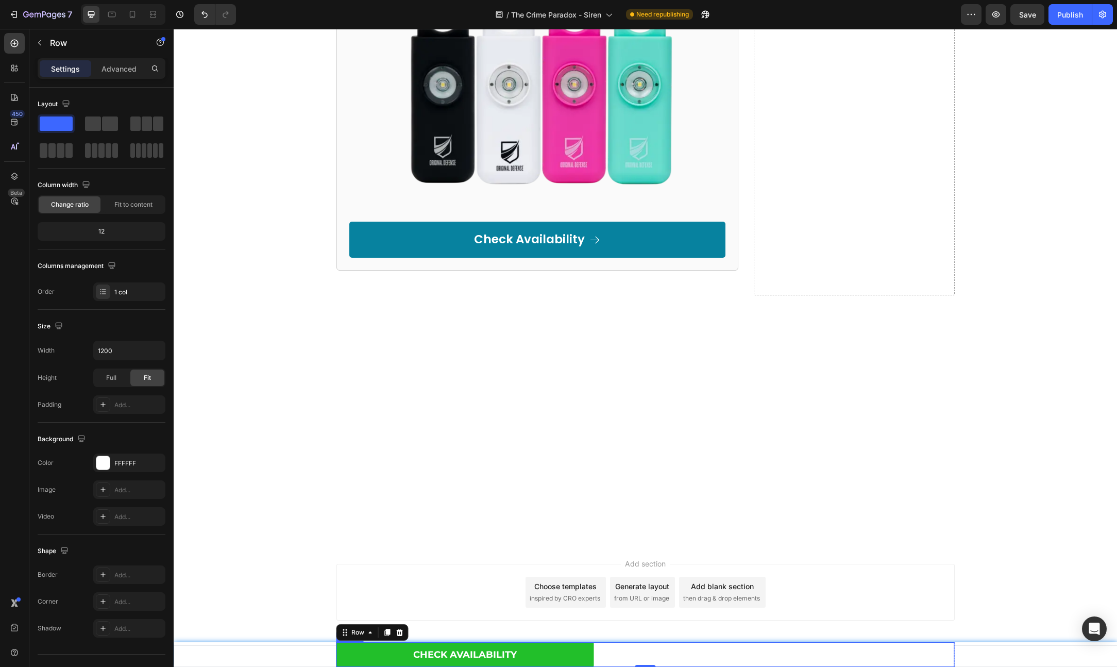
click at [597, 651] on div "Check Availability Button" at bounding box center [645, 654] width 618 height 25
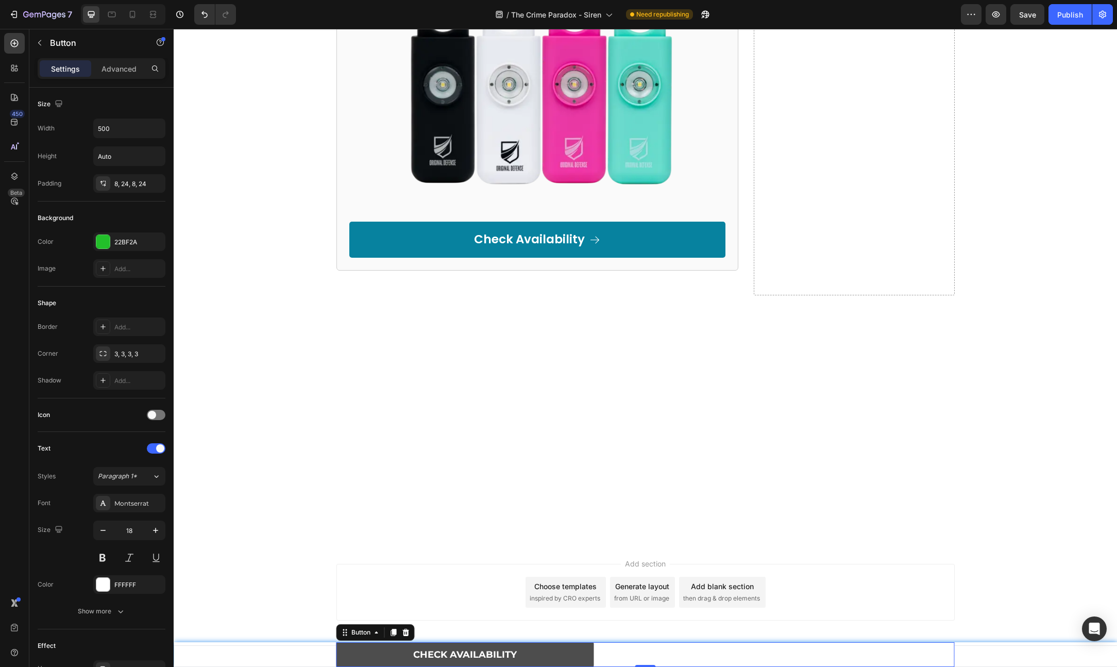
click at [587, 651] on link "Check Availability" at bounding box center [465, 654] width 258 height 25
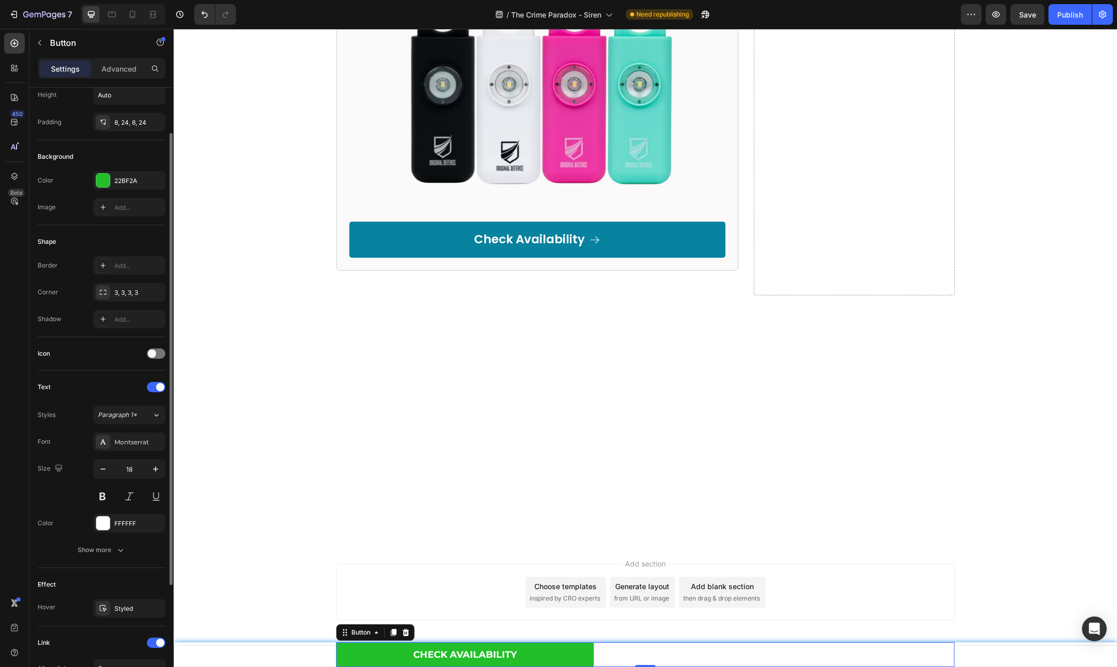
scroll to position [0, 0]
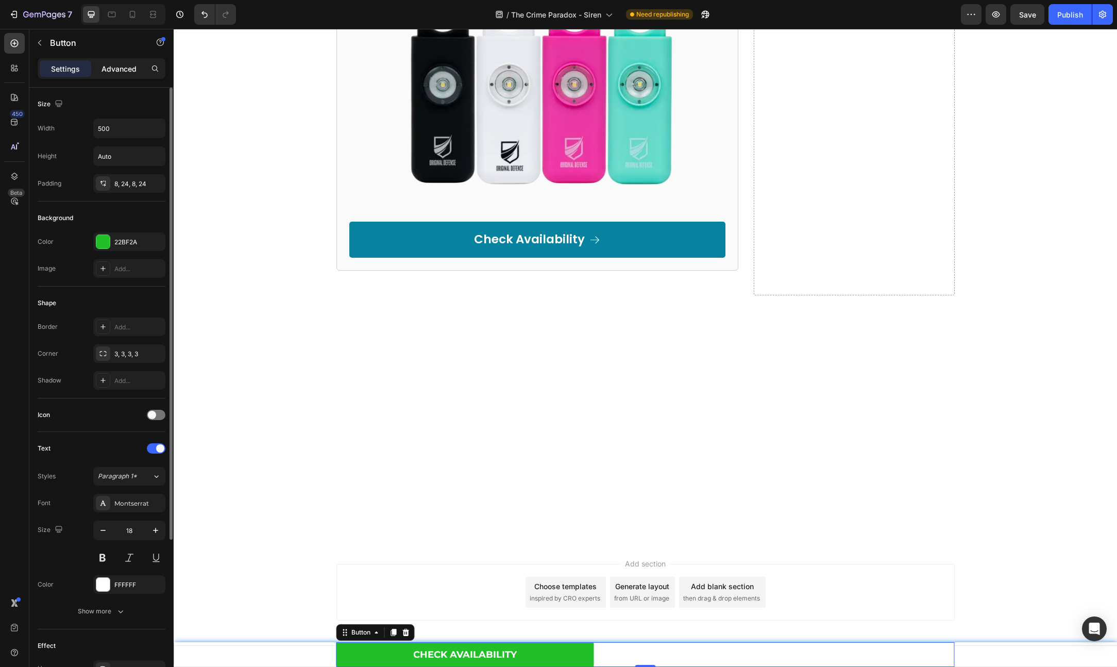
click at [110, 66] on p "Advanced" at bounding box center [119, 68] width 35 height 11
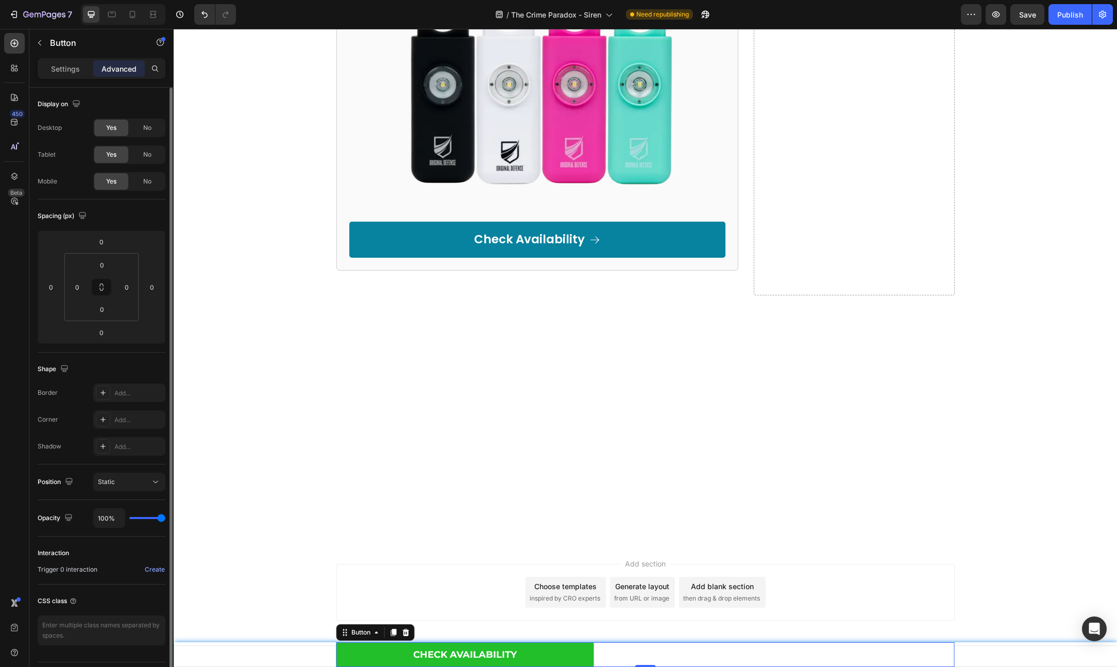
scroll to position [28, 0]
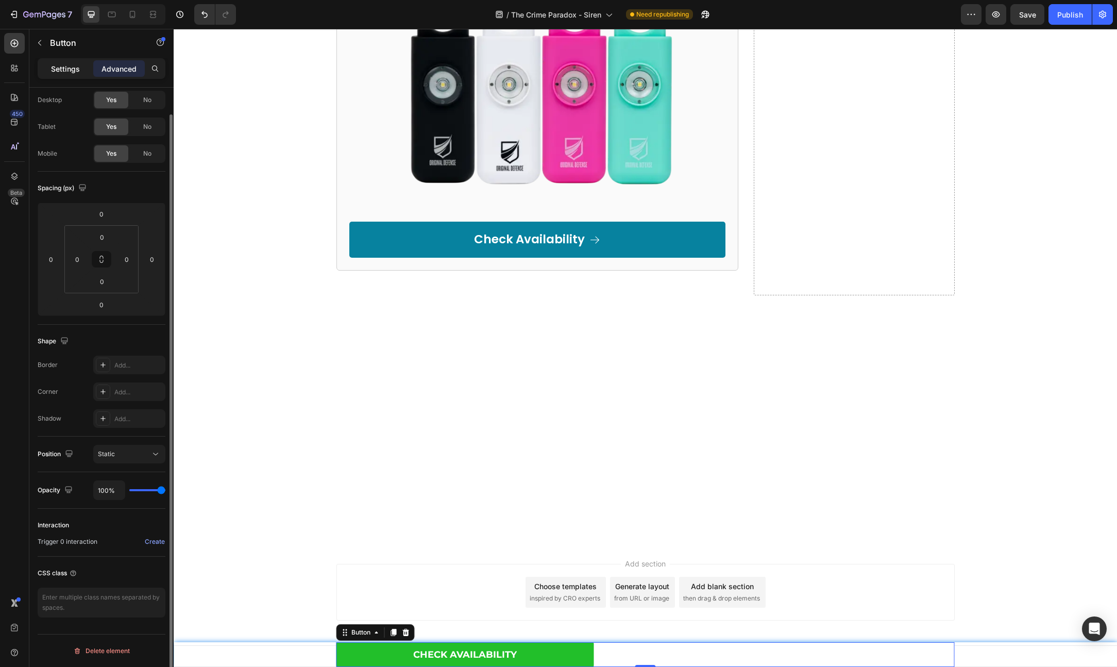
click at [85, 63] on div "Settings" at bounding box center [66, 68] width 52 height 16
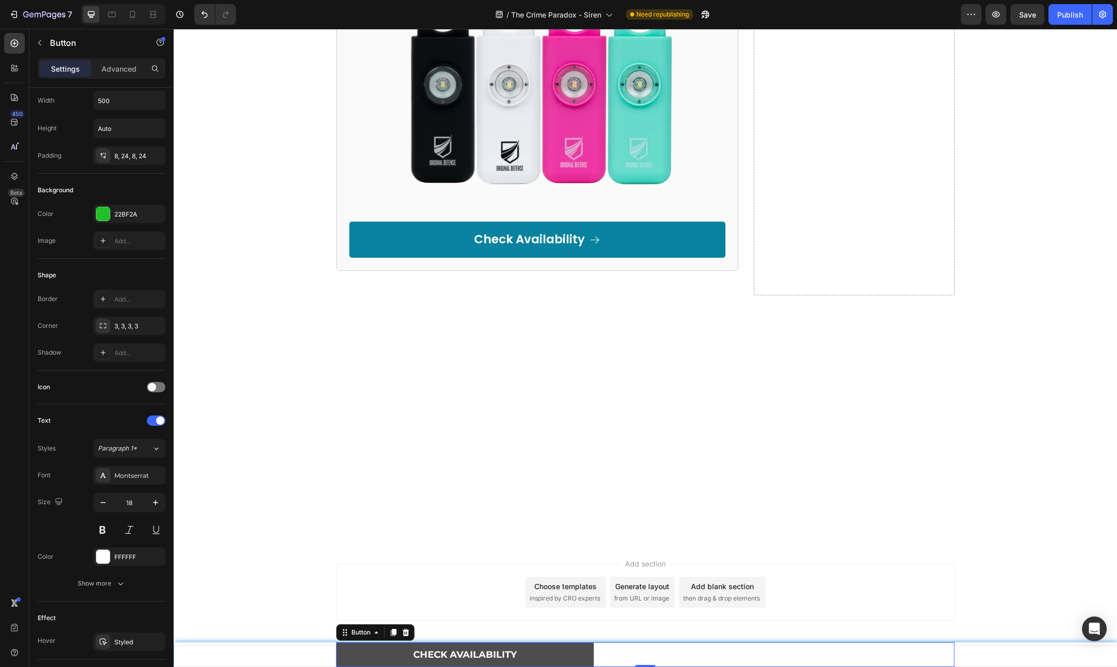
click at [578, 649] on link "Check Availability" at bounding box center [465, 654] width 258 height 25
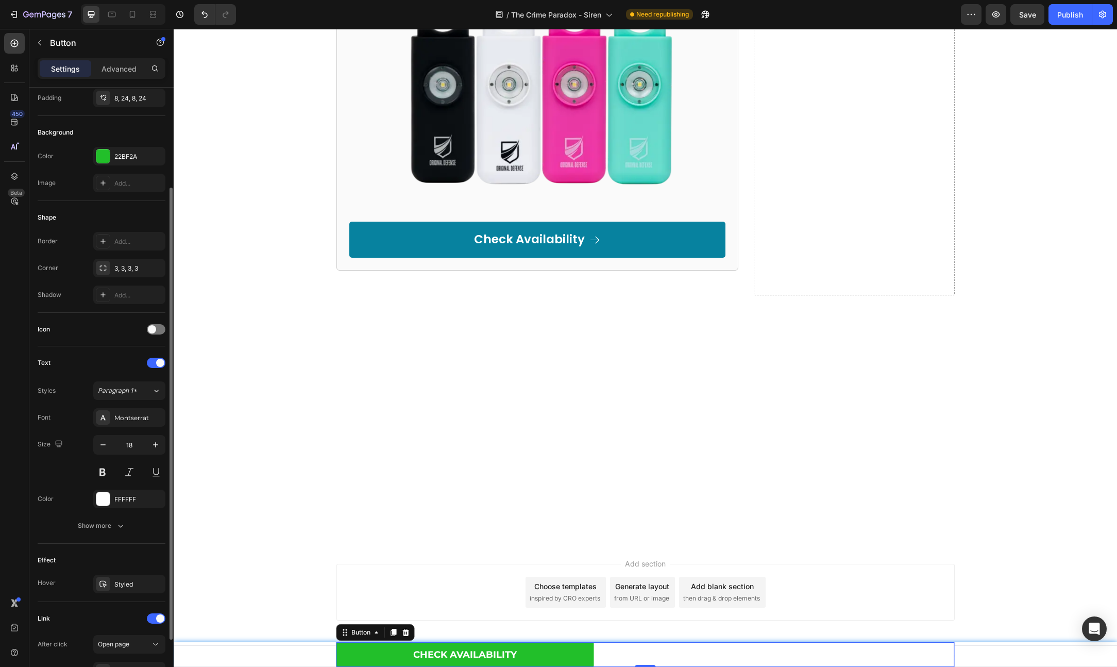
scroll to position [178, 0]
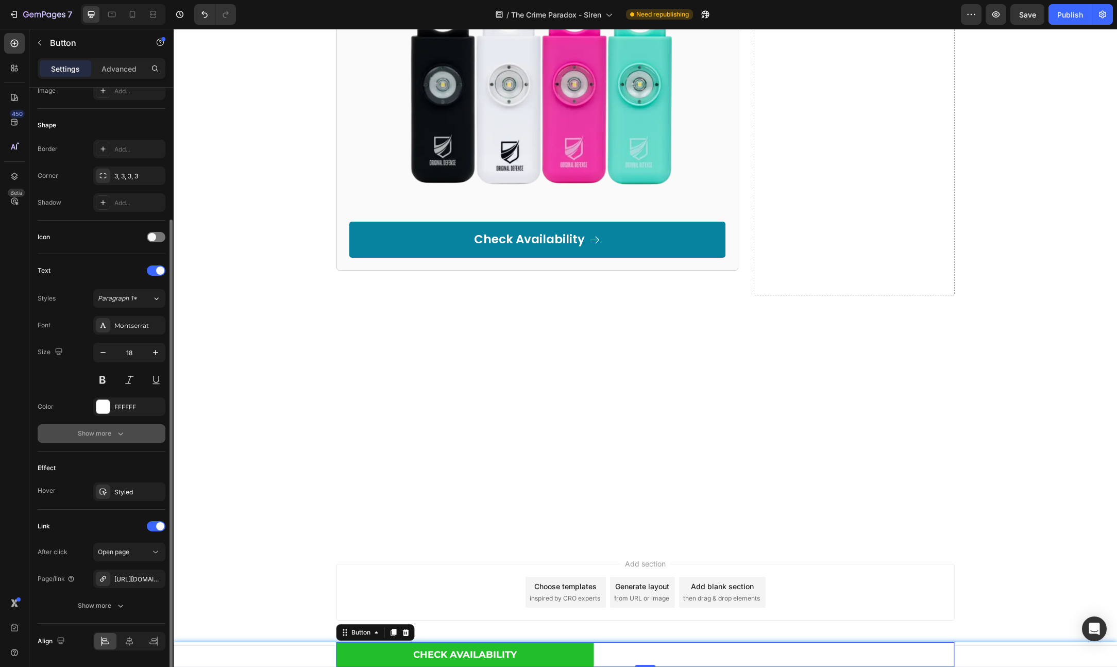
click at [96, 438] on div "Show more" at bounding box center [102, 433] width 48 height 10
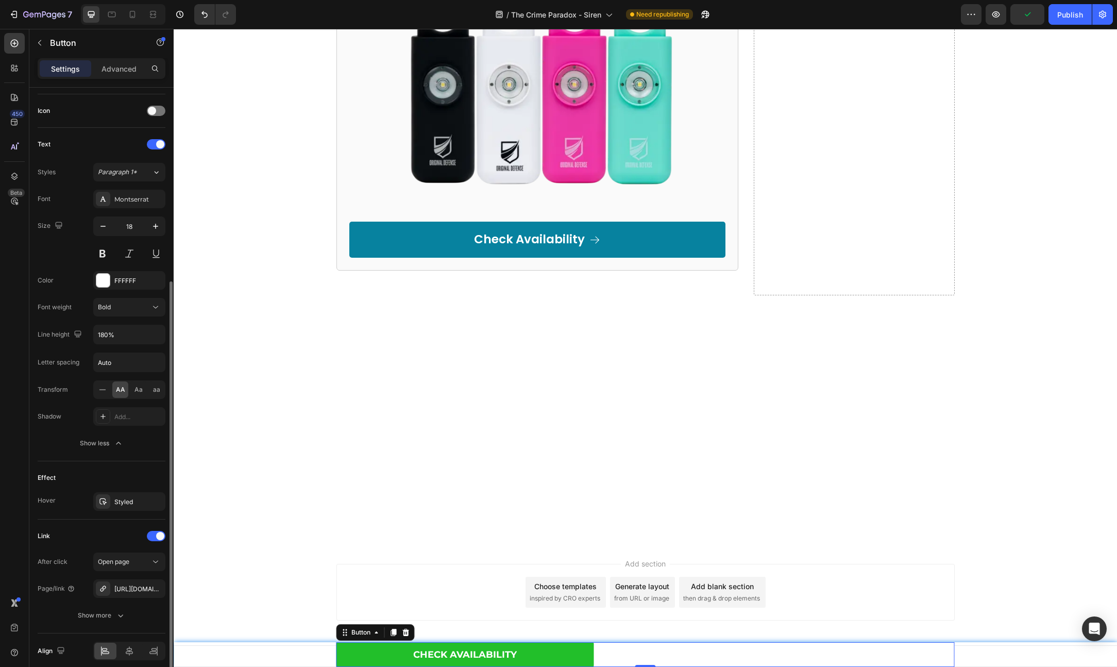
scroll to position [347, 0]
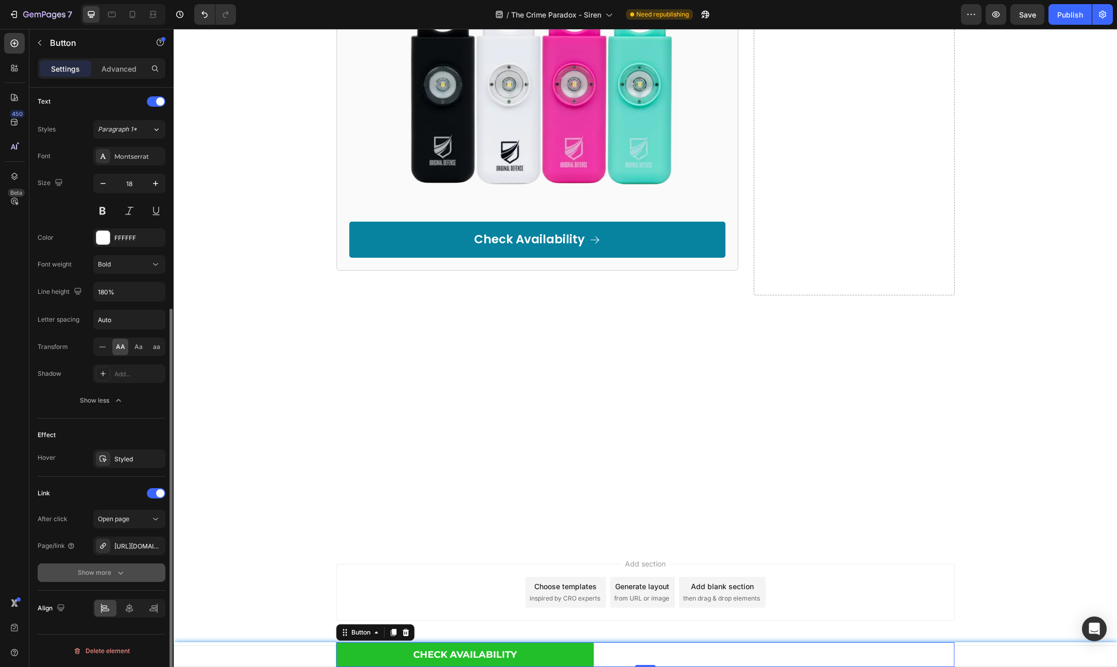
click at [116, 573] on icon "button" at bounding box center [120, 572] width 10 height 10
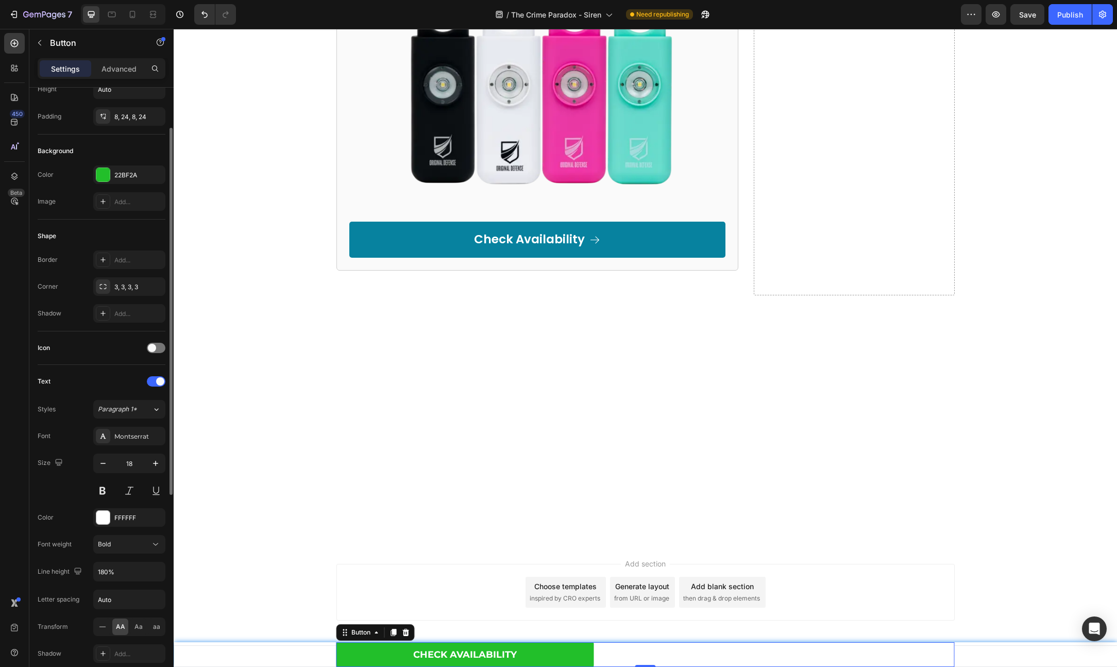
scroll to position [0, 0]
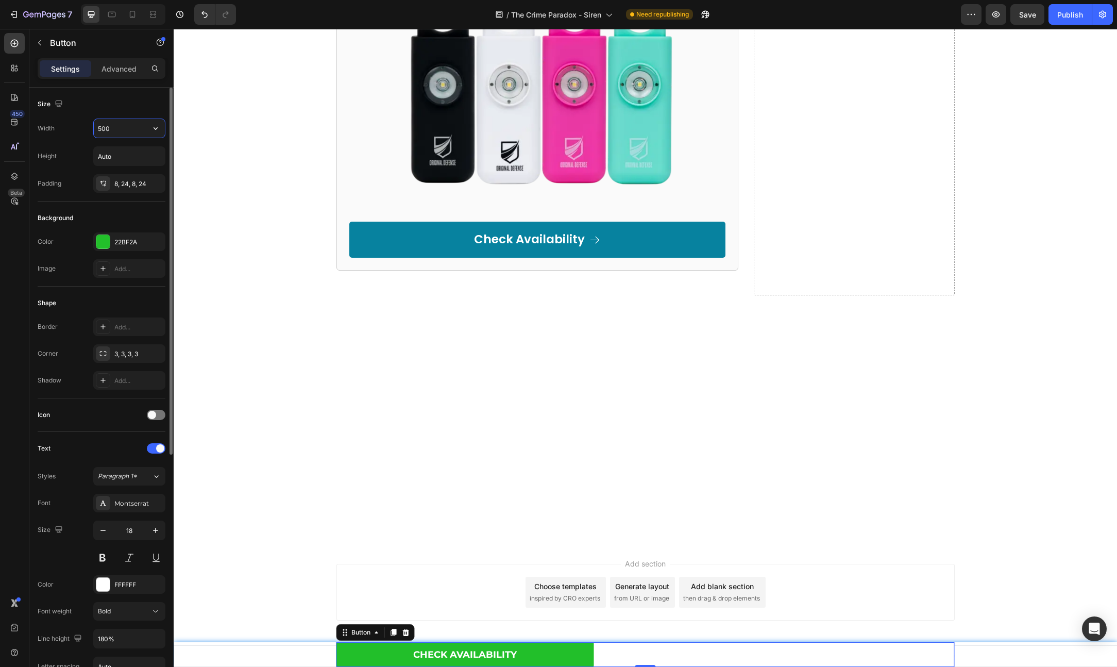
click at [114, 127] on input "500" at bounding box center [129, 128] width 71 height 19
click at [159, 126] on icon "button" at bounding box center [155, 128] width 10 height 10
click at [129, 156] on p "Fit content Auto" at bounding box center [126, 154] width 59 height 9
click at [157, 130] on icon "button" at bounding box center [155, 128] width 10 height 10
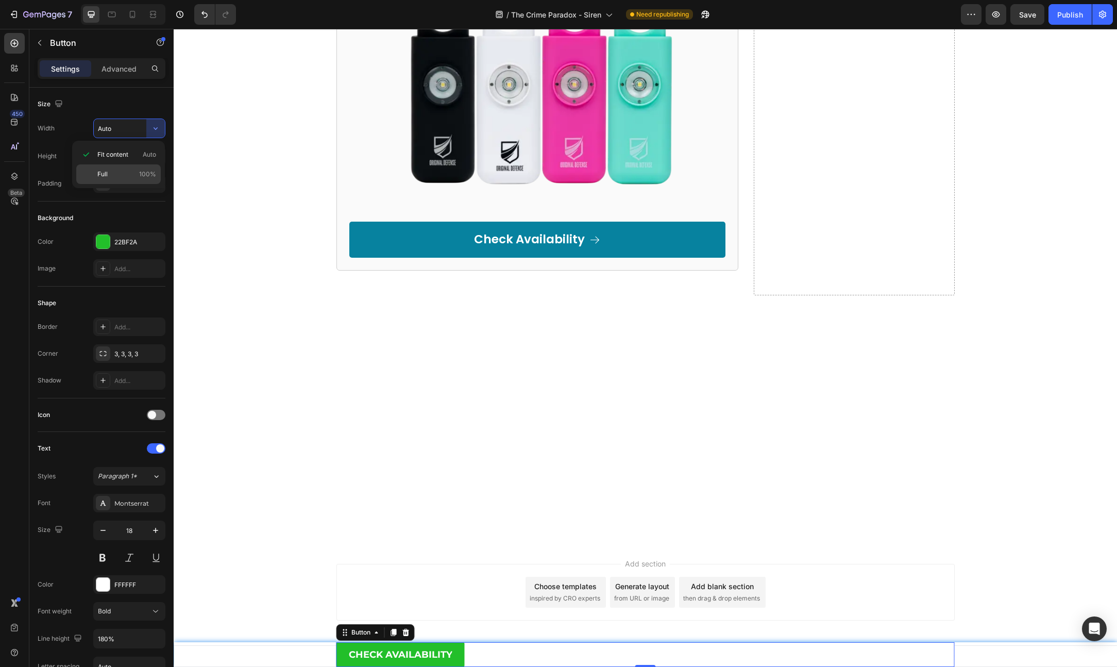
click at [141, 170] on span "100%" at bounding box center [147, 174] width 17 height 9
type input "500"
click at [711, 648] on div "Check Availability Button 0" at bounding box center [645, 654] width 618 height 25
click at [717, 648] on div "Check Availability Button 0" at bounding box center [645, 654] width 618 height 25
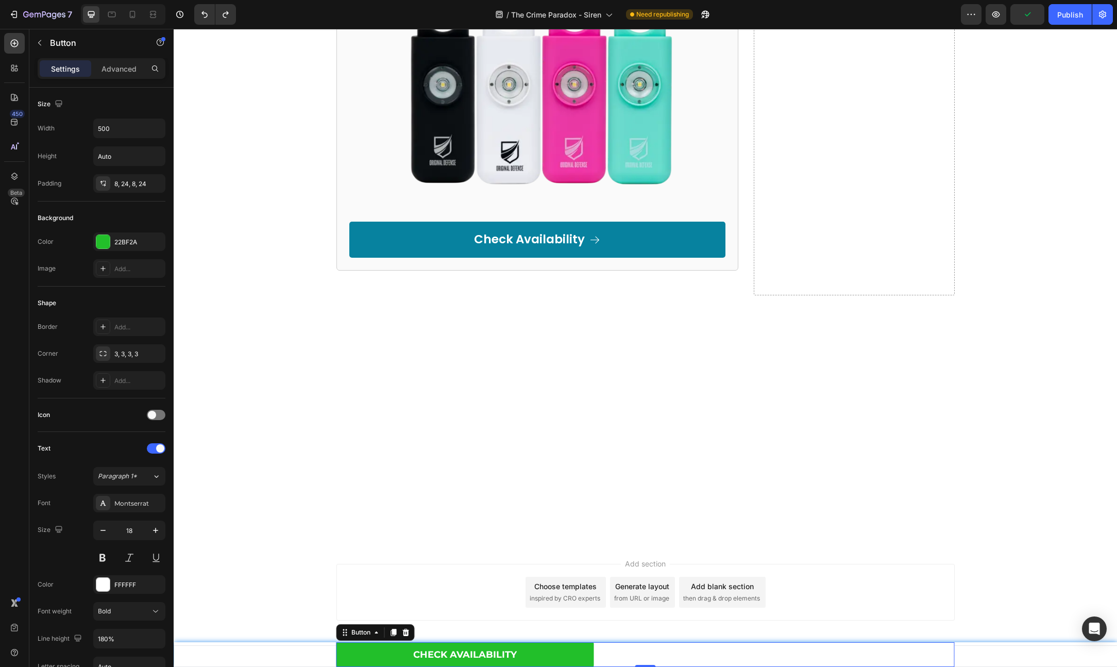
click at [902, 651] on div "Check Availability Button 0" at bounding box center [645, 654] width 618 height 25
click at [958, 645] on div "Check Availability Button 0 Row" at bounding box center [645, 654] width 943 height 25
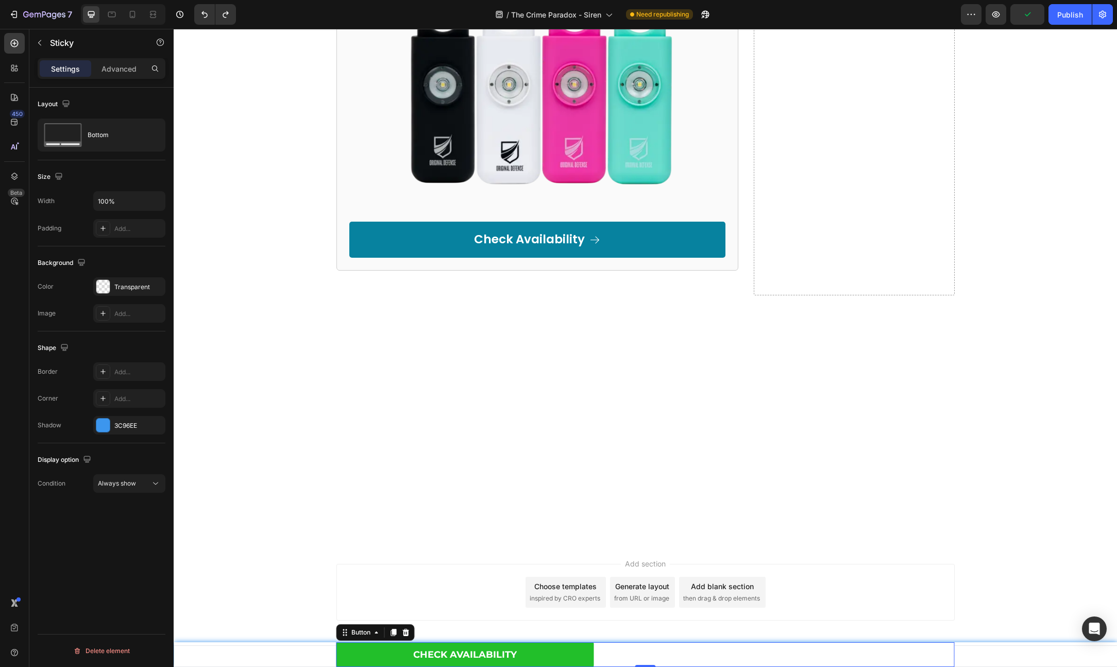
click at [947, 650] on div "Check Availability Button 0" at bounding box center [645, 654] width 618 height 25
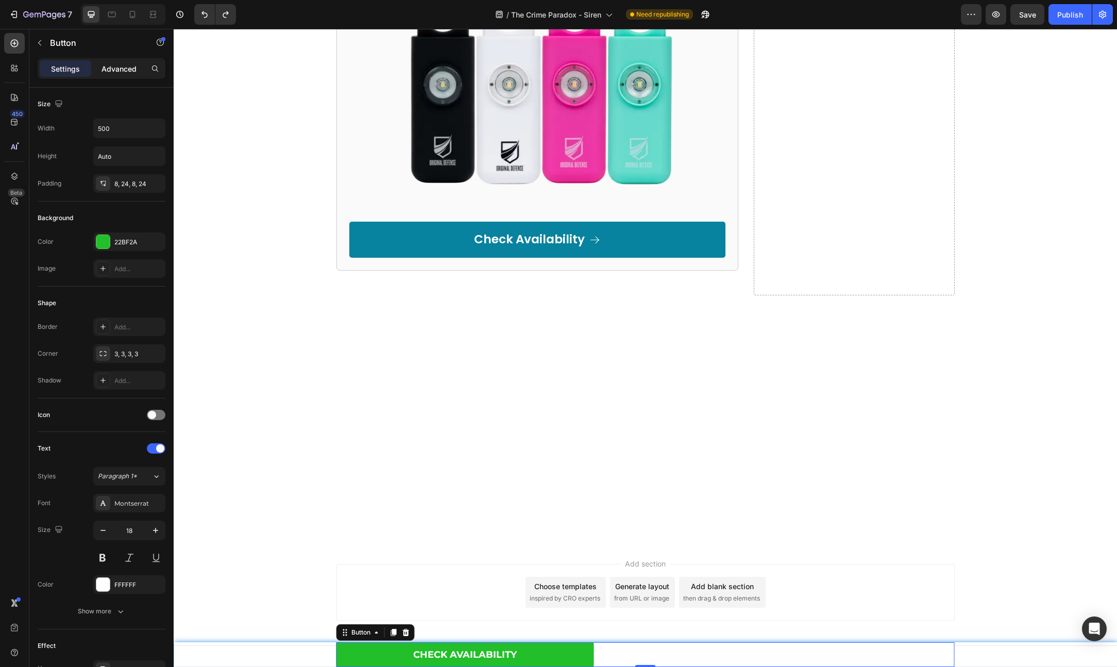
click at [113, 71] on p "Advanced" at bounding box center [119, 68] width 35 height 11
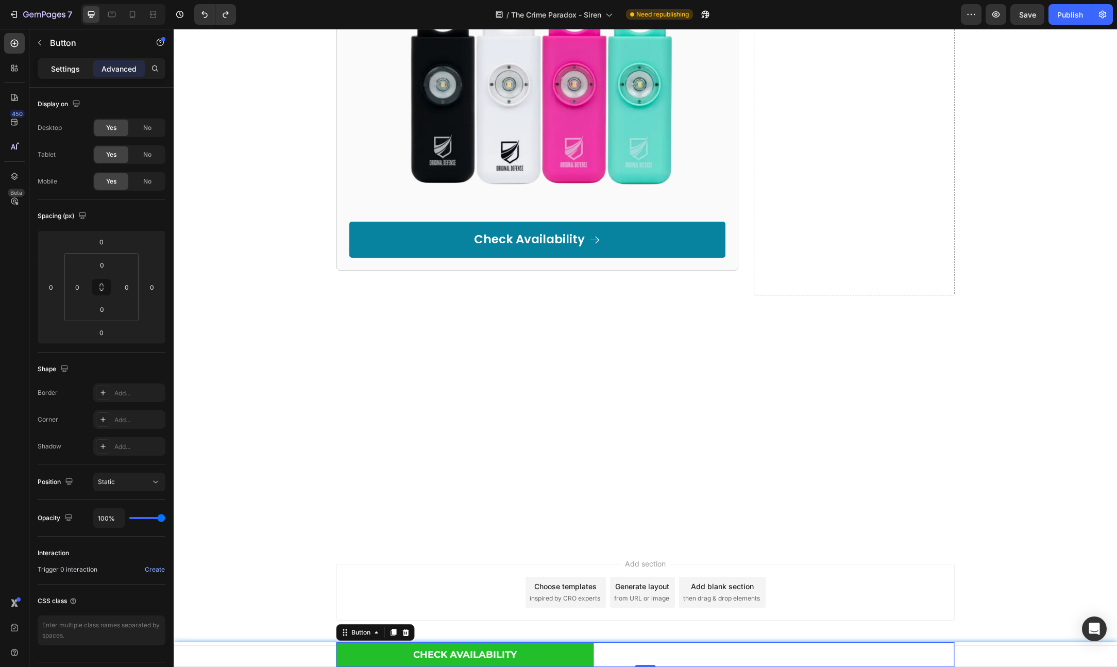
click at [57, 61] on div "Settings" at bounding box center [66, 68] width 52 height 16
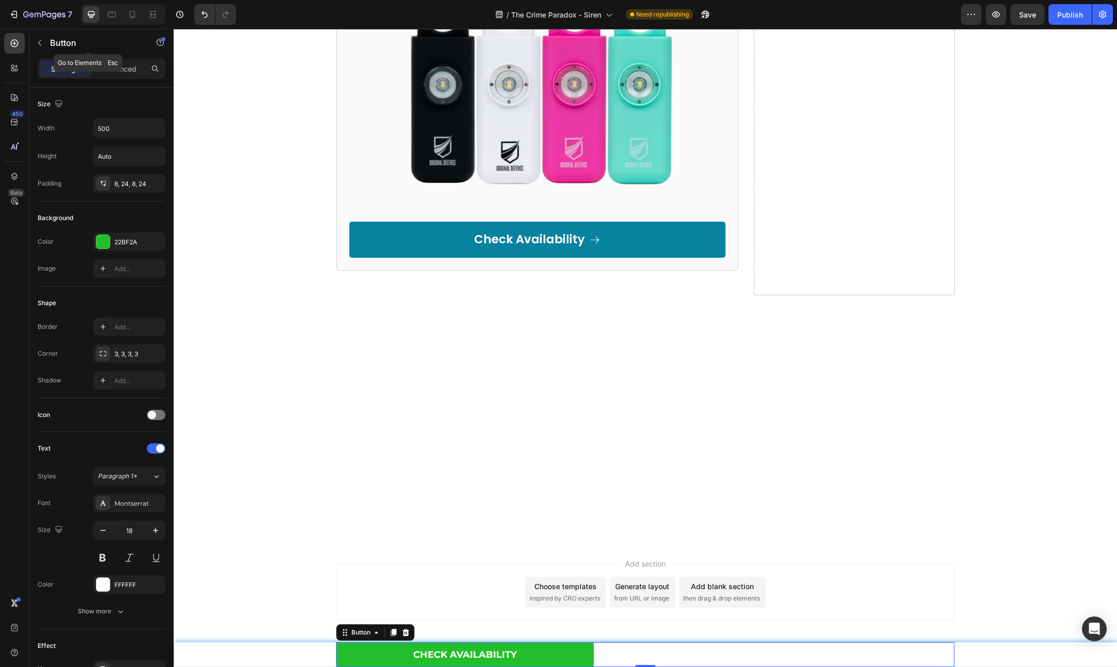
click at [53, 50] on div "Button" at bounding box center [87, 42] width 117 height 27
click at [819, 649] on div "Check Availability Button 0" at bounding box center [645, 654] width 618 height 25
click at [819, 647] on div "Check Availability Button 0" at bounding box center [645, 654] width 618 height 25
click at [138, 123] on input "500" at bounding box center [129, 128] width 71 height 19
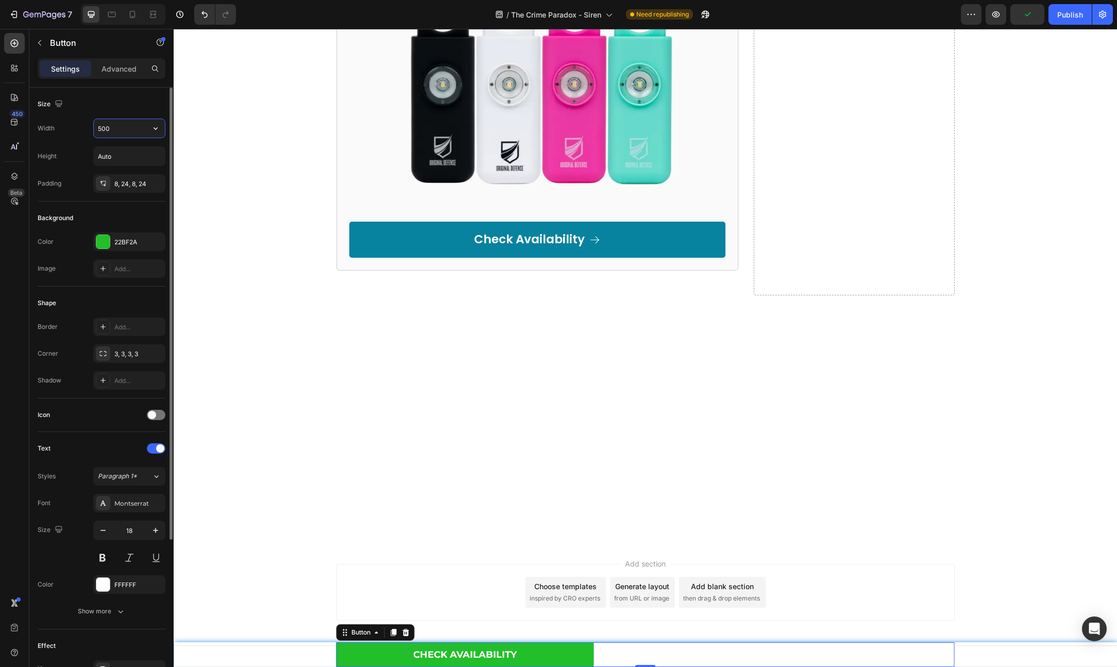
click at [138, 123] on input "500" at bounding box center [129, 128] width 71 height 19
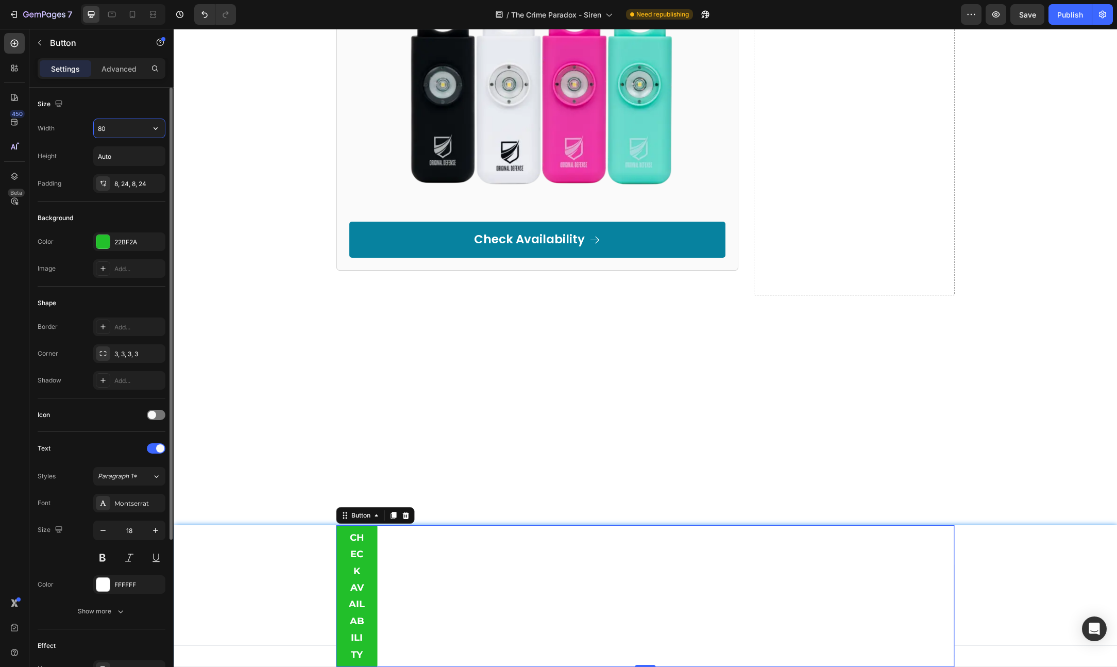
type input "800"
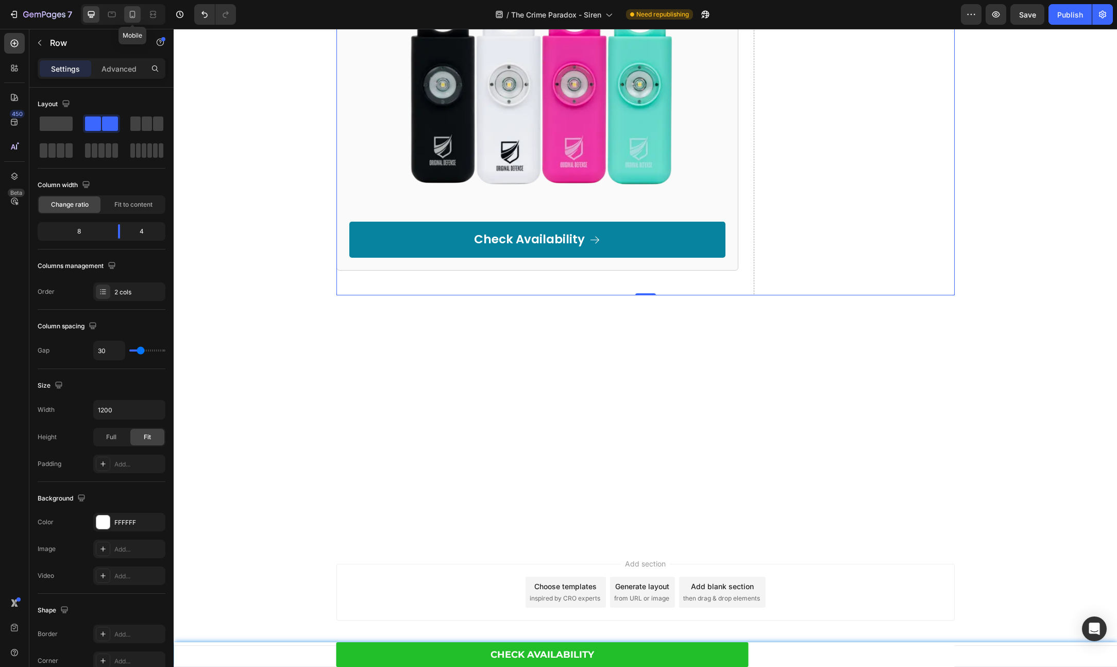
click at [127, 14] on icon at bounding box center [132, 14] width 10 height 10
type input "0"
type input "100%"
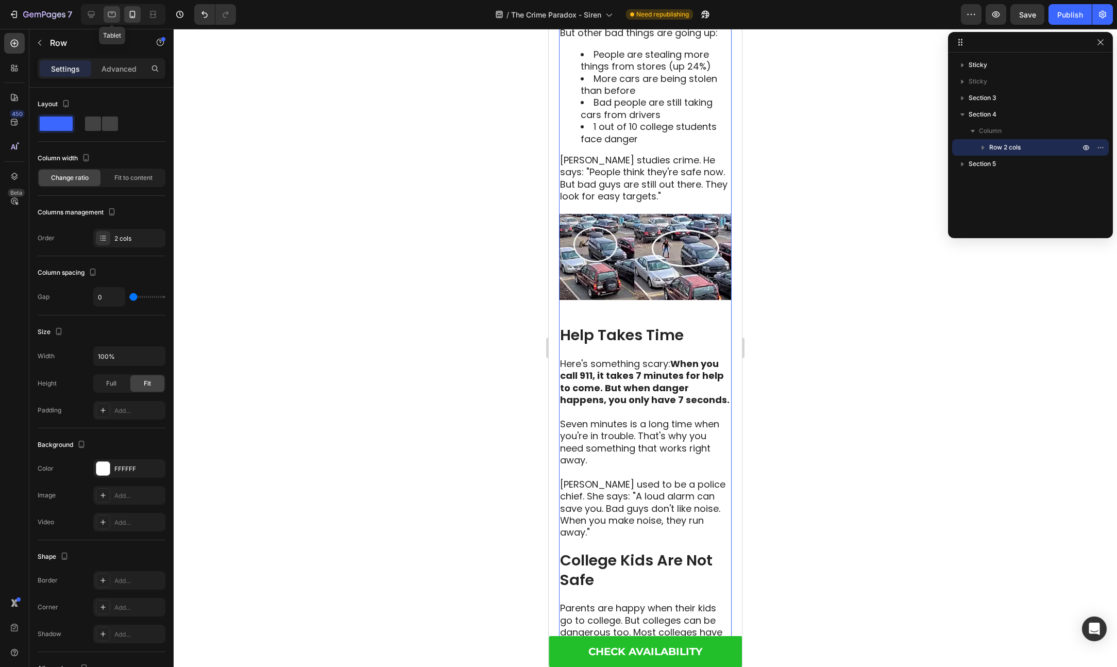
click at [110, 17] on icon at bounding box center [112, 14] width 10 height 10
type input "30"
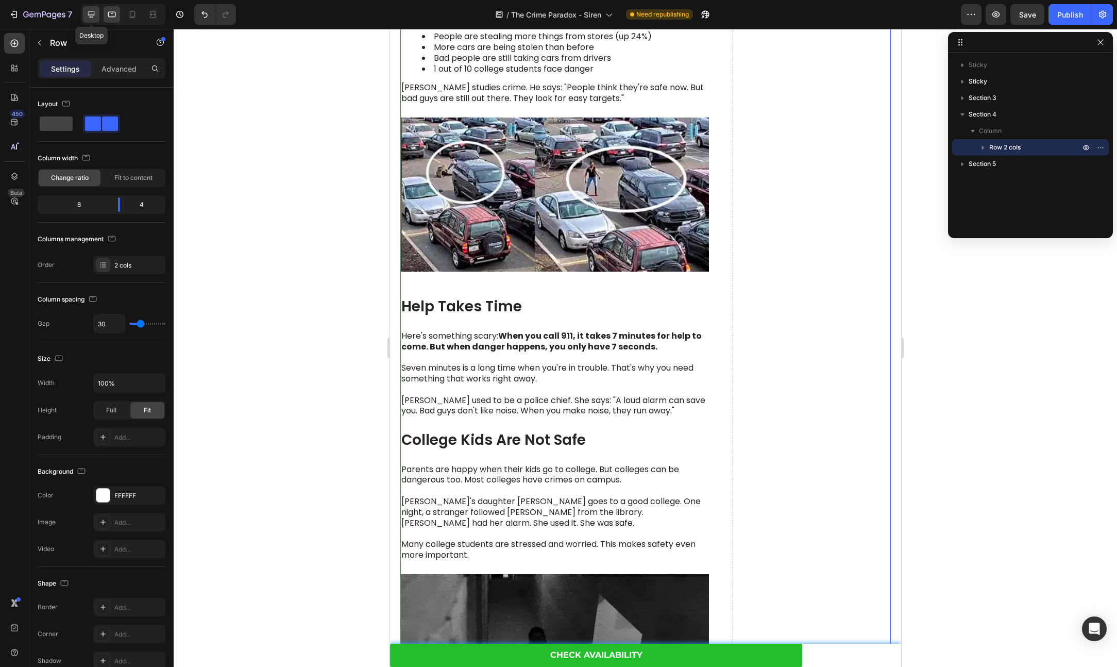
click at [90, 14] on icon at bounding box center [91, 14] width 7 height 7
type input "1200"
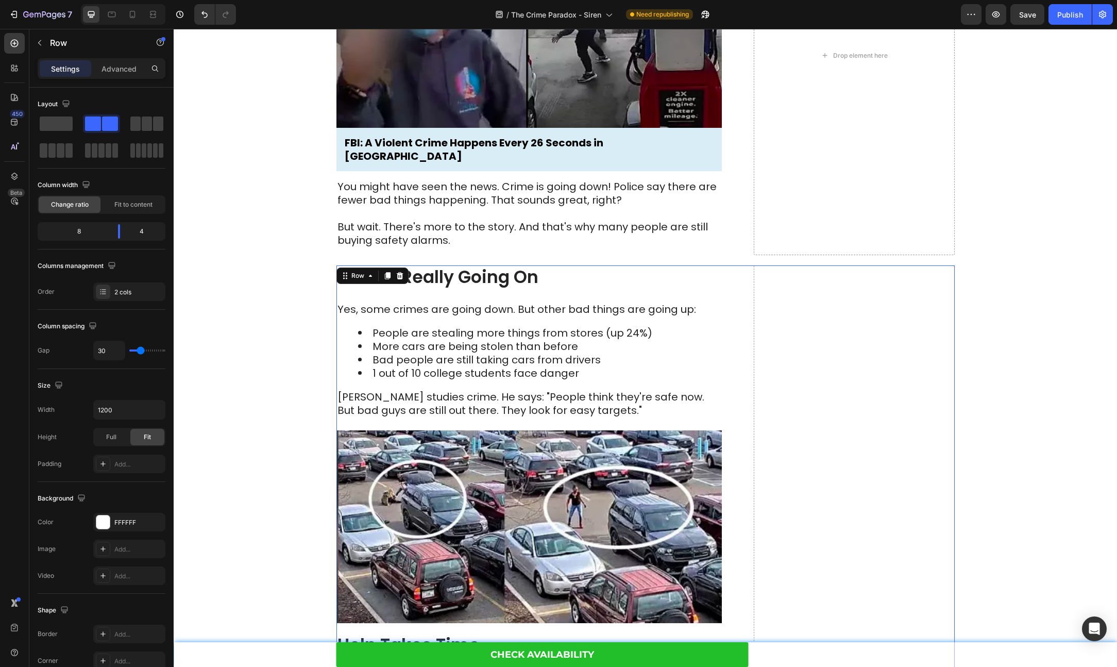
scroll to position [240, 0]
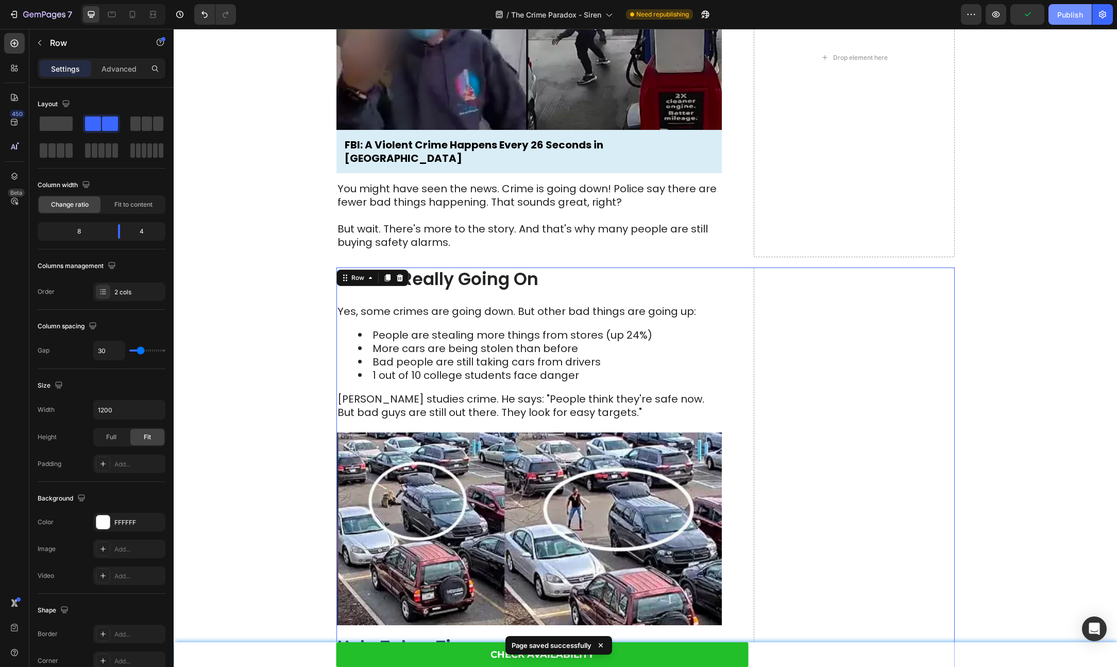
click at [1065, 17] on div "Publish" at bounding box center [1070, 14] width 26 height 11
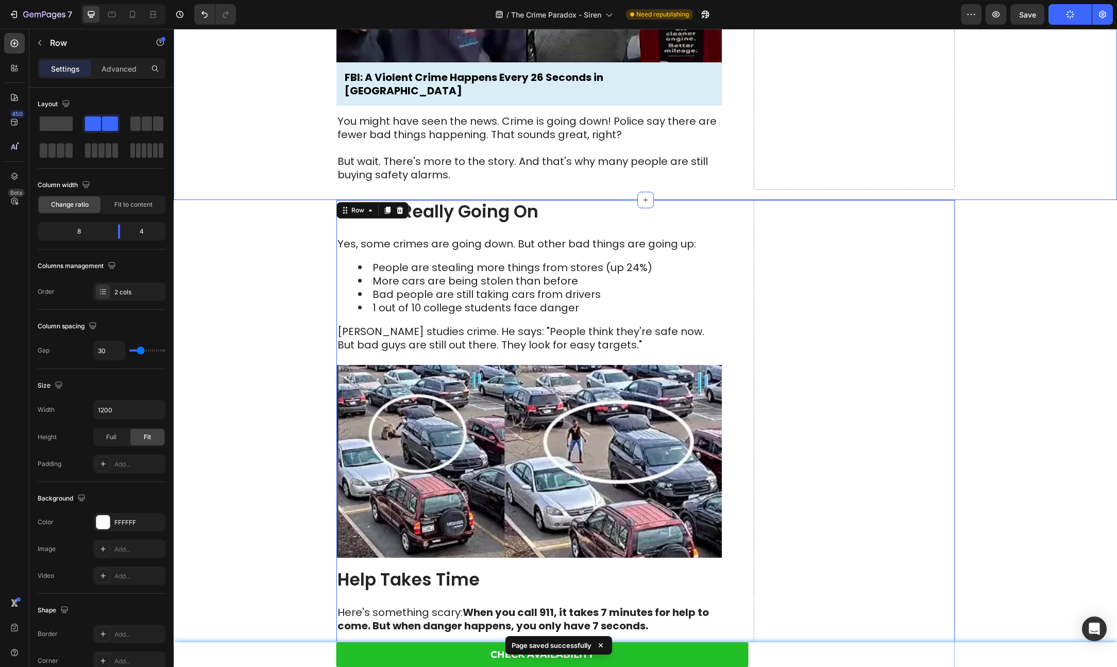
scroll to position [397, 0]
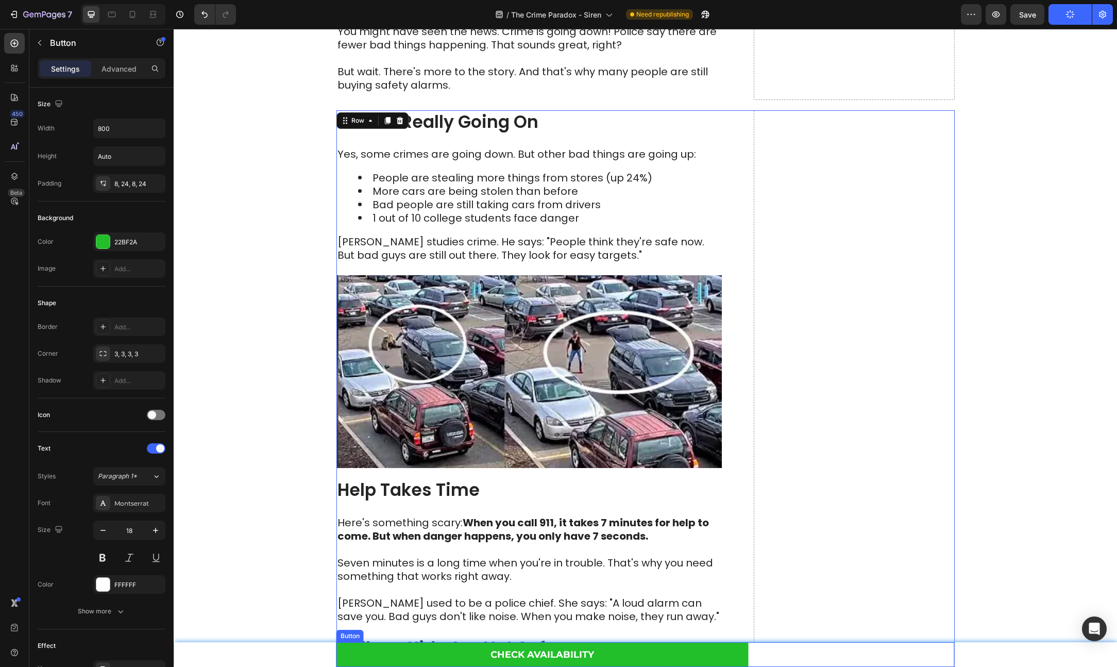
click at [797, 647] on div "Check Availability Button" at bounding box center [645, 654] width 618 height 25
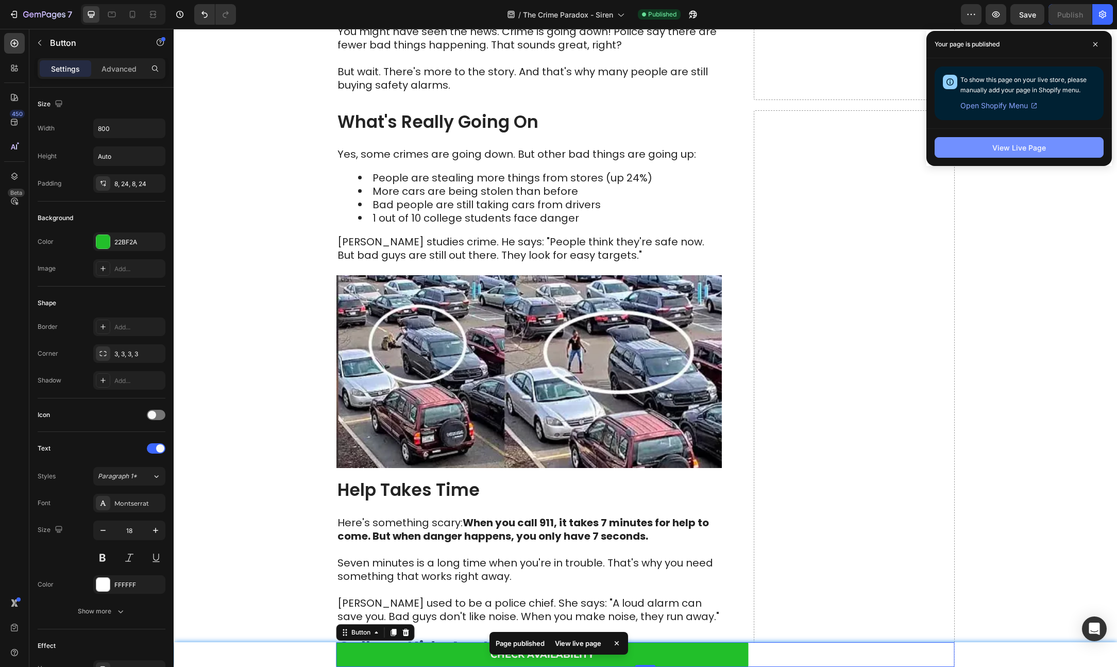
click at [1015, 148] on div "View Live Page" at bounding box center [1019, 147] width 54 height 11
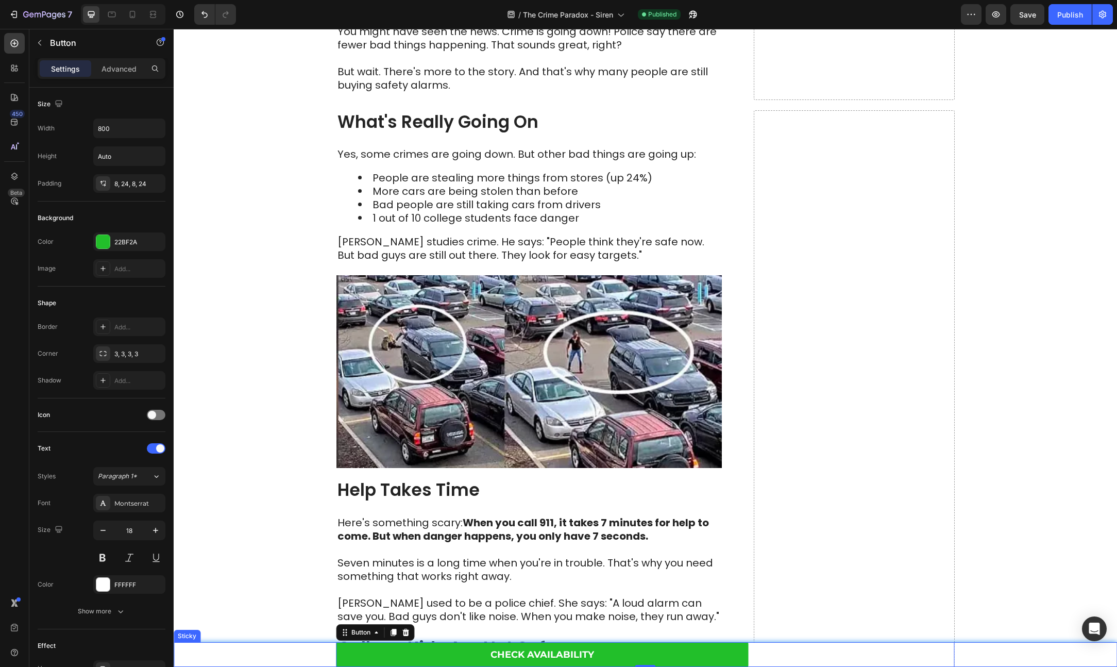
click at [959, 654] on div "Check Availability Button 0 Row" at bounding box center [645, 654] width 943 height 25
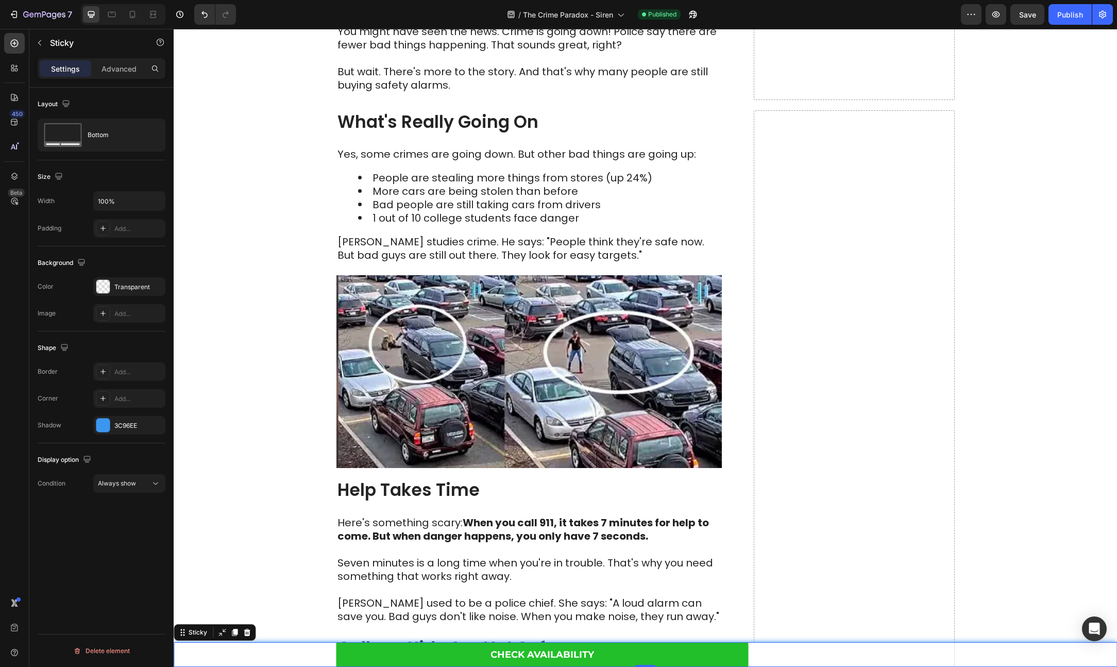
click at [988, 654] on div "Check Availability Button Row" at bounding box center [645, 654] width 943 height 25
click at [112, 425] on div "3C96EE" at bounding box center [129, 425] width 72 height 19
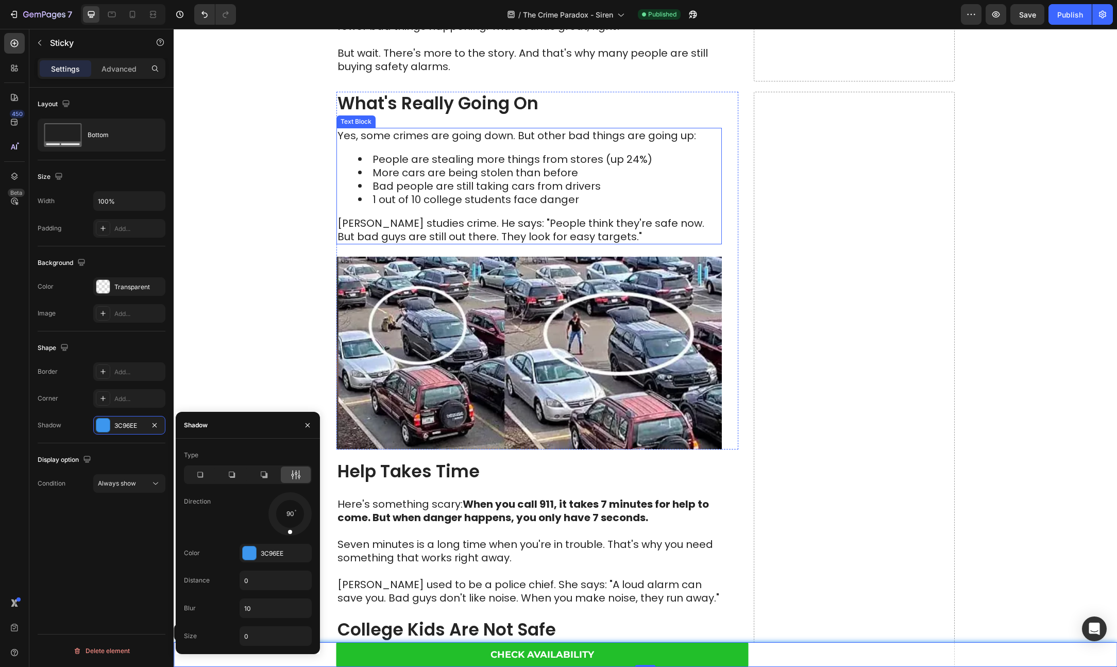
scroll to position [461, 0]
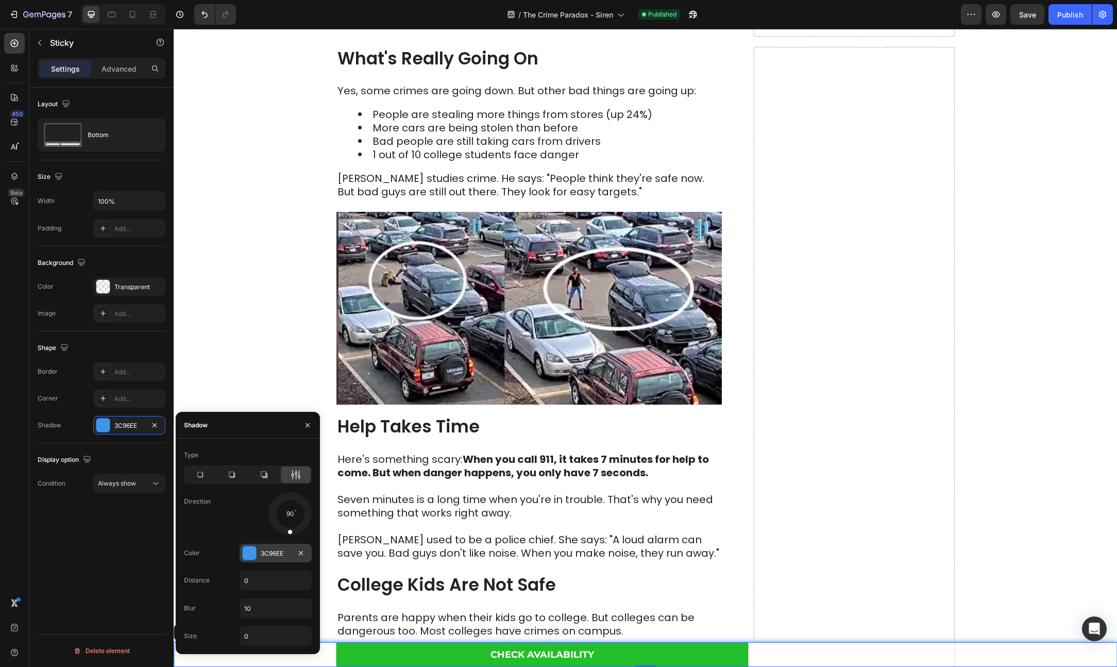
click at [255, 549] on div at bounding box center [249, 552] width 13 height 13
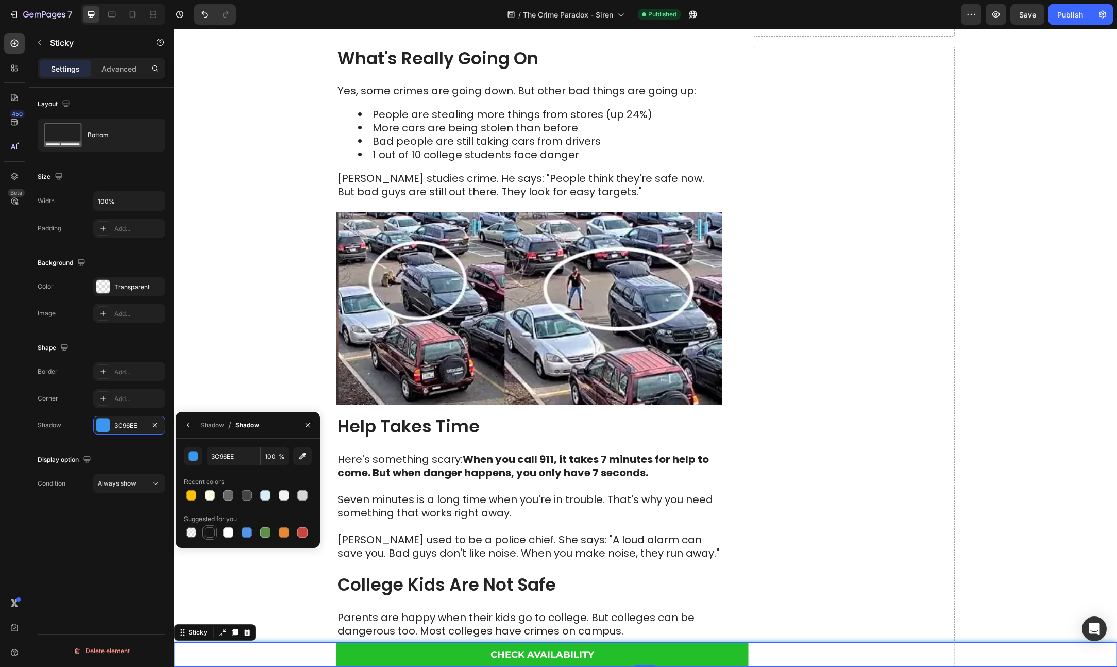
click at [210, 531] on div at bounding box center [210, 532] width 10 height 10
type input "151515"
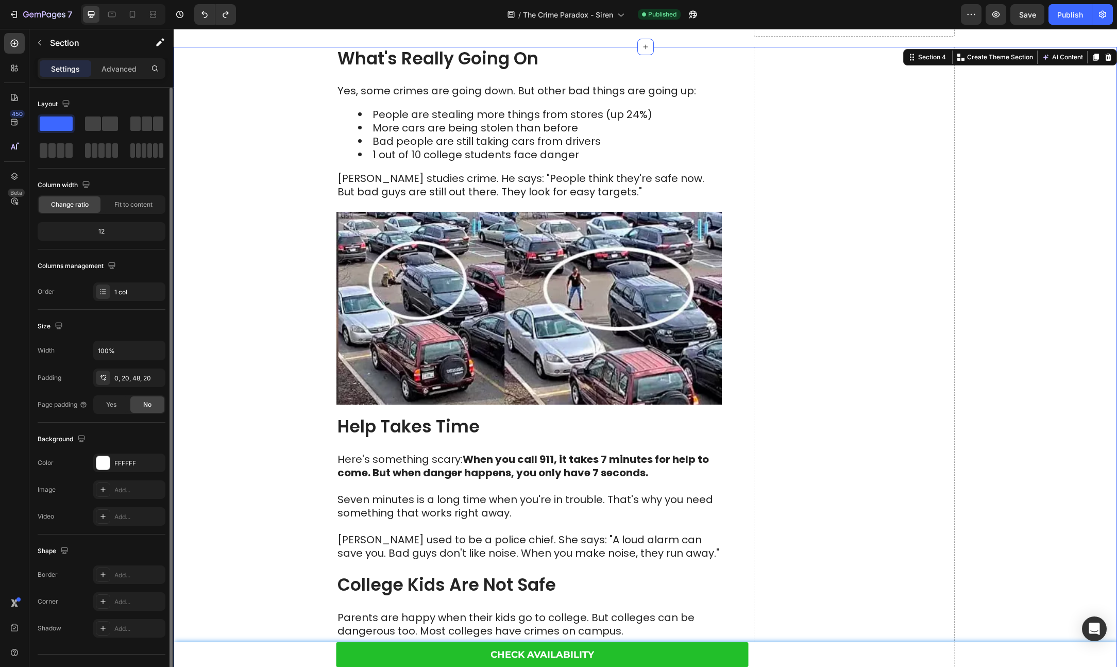
scroll to position [20, 0]
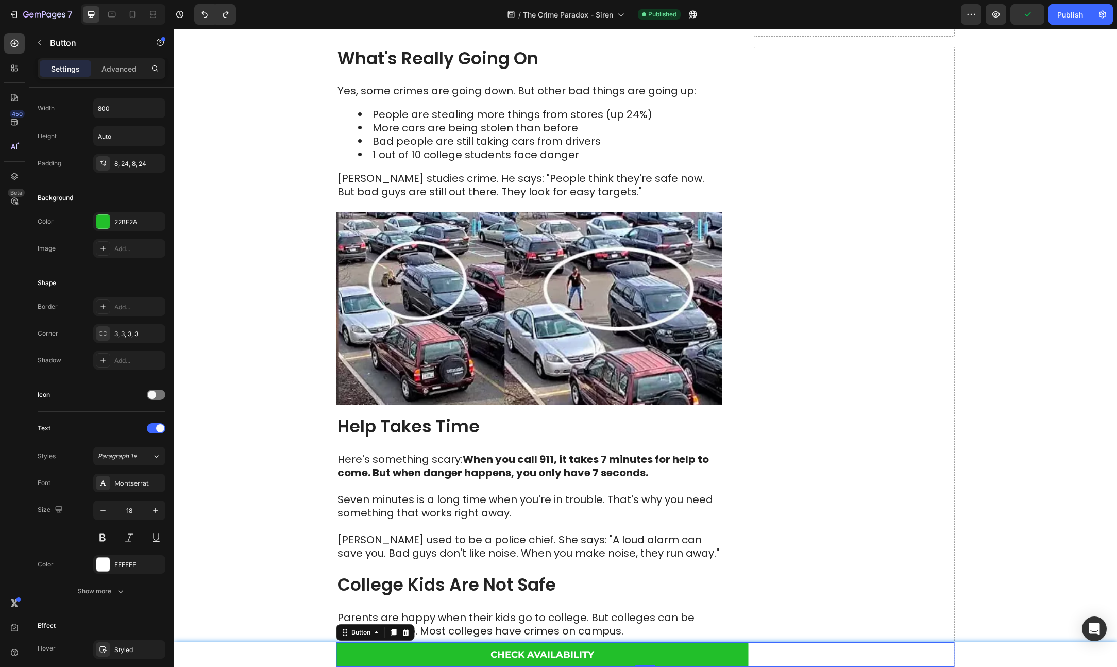
click at [796, 651] on div "Check Availability Button 0" at bounding box center [645, 654] width 618 height 25
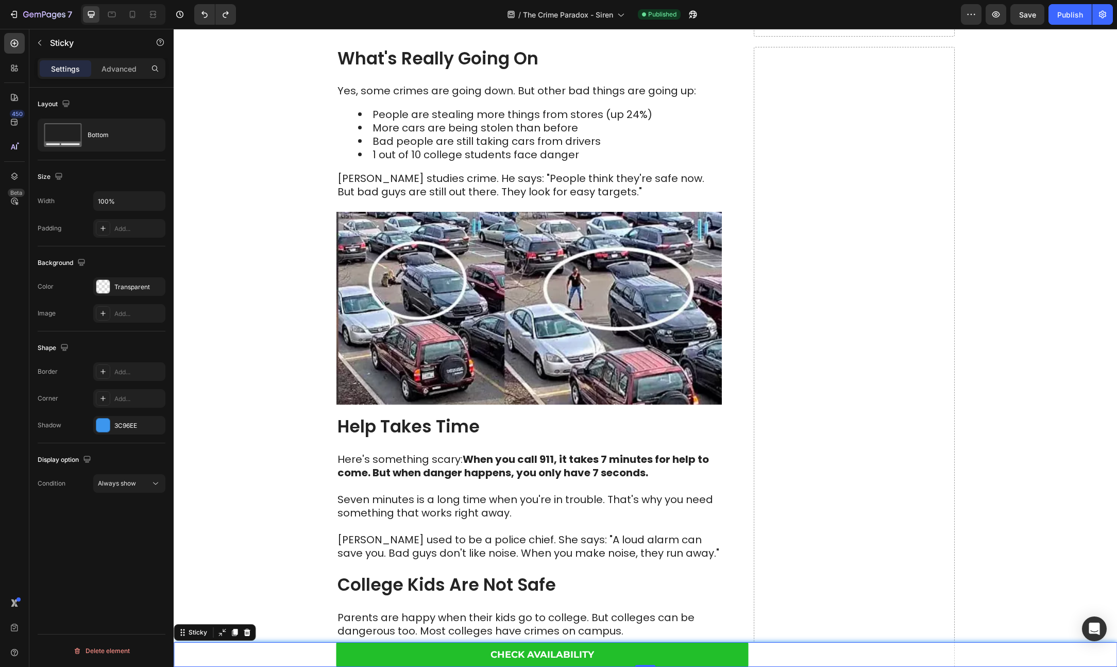
click at [998, 650] on div "Check Availability Button Row" at bounding box center [645, 654] width 943 height 25
click at [120, 428] on div "3C96EE" at bounding box center [129, 425] width 30 height 9
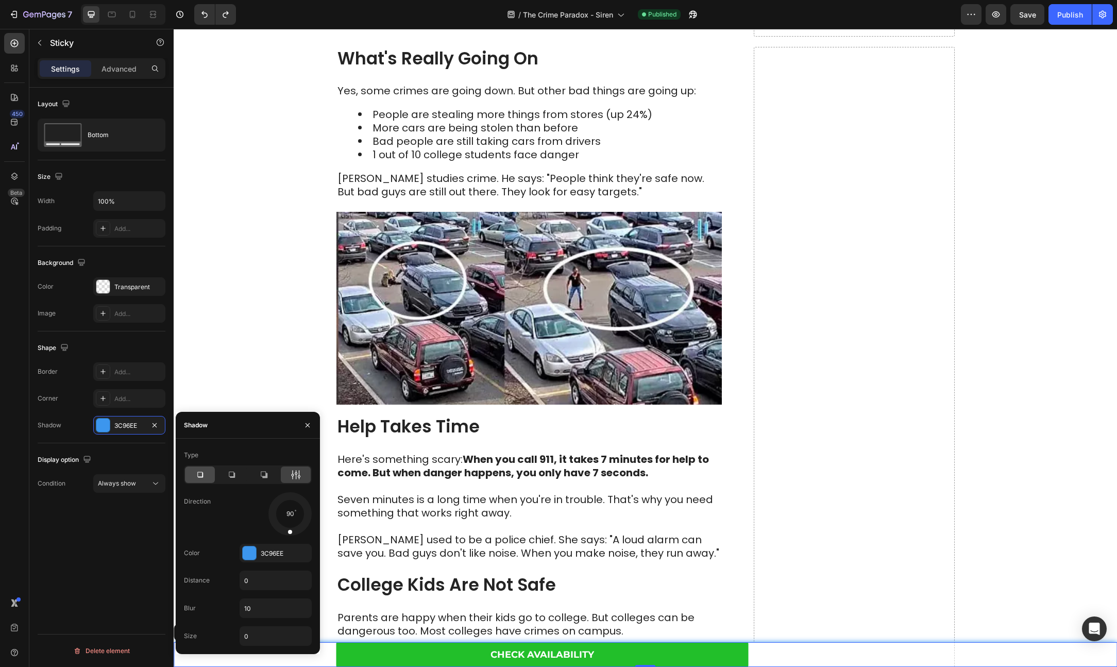
click at [199, 478] on icon at bounding box center [200, 474] width 10 height 10
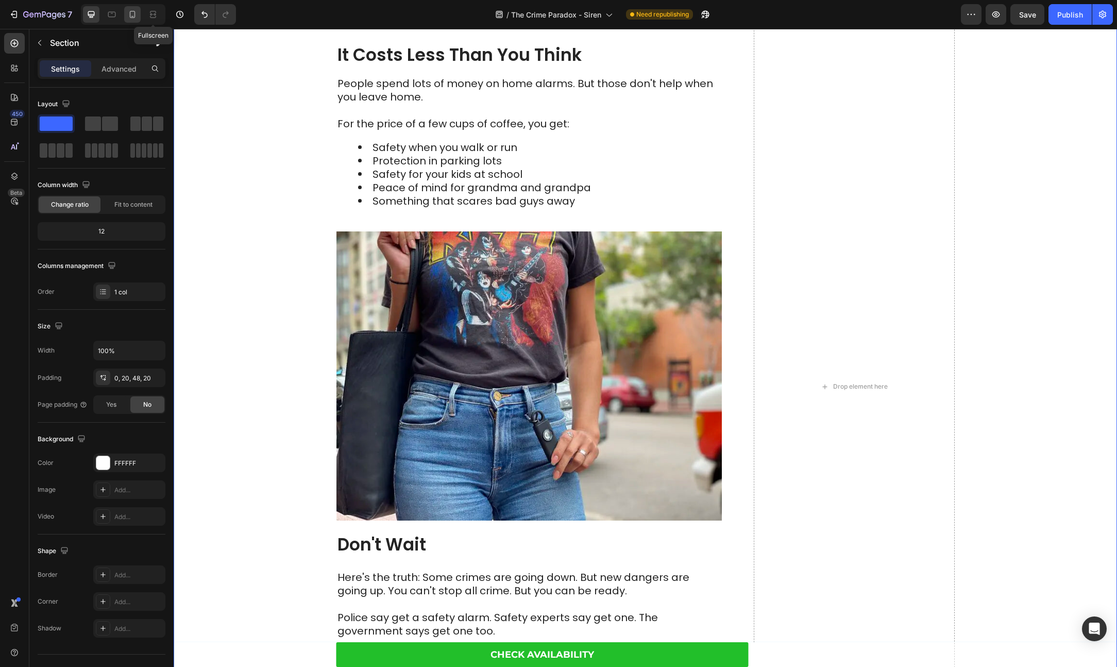
click at [131, 13] on icon at bounding box center [132, 14] width 10 height 10
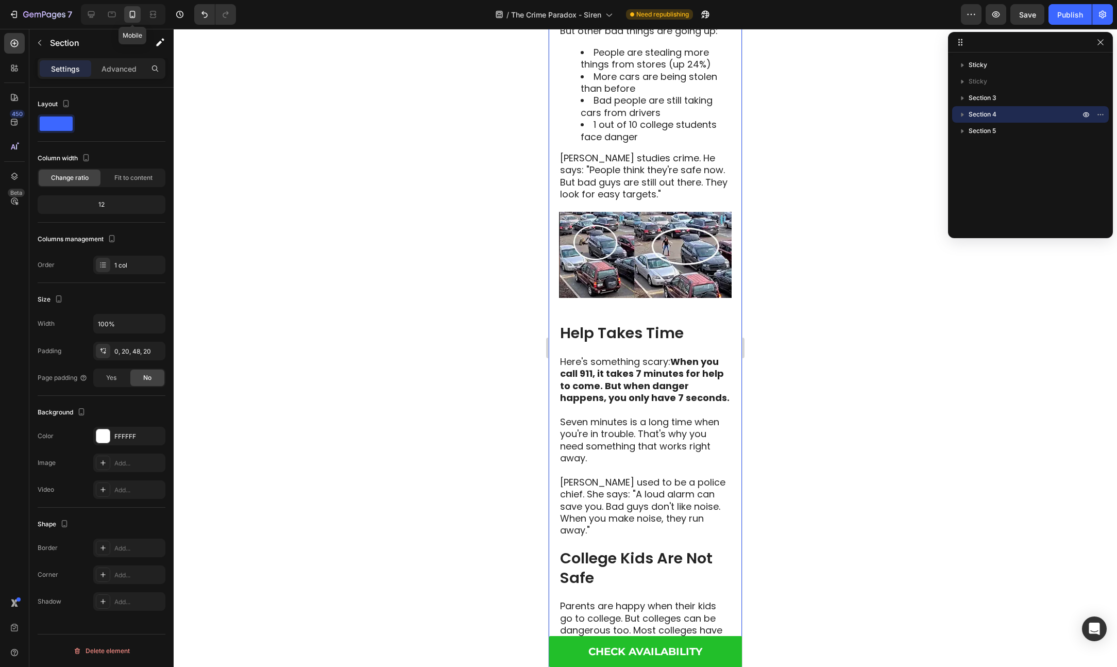
scroll to position [441, 0]
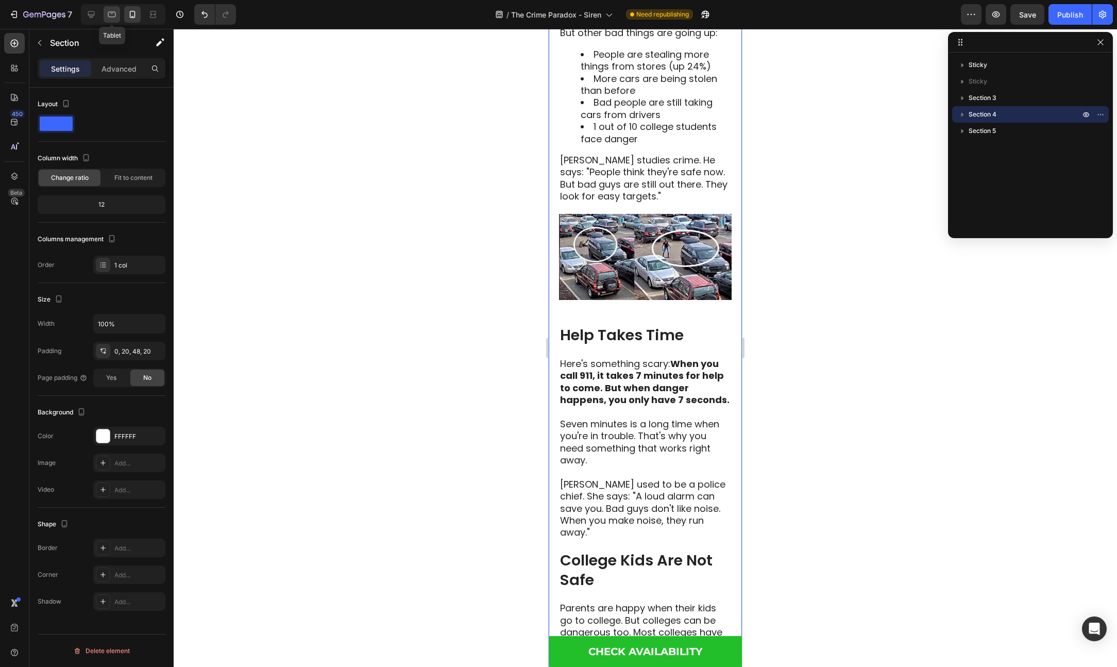
click at [104, 14] on div at bounding box center [112, 14] width 16 height 16
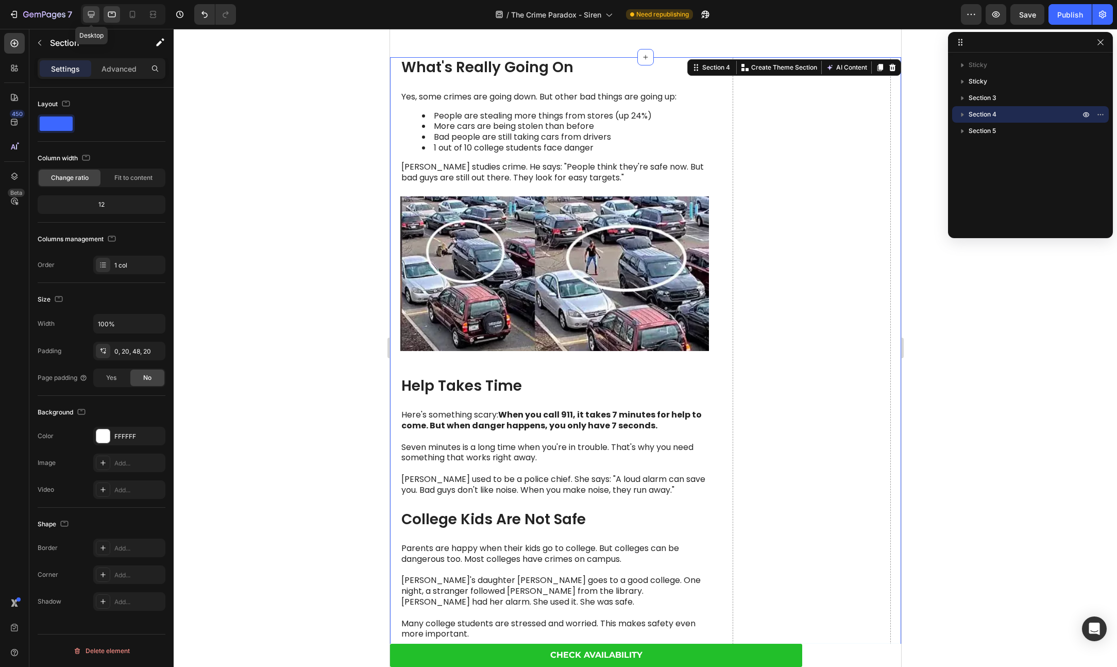
click at [90, 14] on icon at bounding box center [91, 14] width 7 height 7
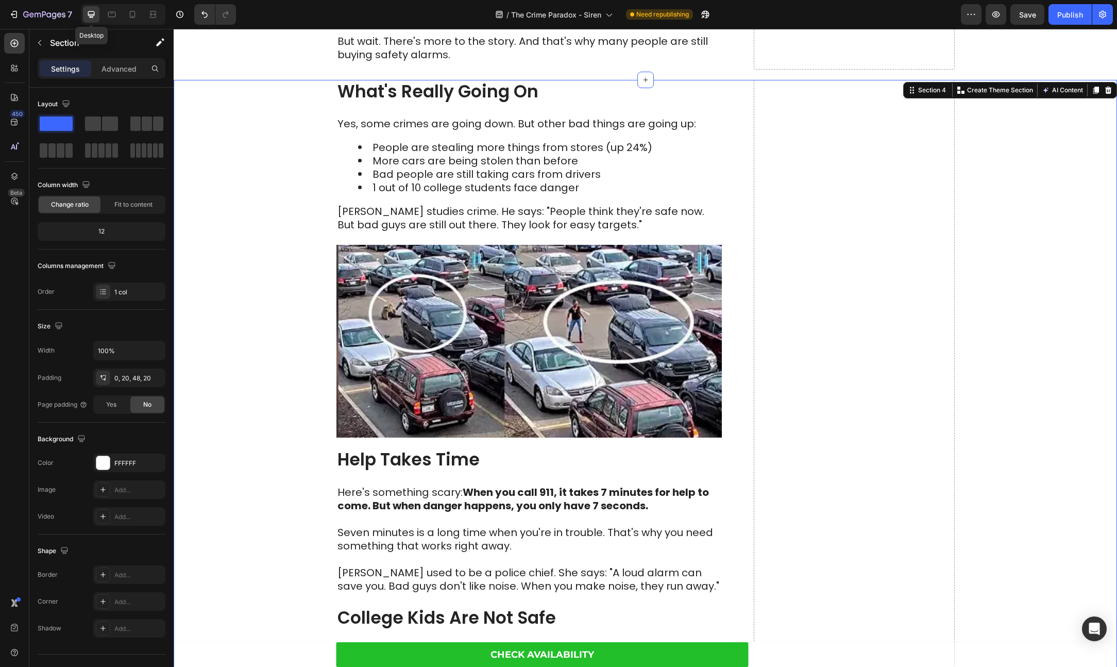
scroll to position [429, 0]
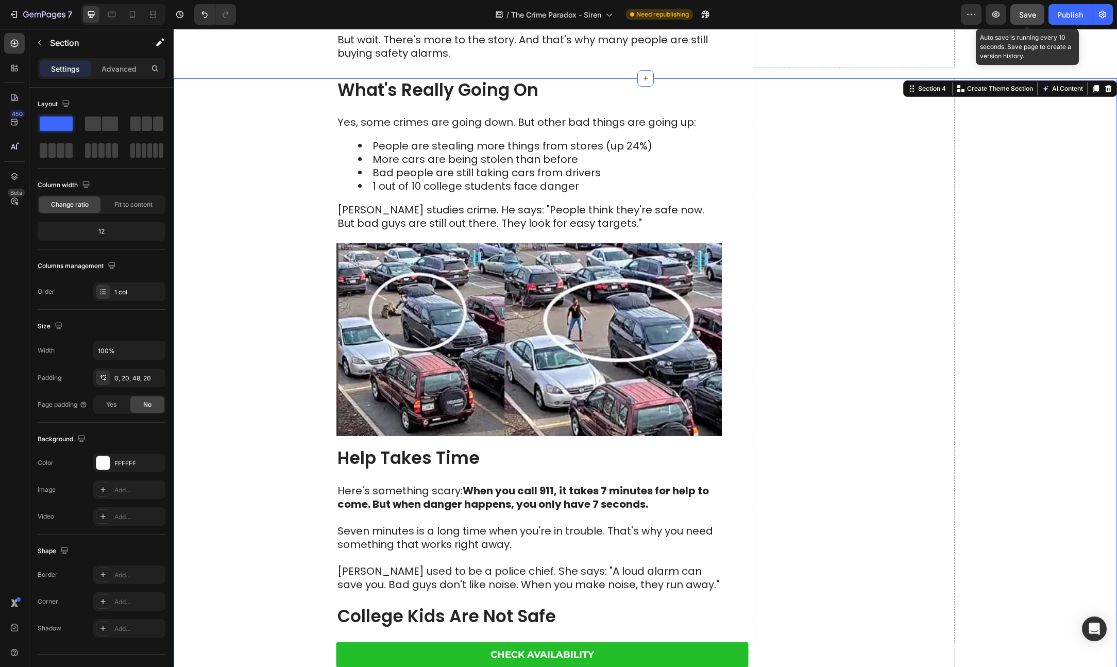
click at [1035, 17] on span "Save" at bounding box center [1027, 14] width 17 height 9
click at [1079, 12] on div "Publish" at bounding box center [1070, 14] width 26 height 11
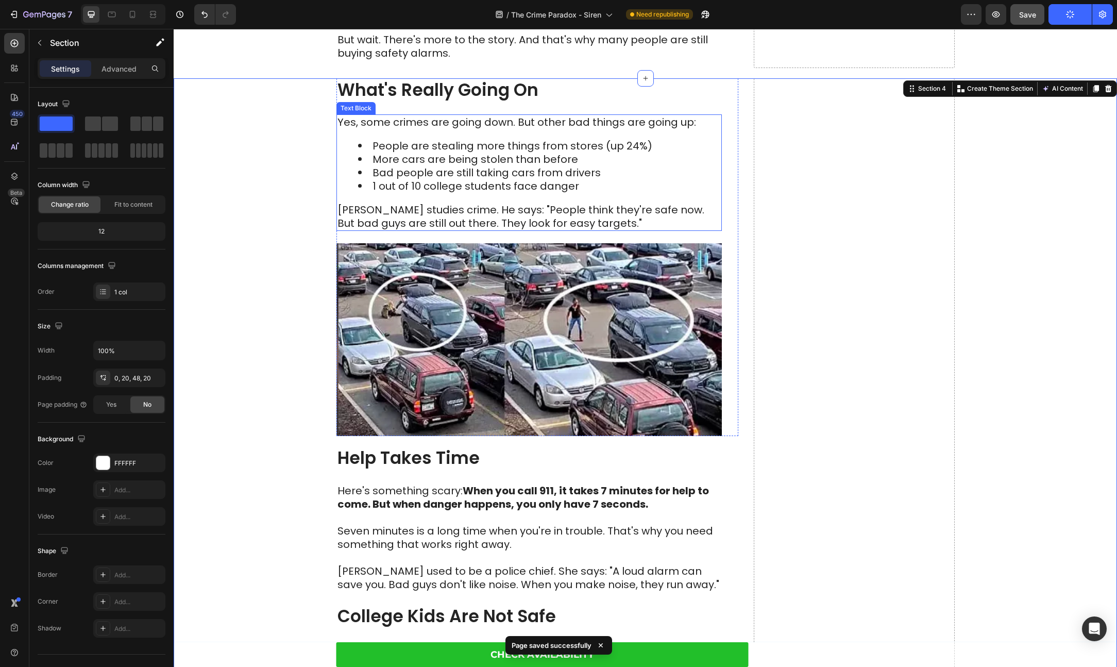
scroll to position [0, 0]
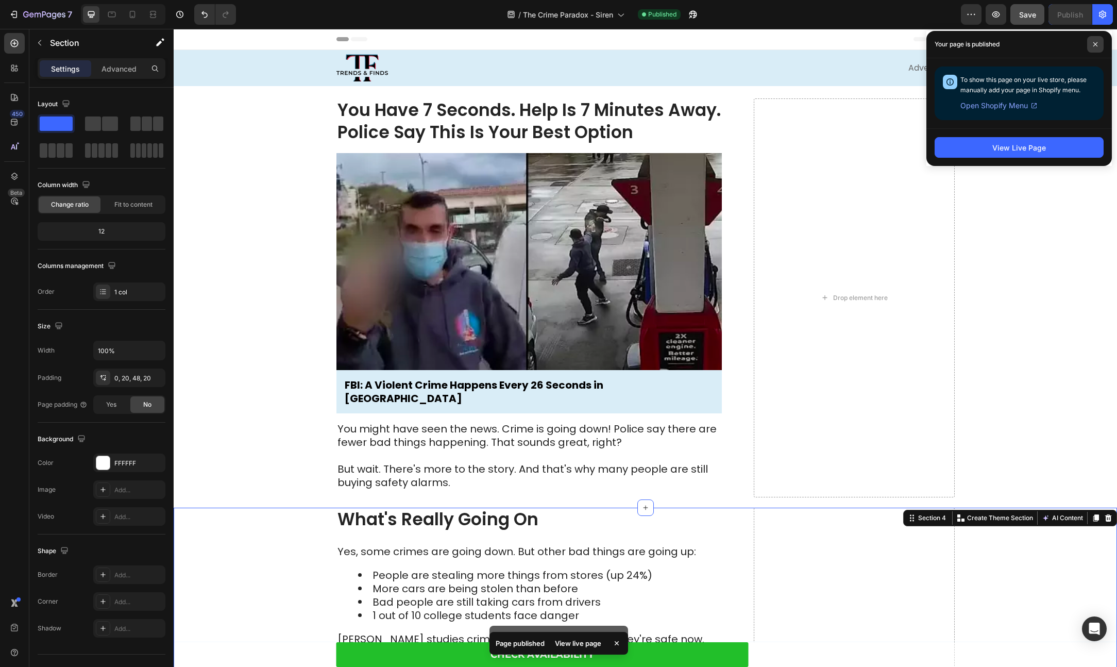
click at [1101, 41] on span at bounding box center [1095, 44] width 16 height 16
